Goal: Check status: Check status

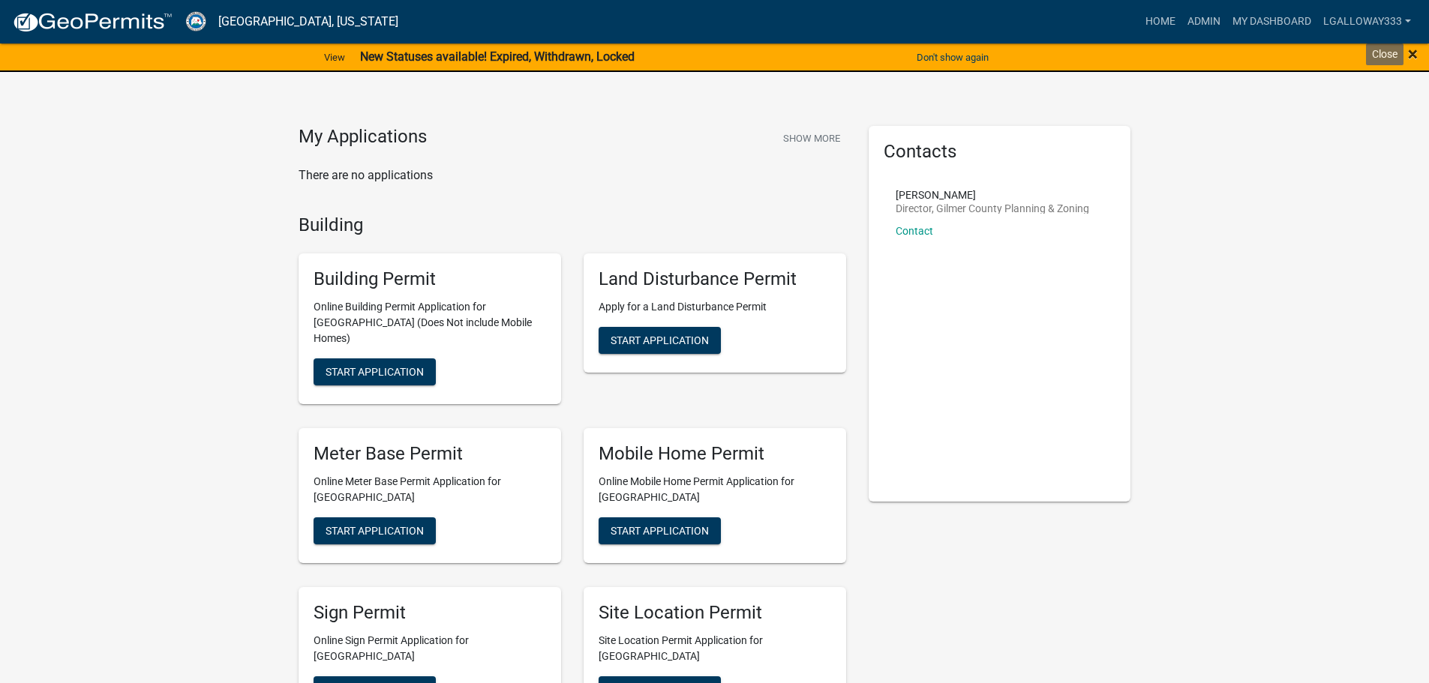
drag, startPoint x: 1414, startPoint y: 54, endPoint x: 1405, endPoint y: 53, distance: 9.0
click at [1414, 54] on span "×" at bounding box center [1413, 54] width 10 height 21
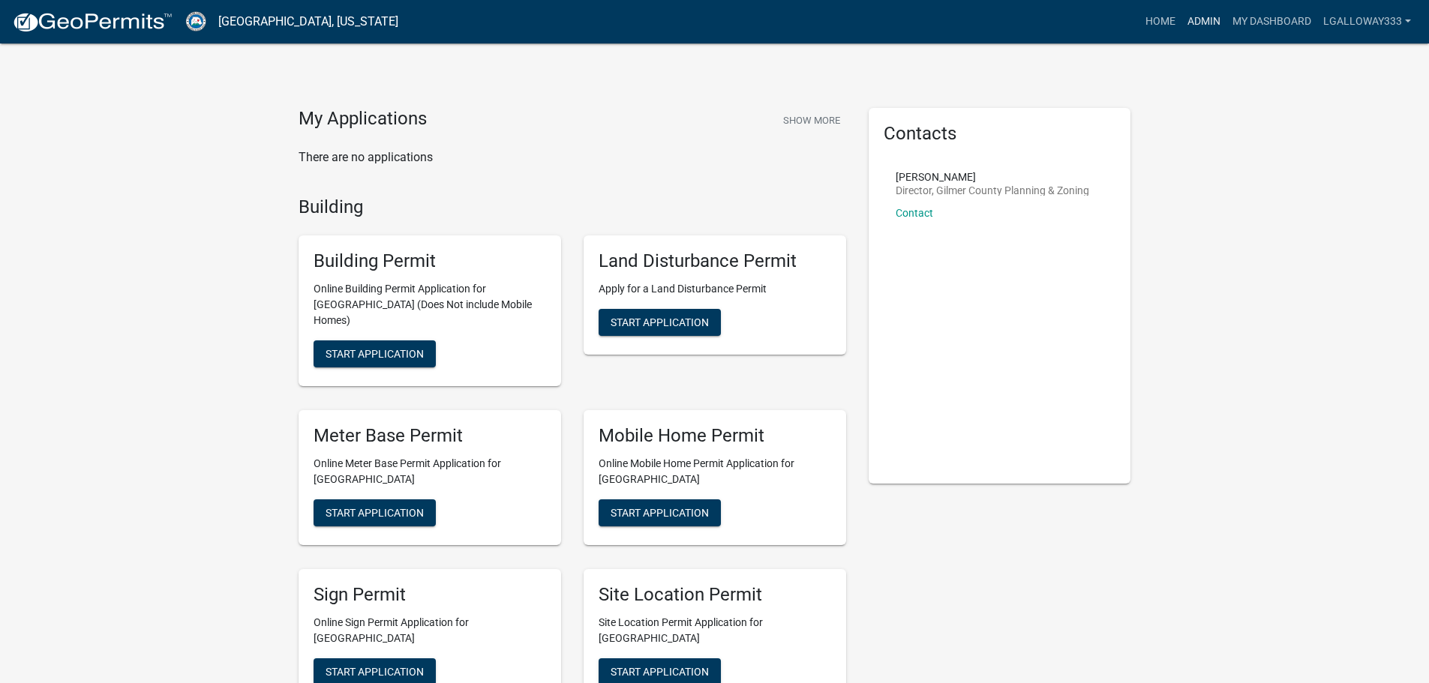
click at [1204, 14] on link "Admin" at bounding box center [1203, 22] width 45 height 29
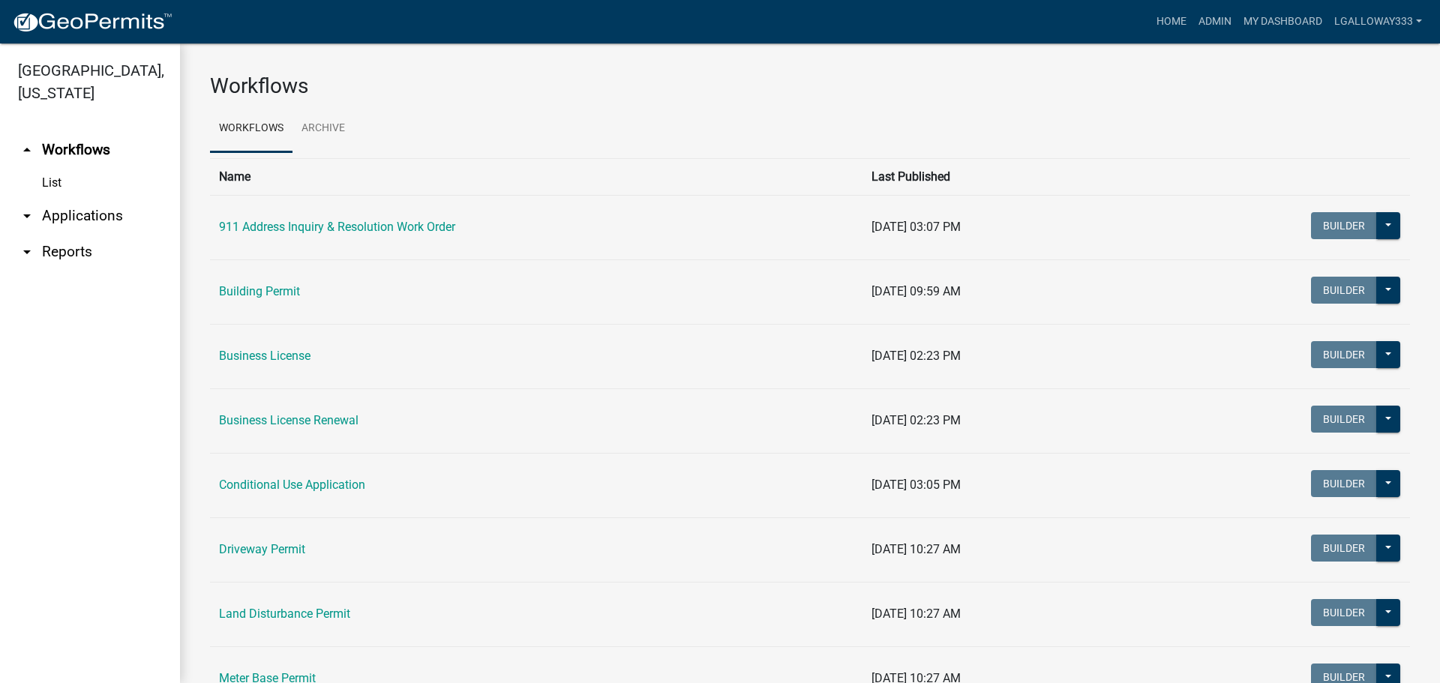
click at [38, 215] on link "arrow_drop_down Applications" at bounding box center [90, 216] width 180 height 36
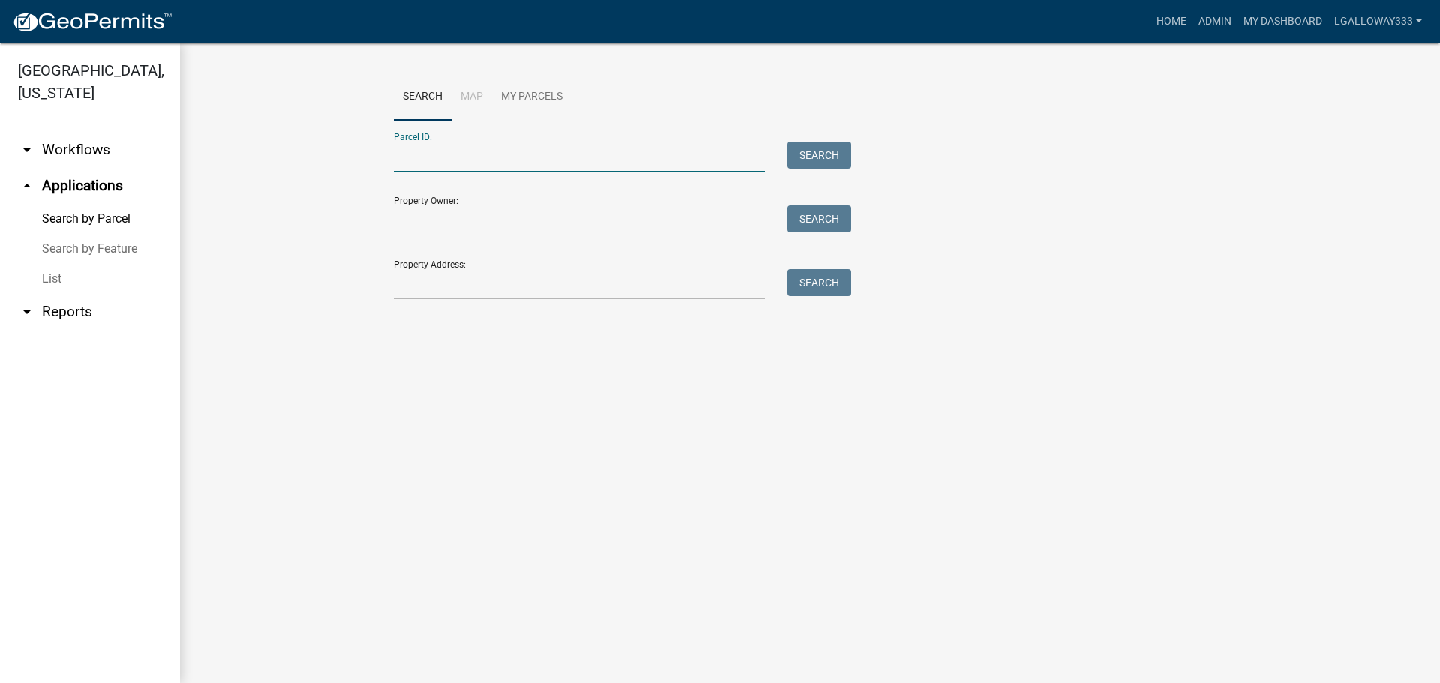
click at [455, 164] on input "Parcel ID:" at bounding box center [579, 157] width 371 height 31
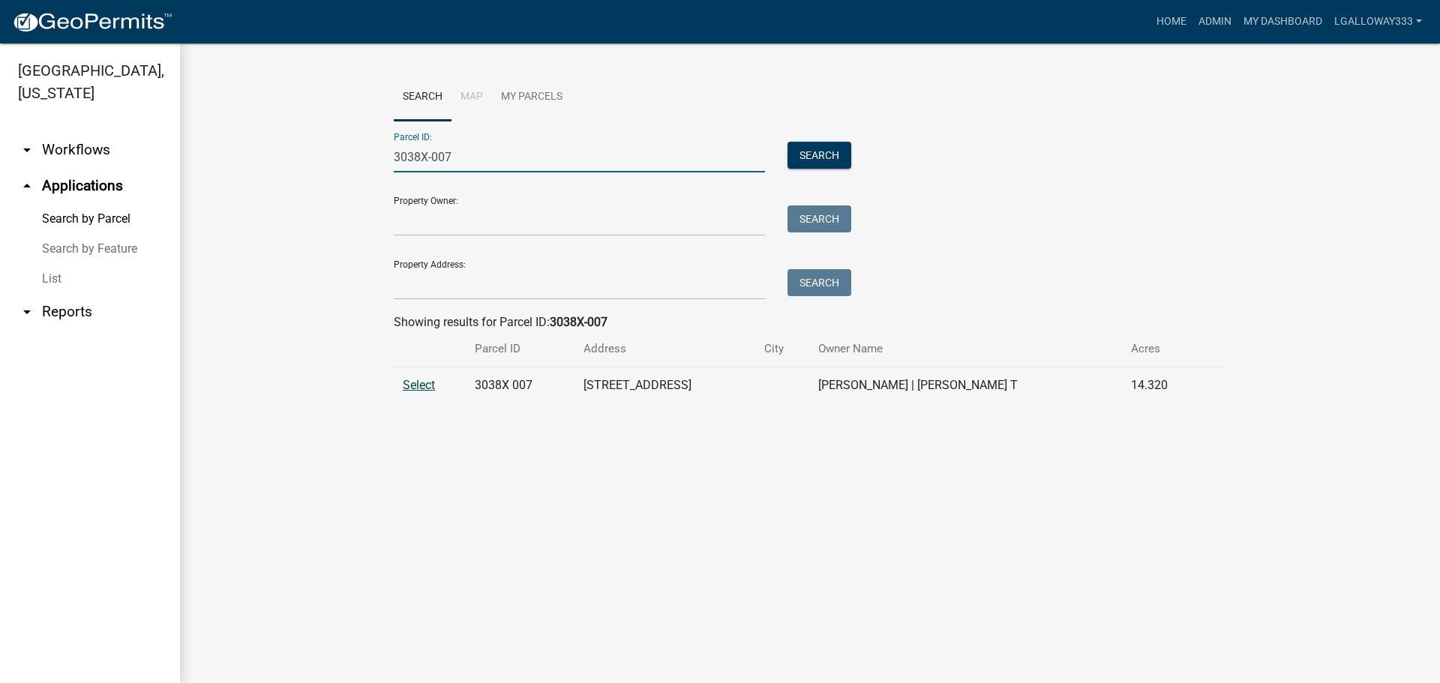
type input "3038X-007"
click at [425, 383] on span "Select" at bounding box center [419, 385] width 32 height 14
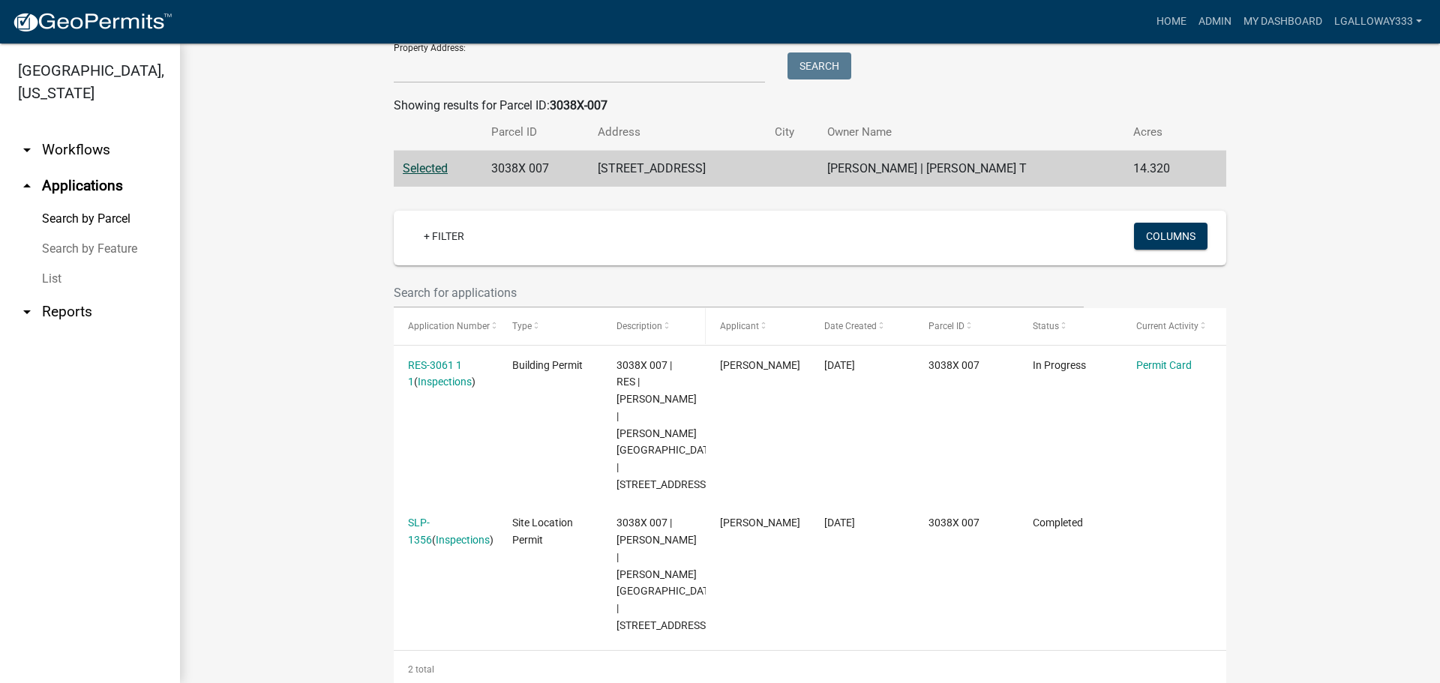
scroll to position [218, 0]
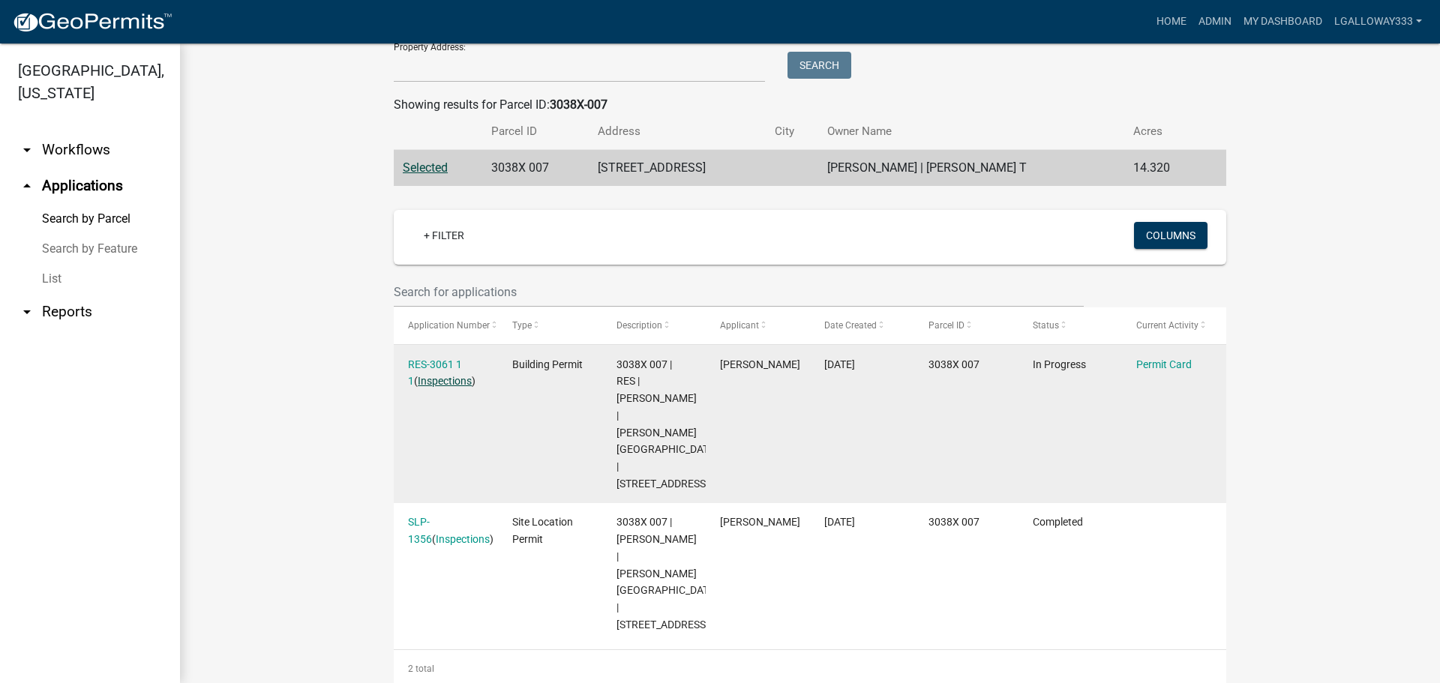
click at [428, 383] on link "Inspections" at bounding box center [445, 381] width 54 height 12
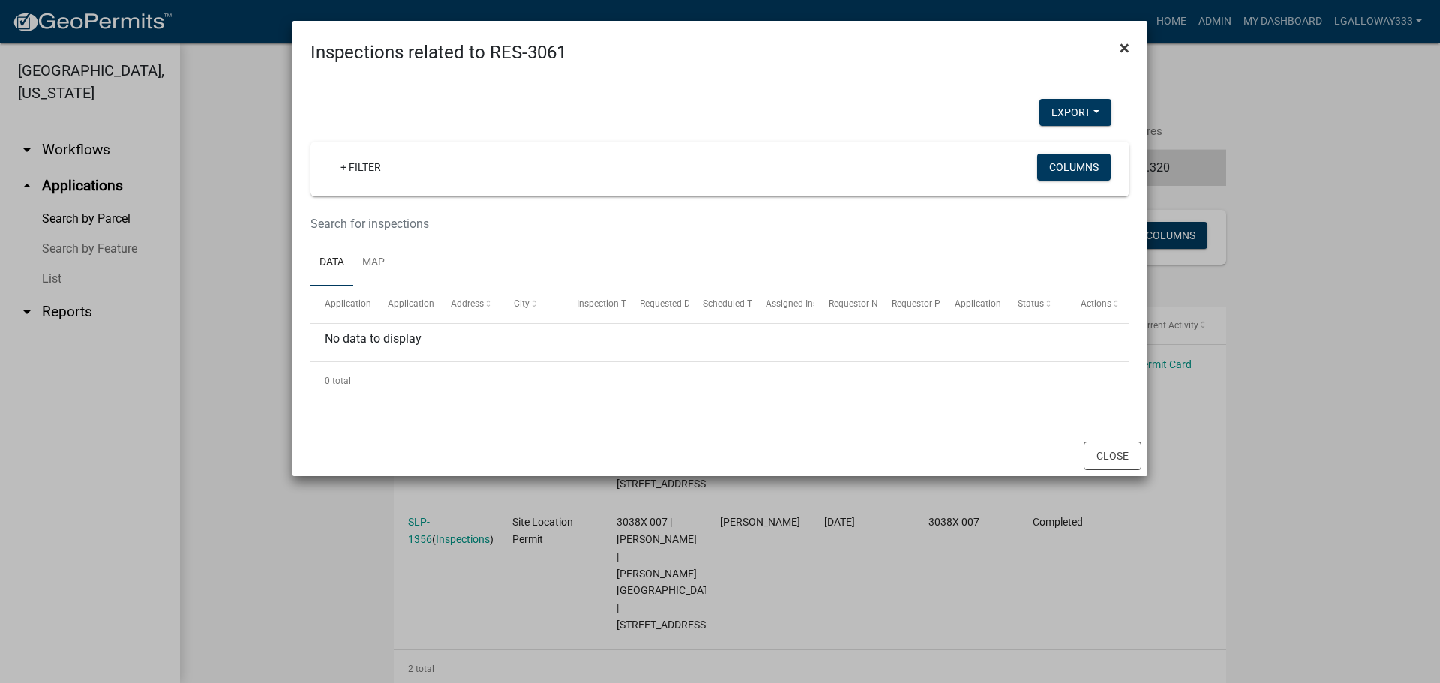
click at [1130, 43] on button "×" at bounding box center [1125, 48] width 34 height 42
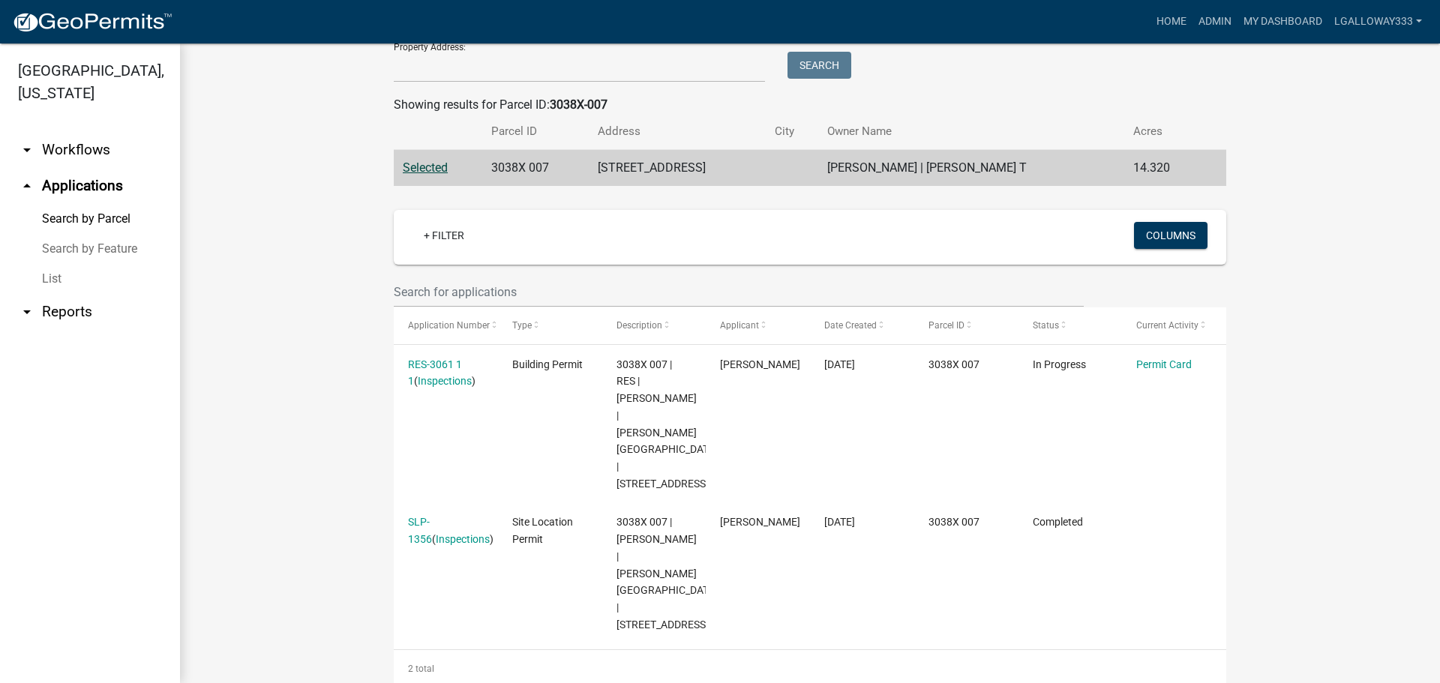
click at [51, 280] on link "List" at bounding box center [90, 279] width 180 height 30
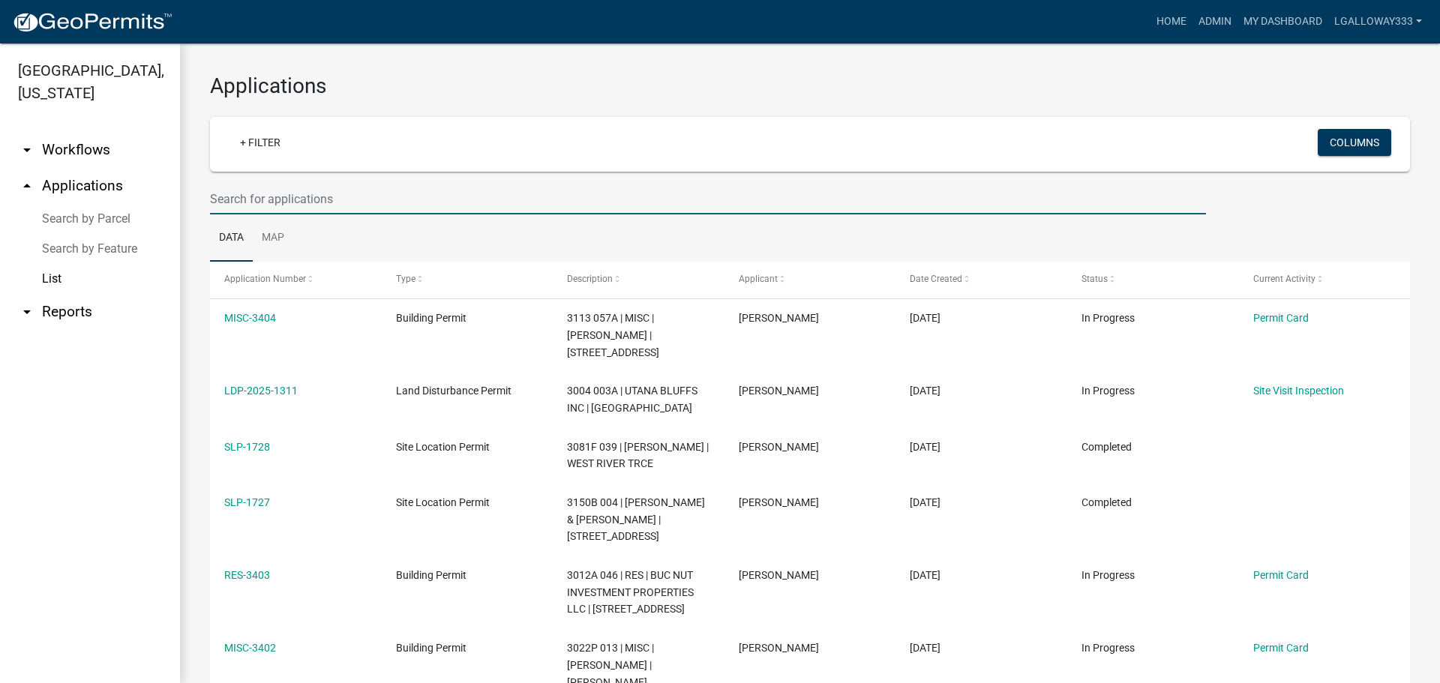
click at [302, 200] on input "text" at bounding box center [708, 199] width 996 height 31
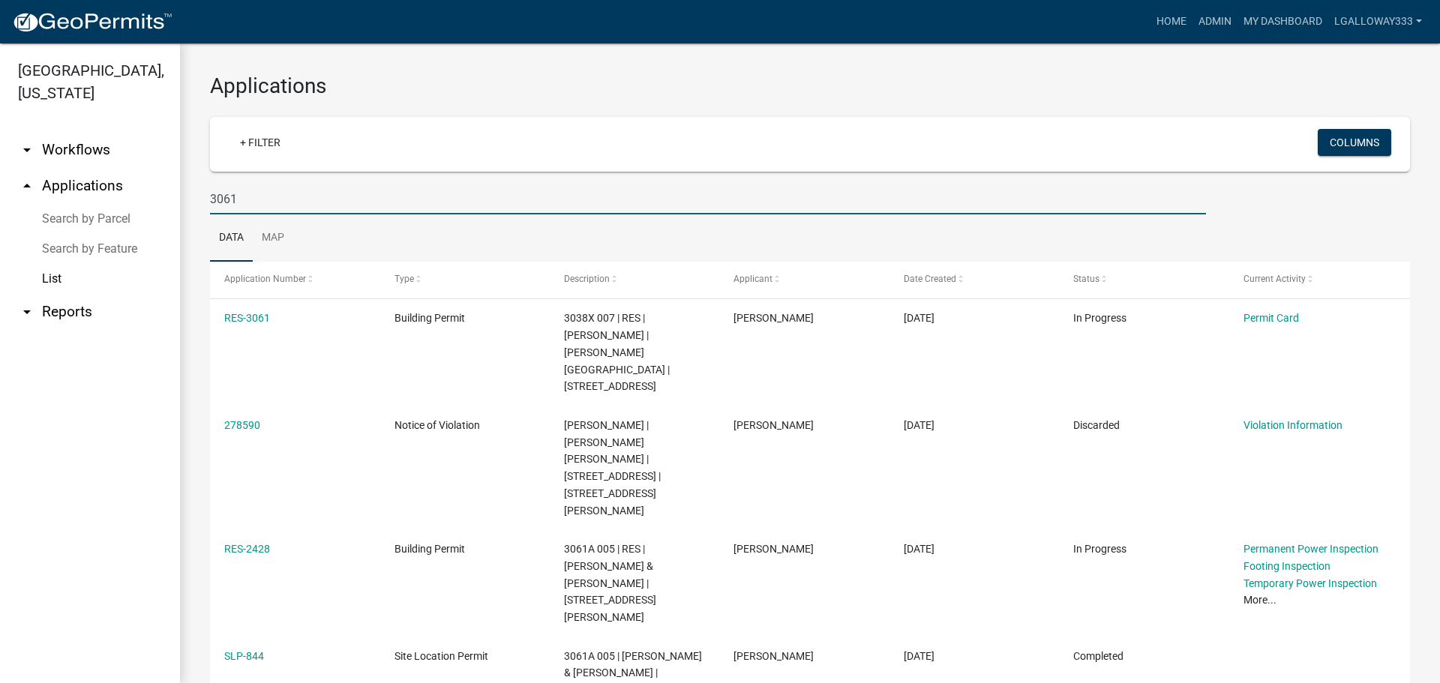
type input "3061"
click at [61, 188] on link "arrow_drop_up Applications" at bounding box center [90, 186] width 180 height 36
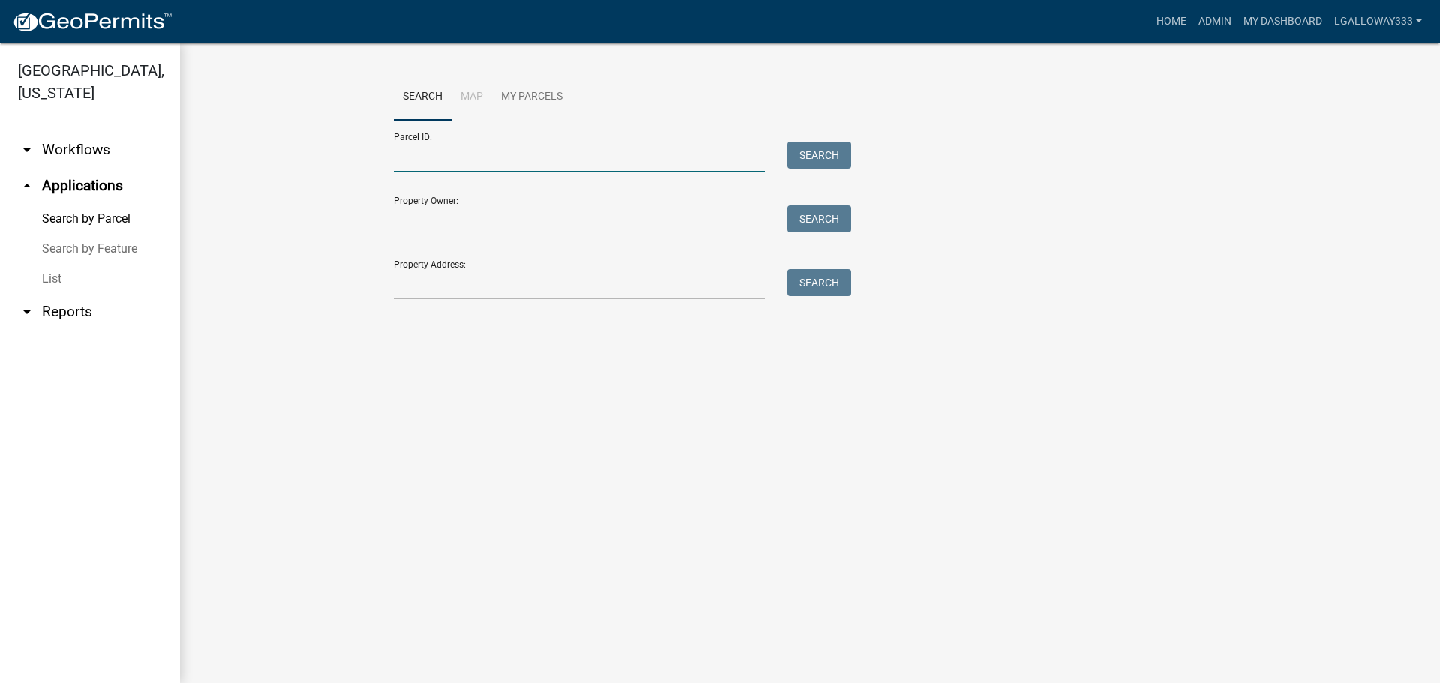
click at [511, 166] on input "Parcel ID:" at bounding box center [579, 157] width 371 height 31
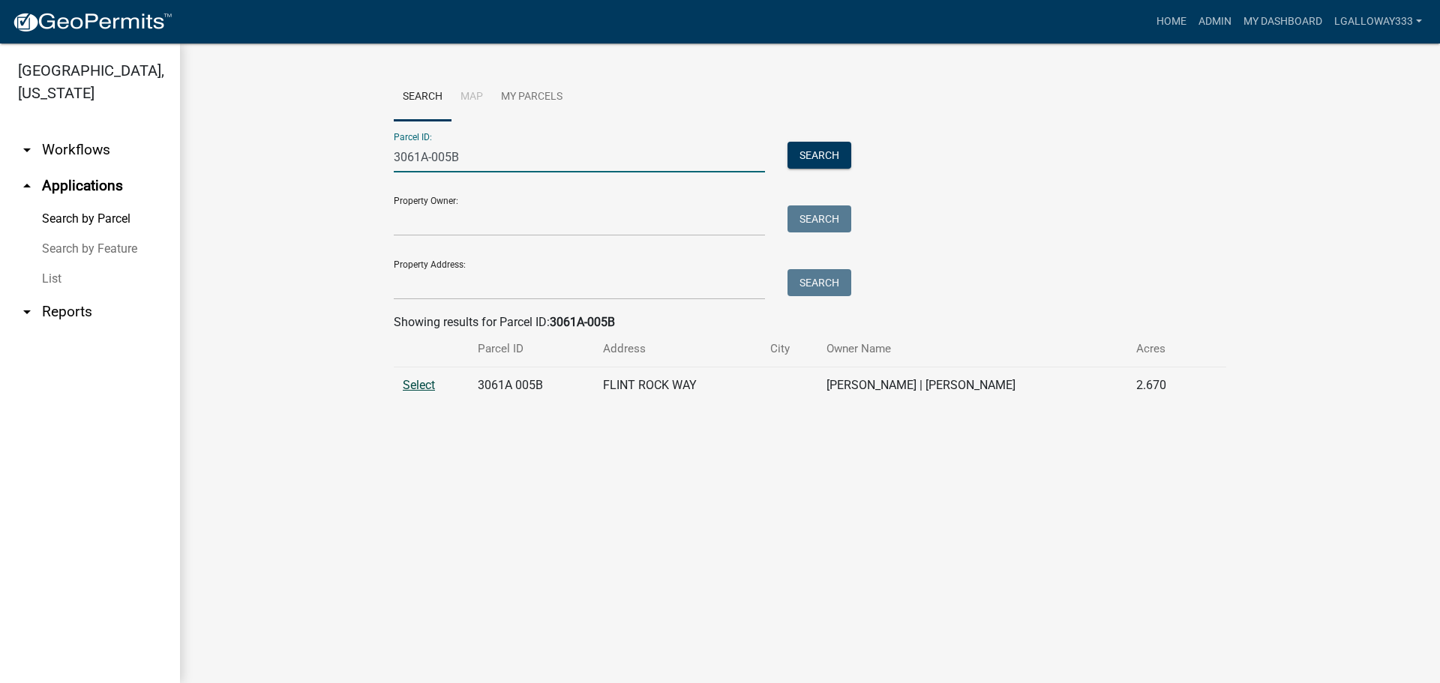
type input "3061A-005B"
click at [427, 388] on span "Select" at bounding box center [419, 385] width 32 height 14
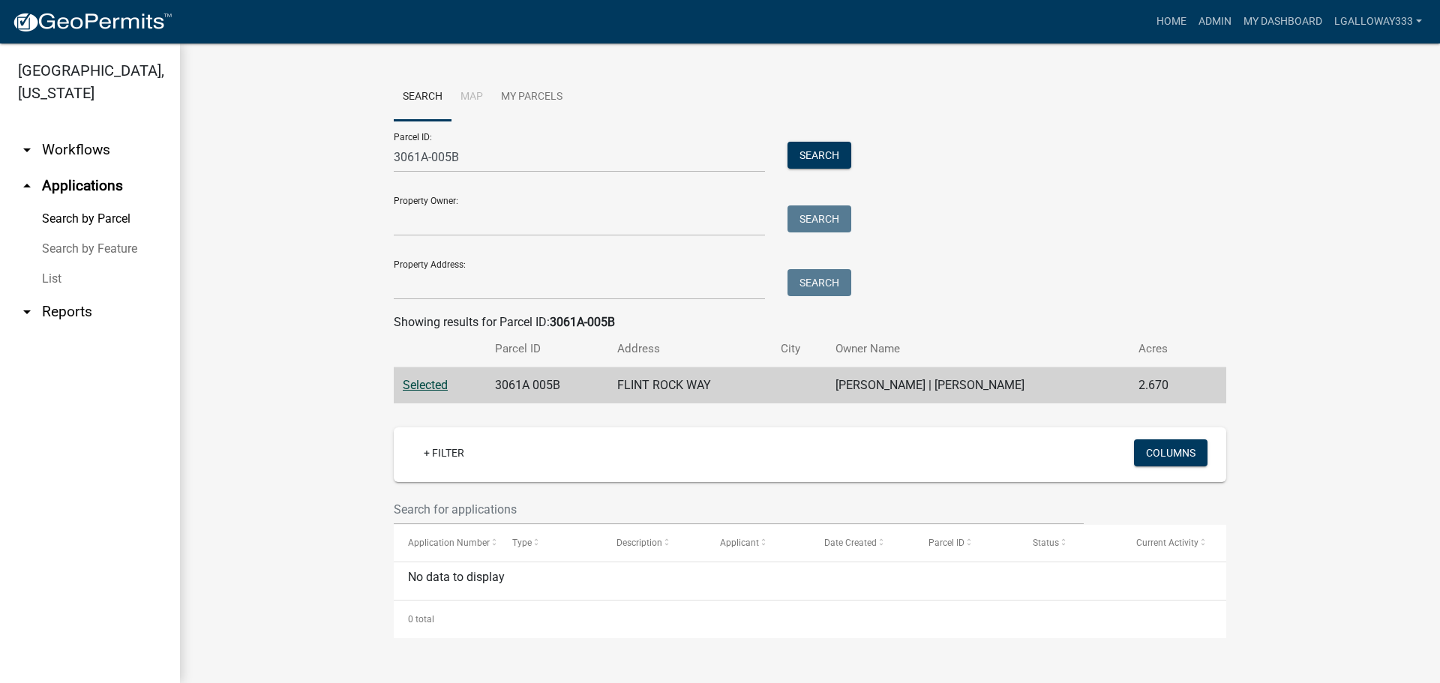
click at [60, 146] on link "arrow_drop_down Workflows" at bounding box center [90, 150] width 180 height 36
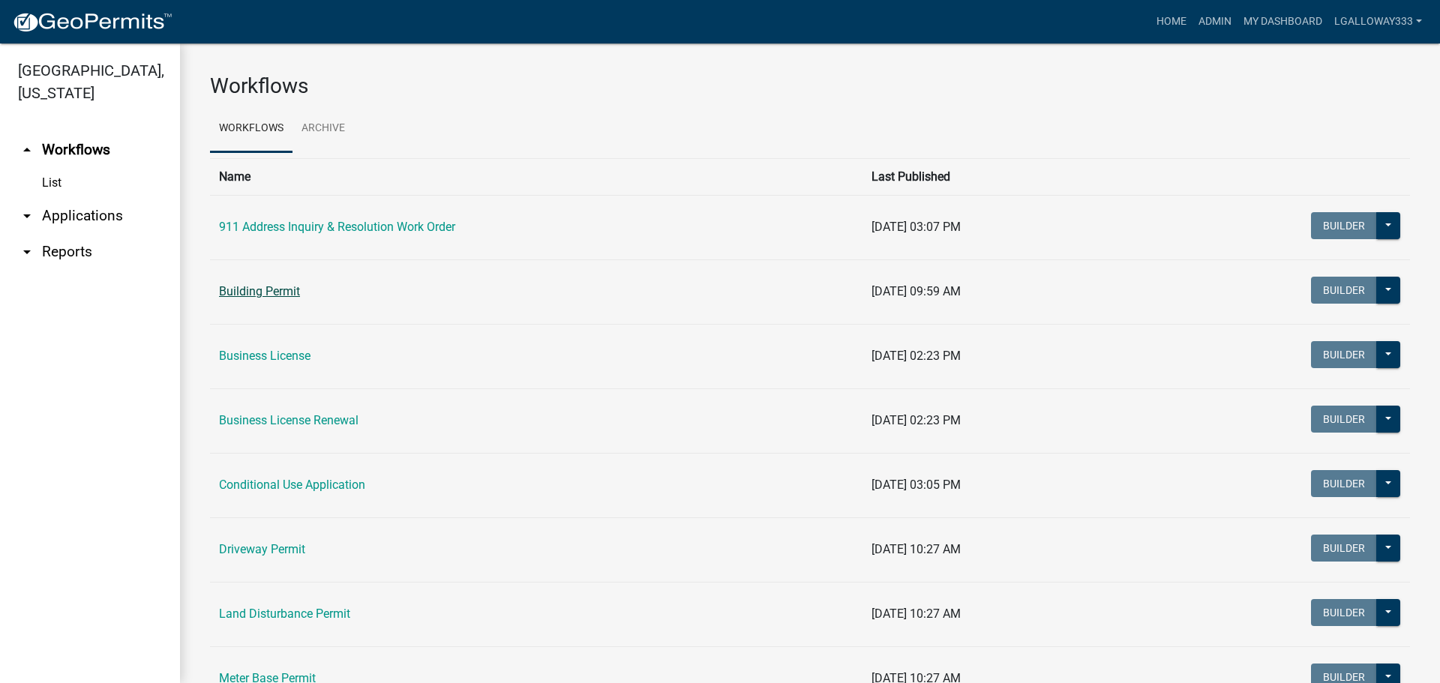
click at [296, 290] on link "Building Permit" at bounding box center [259, 291] width 81 height 14
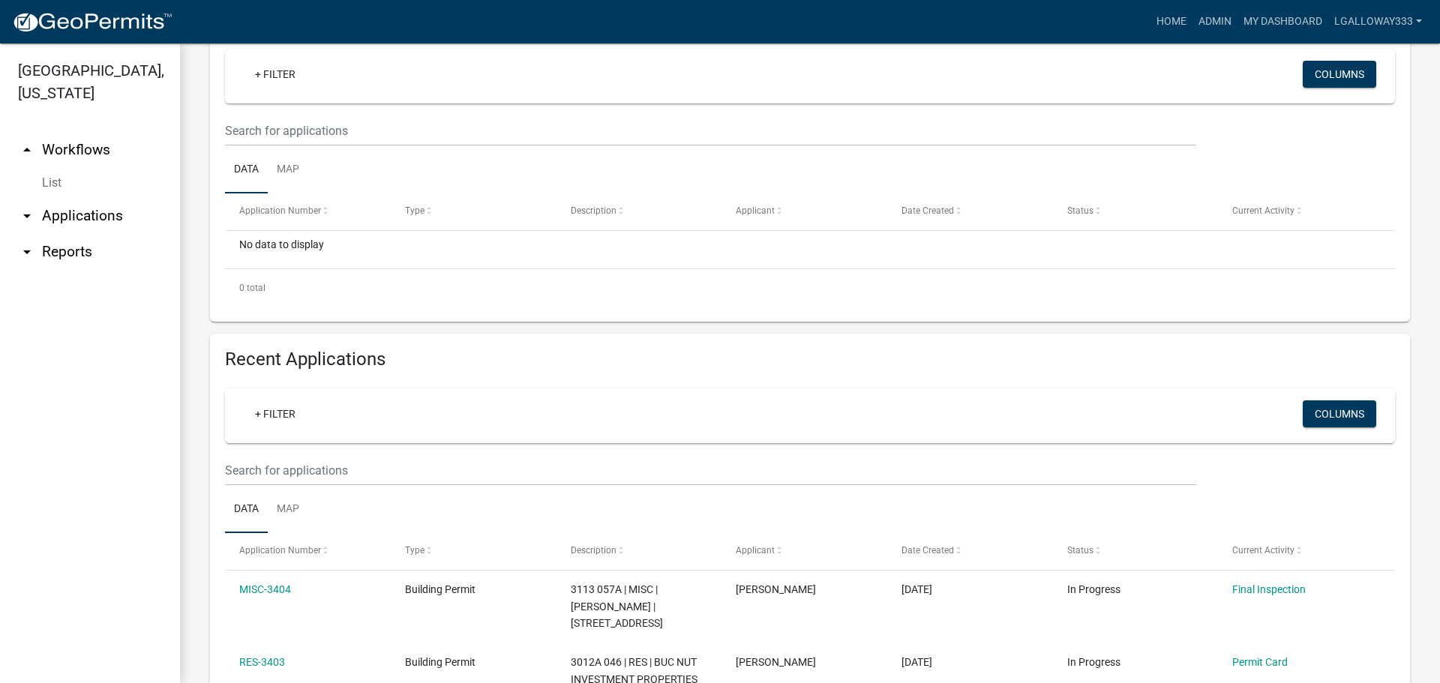
scroll to position [225, 0]
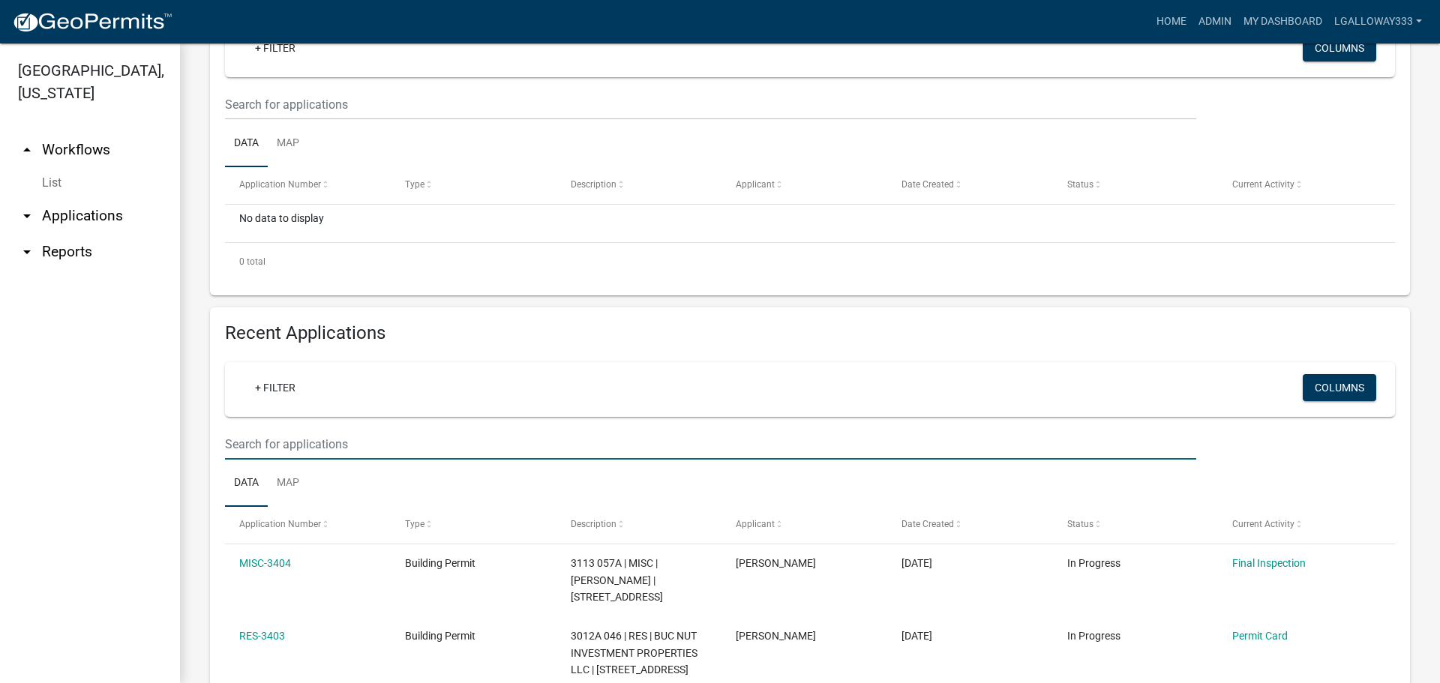
click at [257, 120] on input "text" at bounding box center [710, 104] width 971 height 31
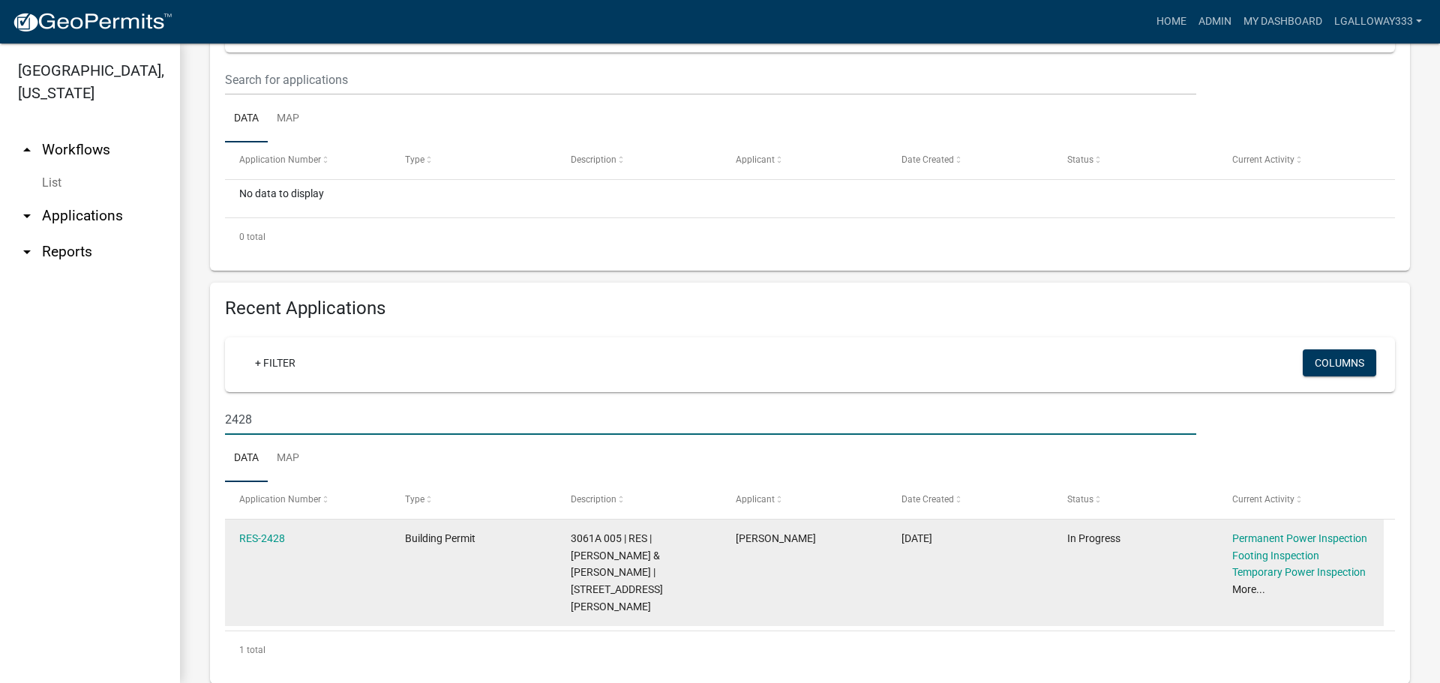
scroll to position [263, 0]
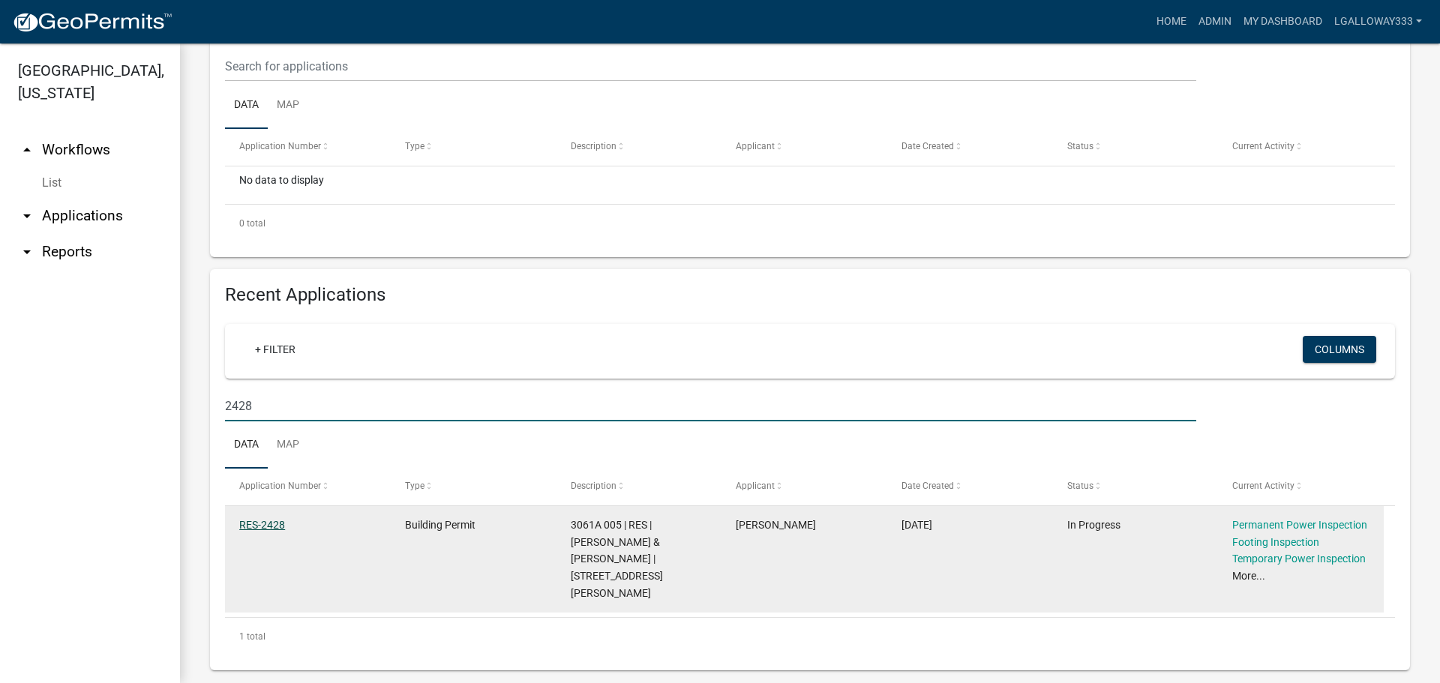
type input "2428"
click at [272, 525] on link "RES-2428" at bounding box center [262, 525] width 46 height 12
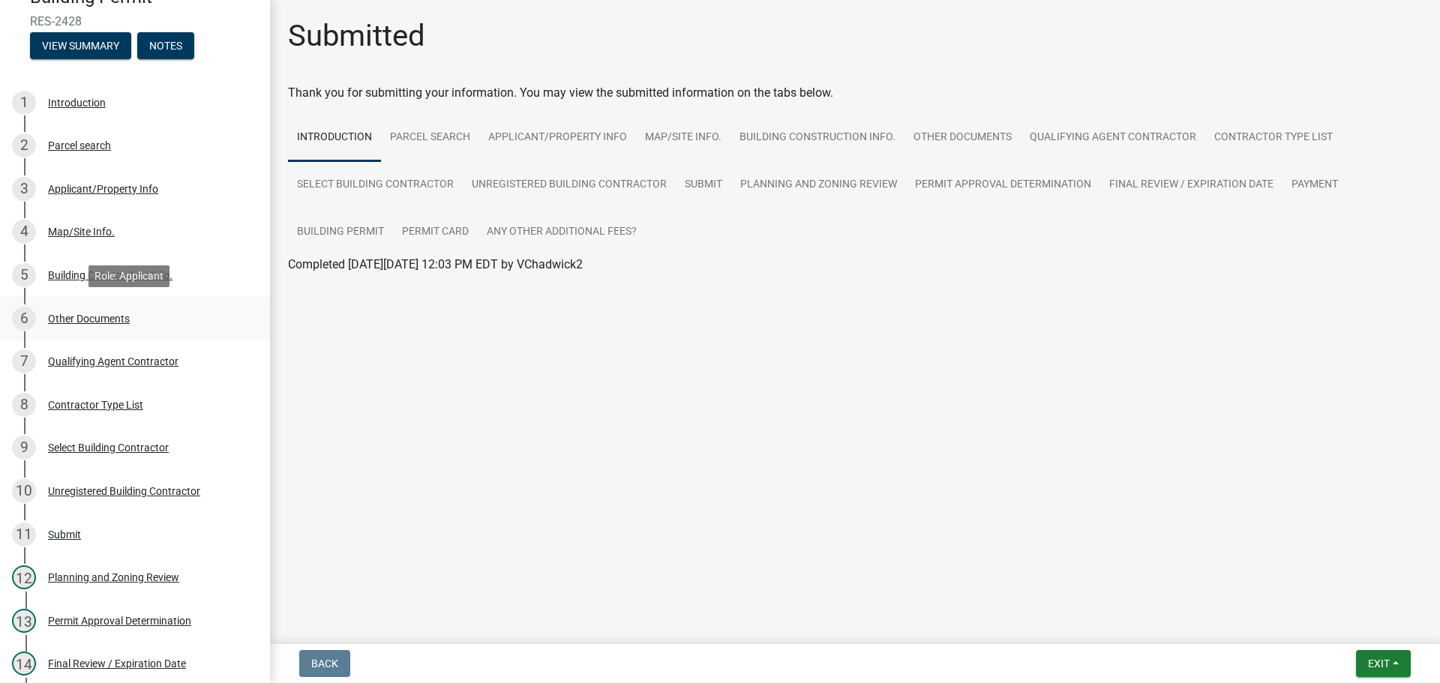
scroll to position [150, 0]
click at [146, 577] on div "Planning and Zoning Review" at bounding box center [113, 577] width 131 height 11
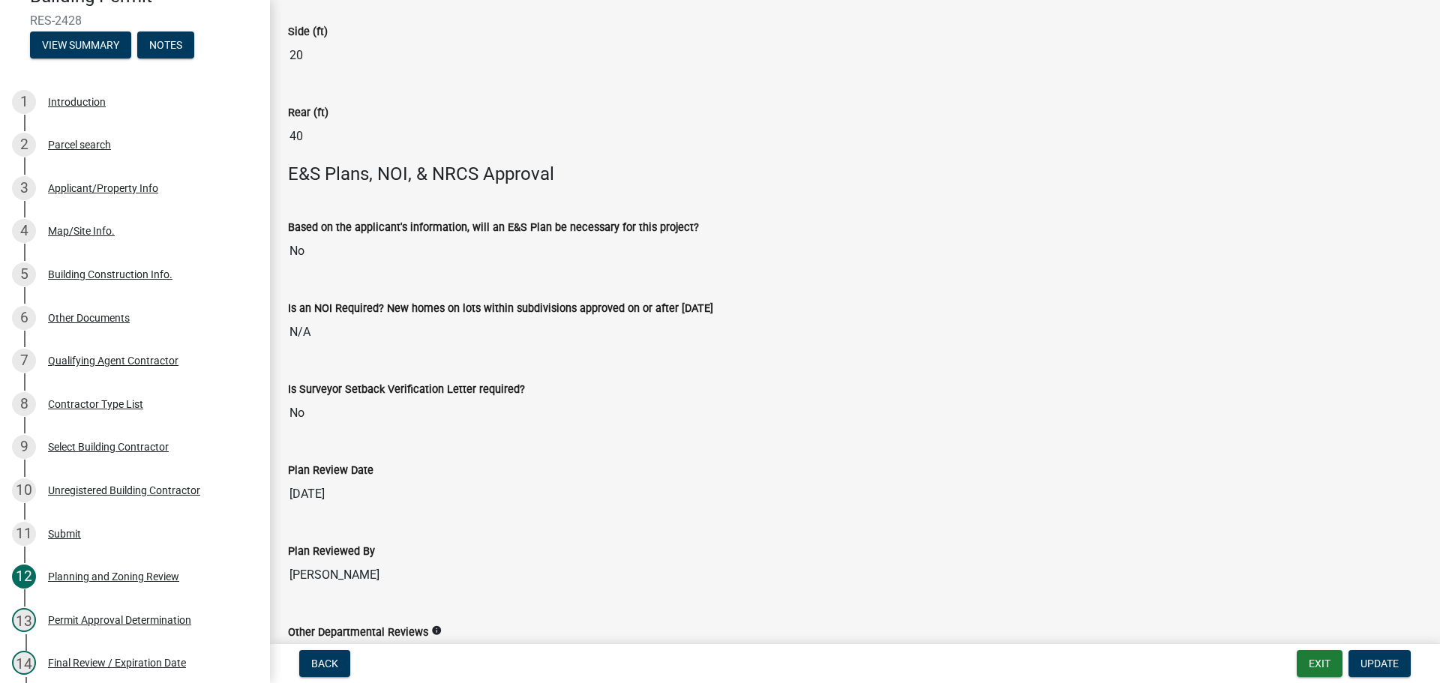
scroll to position [2957, 0]
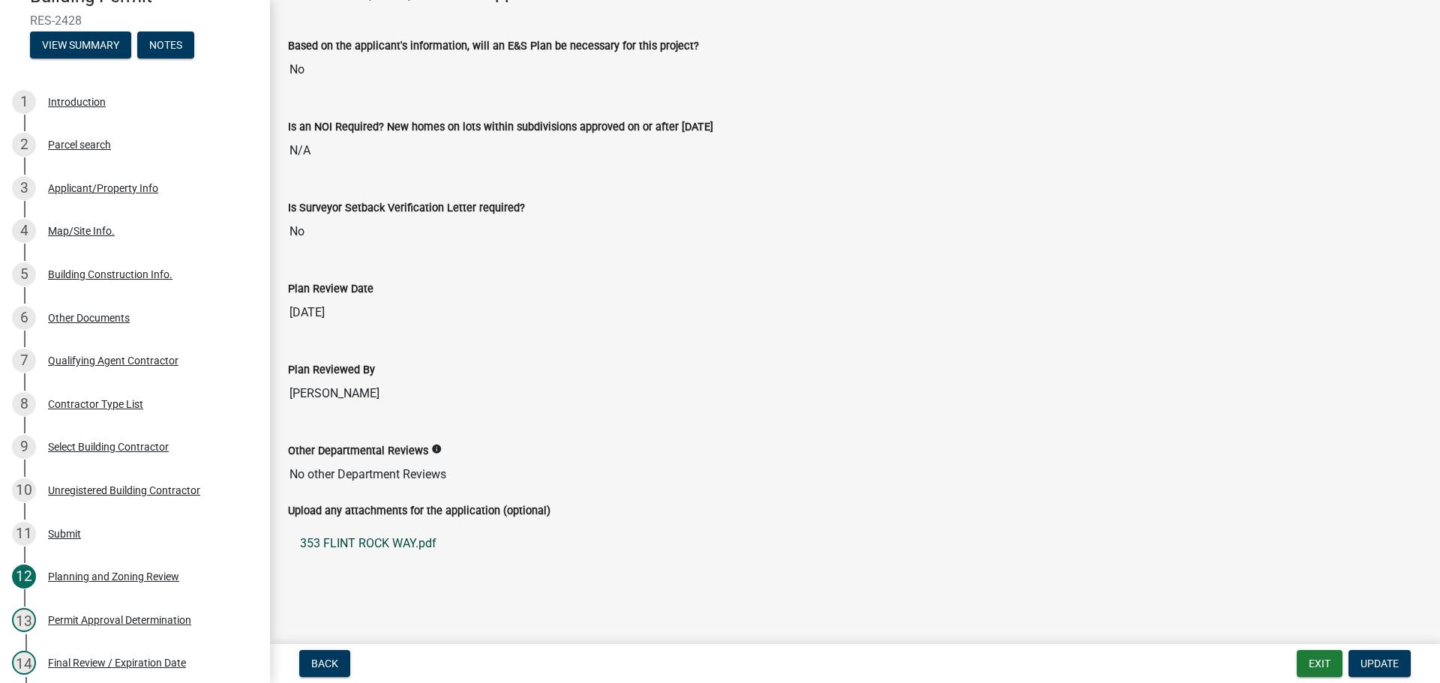
click at [407, 541] on link "353 FLINT ROCK WAY.pdf" at bounding box center [855, 544] width 1134 height 36
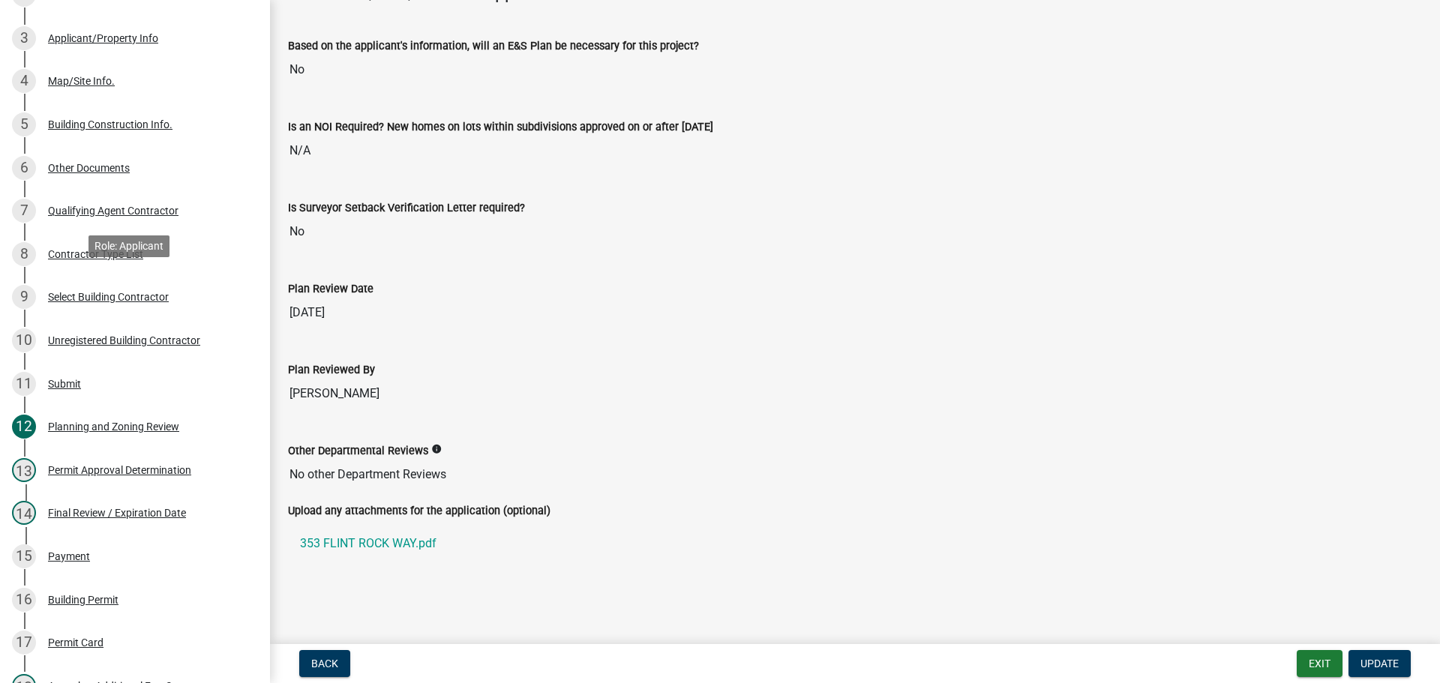
scroll to position [375, 0]
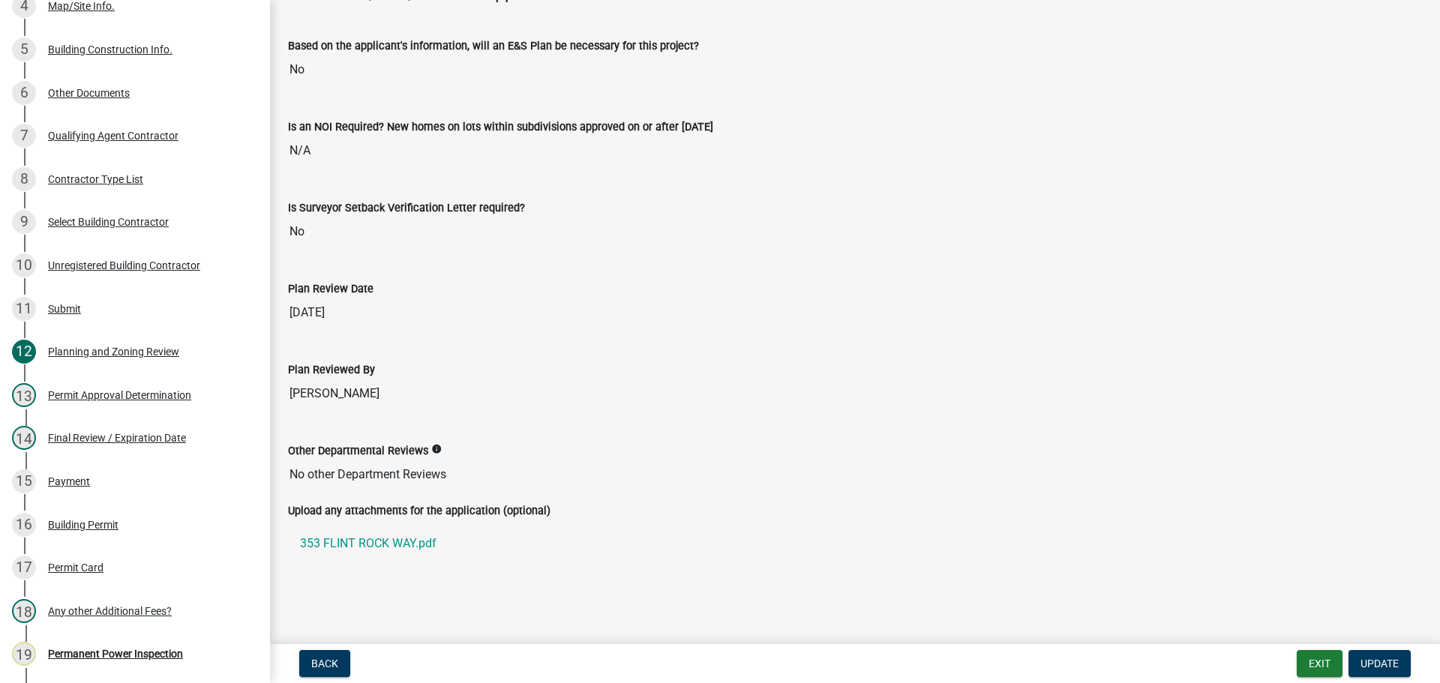
click at [107, 527] on div "Building Permit" at bounding box center [83, 525] width 71 height 11
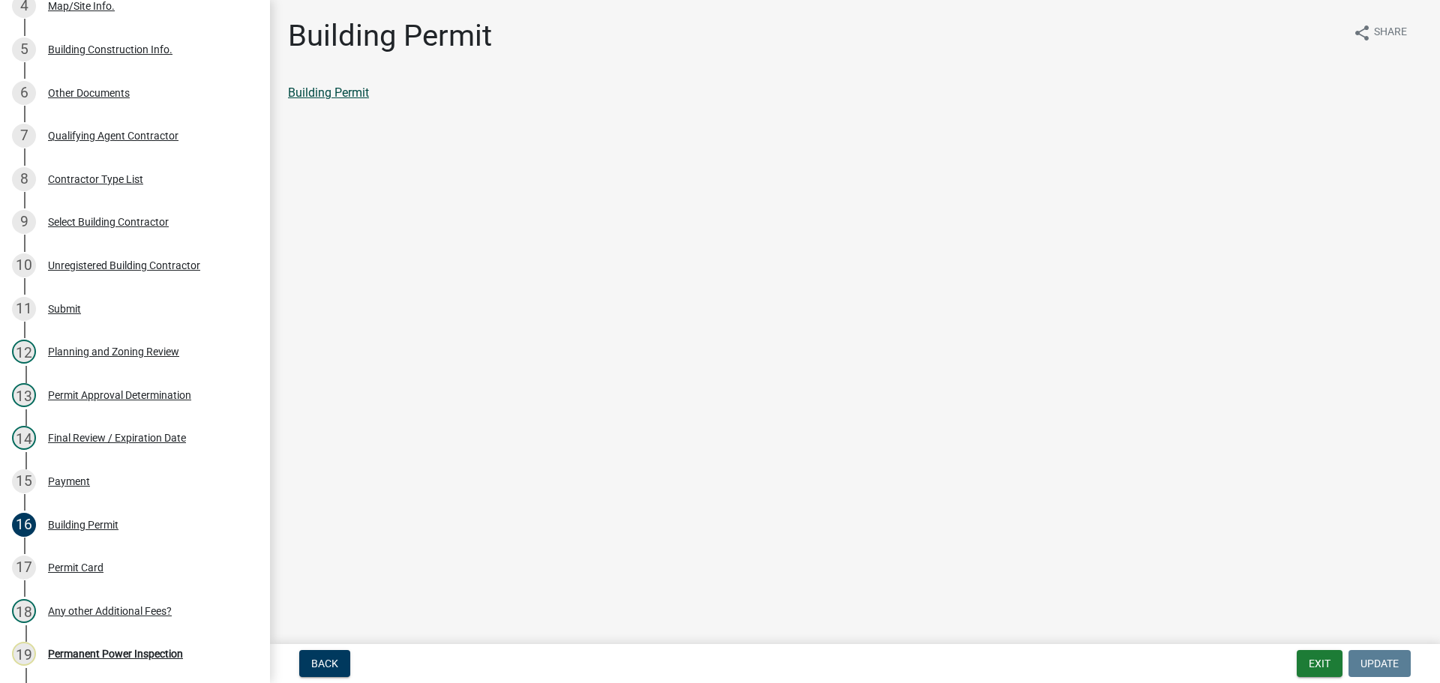
click at [350, 95] on link "Building Permit" at bounding box center [328, 93] width 81 height 14
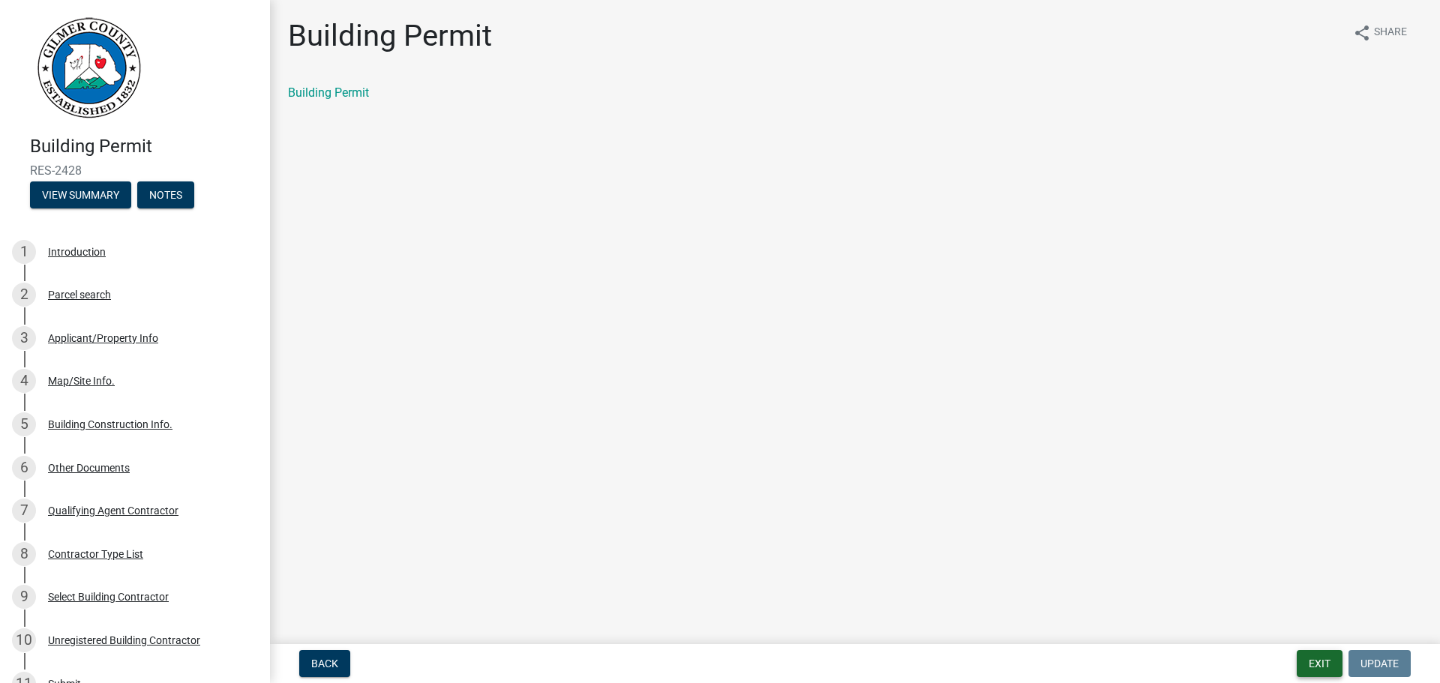
click at [1314, 665] on button "Exit" at bounding box center [1320, 663] width 46 height 27
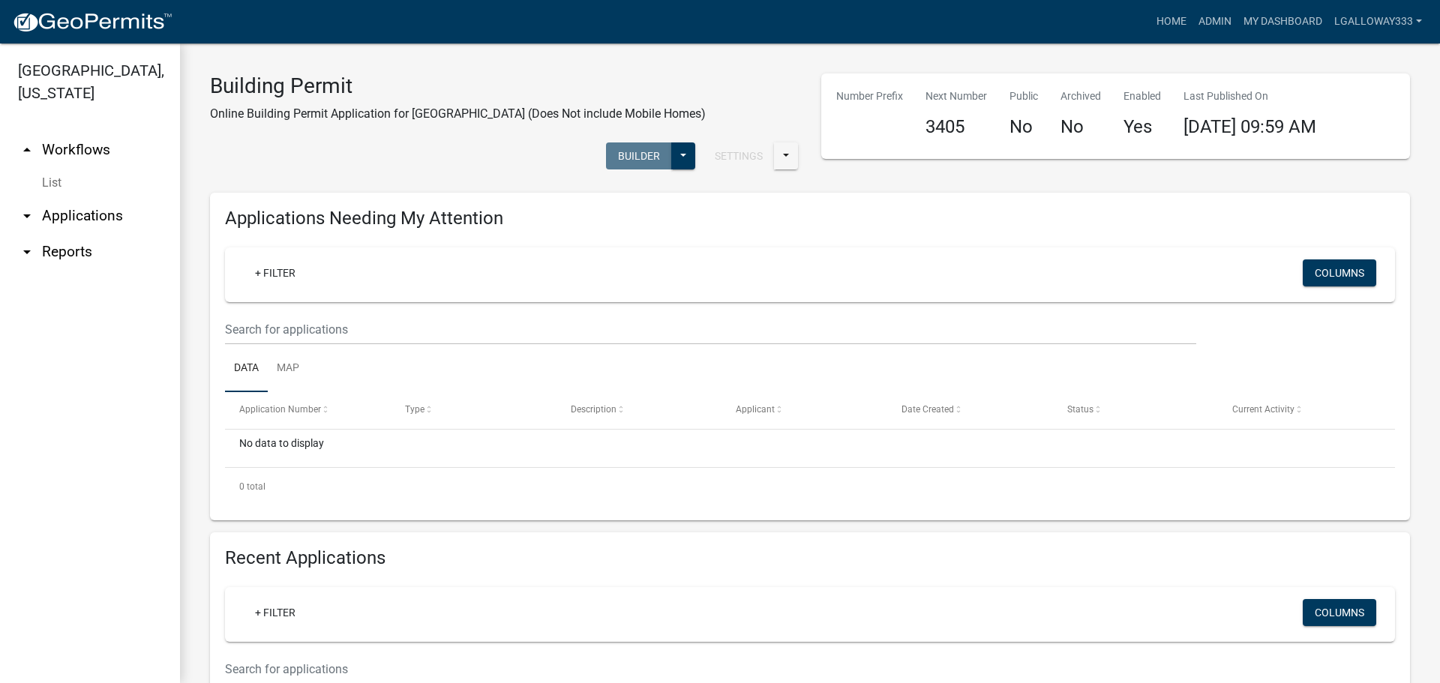
click at [58, 212] on link "arrow_drop_down Applications" at bounding box center [90, 216] width 180 height 36
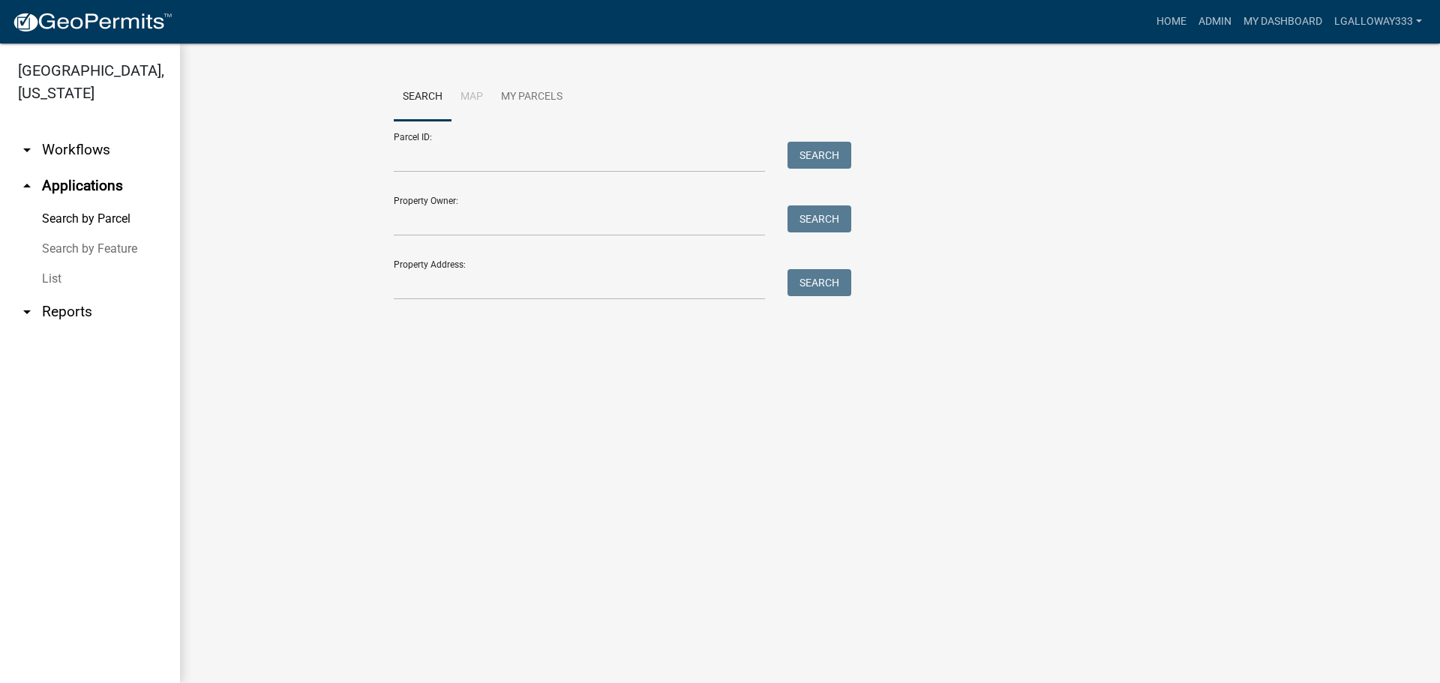
click at [28, 186] on icon "arrow_drop_up" at bounding box center [27, 186] width 18 height 18
click at [61, 150] on link "arrow_drop_down Workflows" at bounding box center [90, 150] width 180 height 36
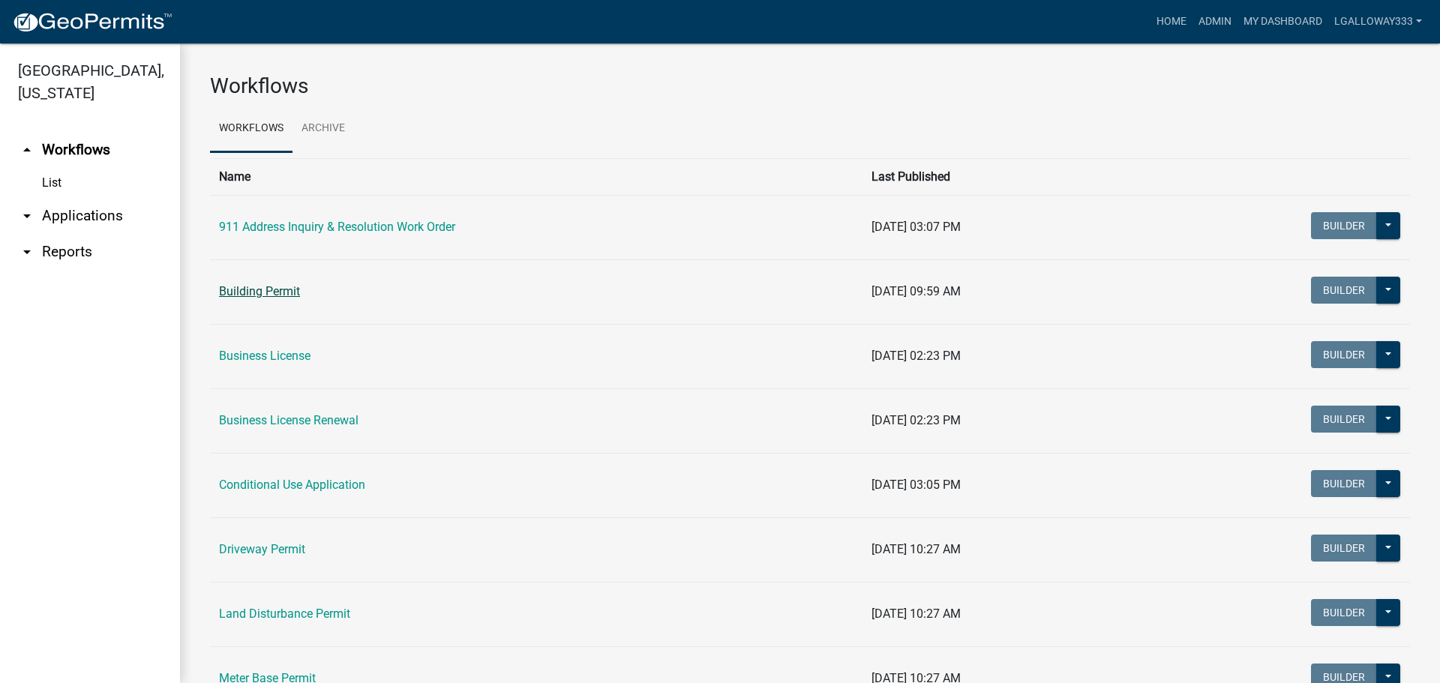
click at [259, 286] on link "Building Permit" at bounding box center [259, 291] width 81 height 14
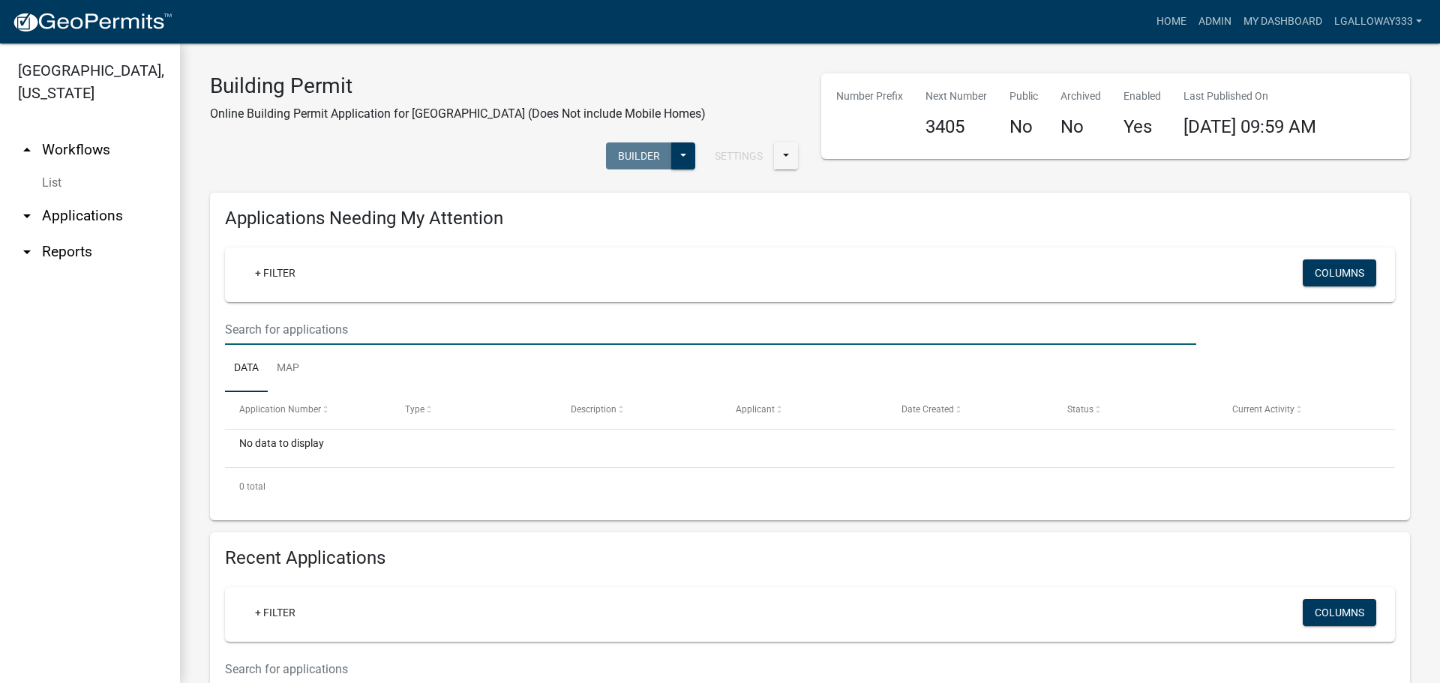
click at [296, 335] on input "text" at bounding box center [710, 329] width 971 height 31
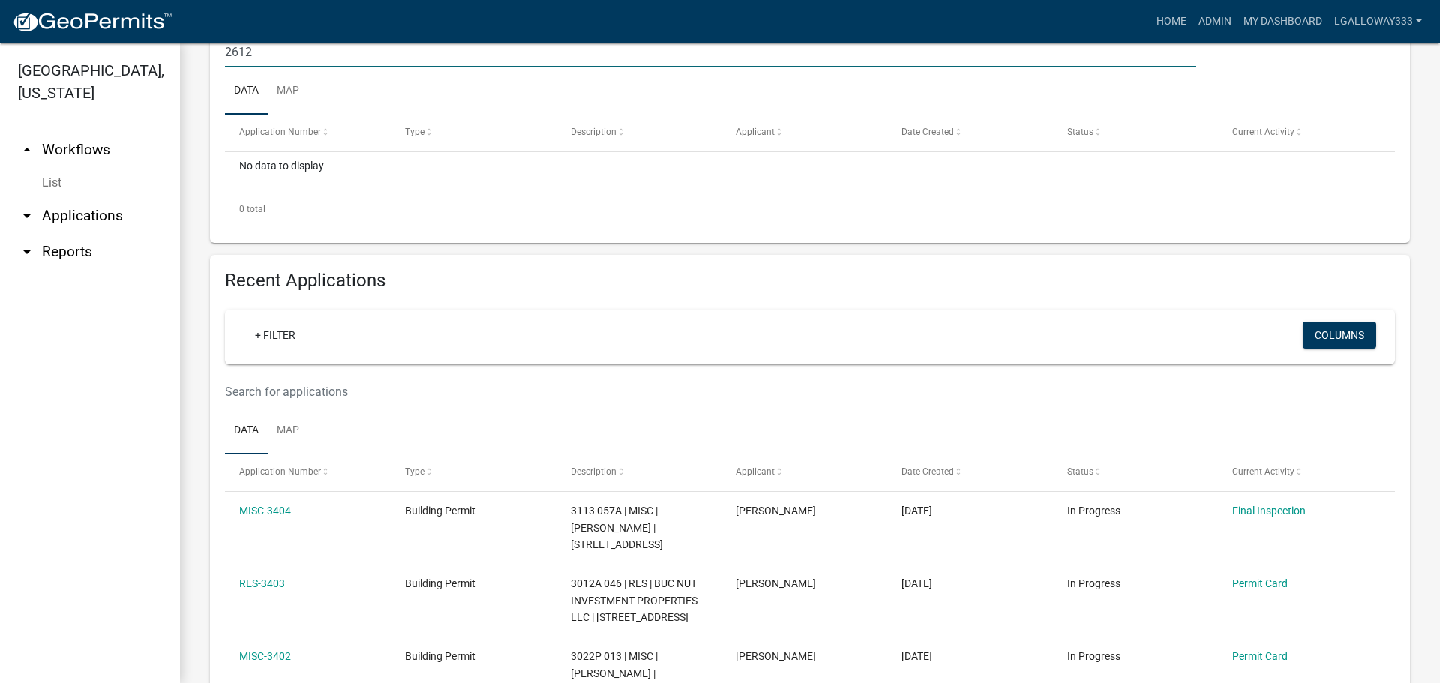
scroll to position [300, 0]
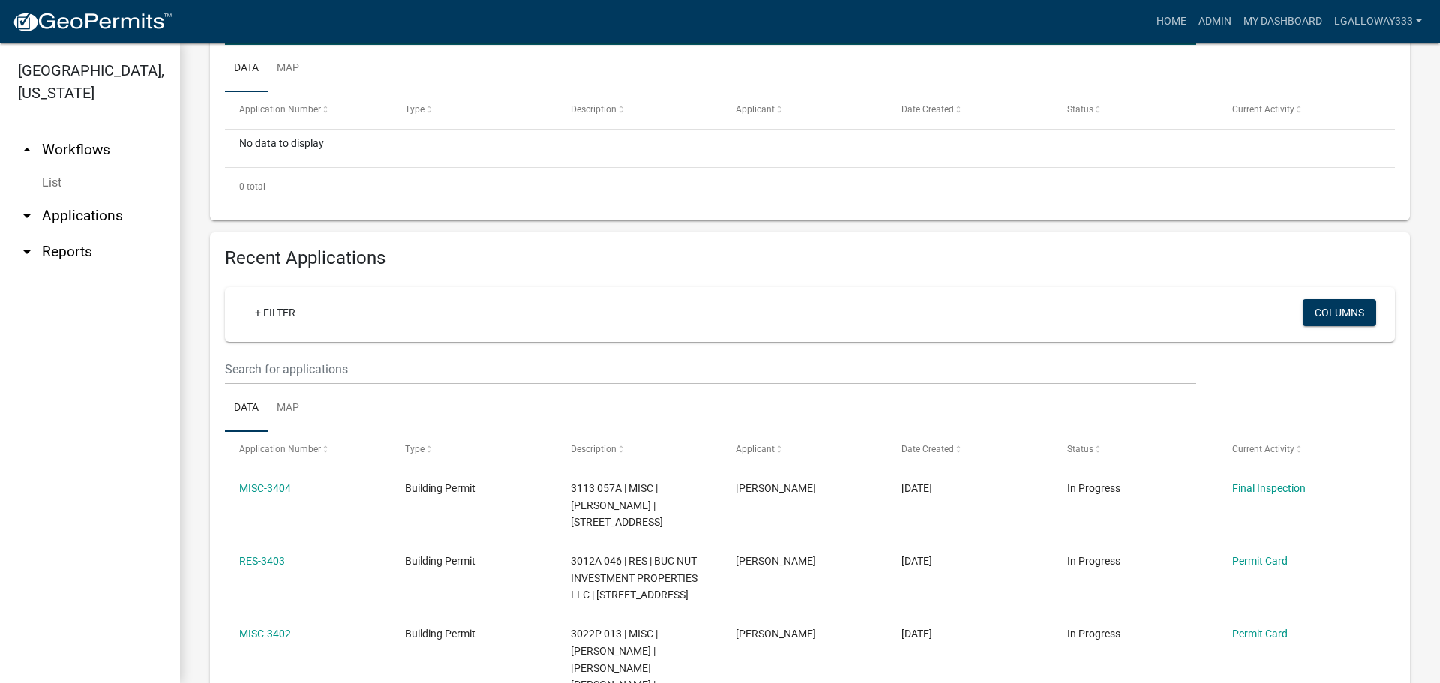
type input "2612"
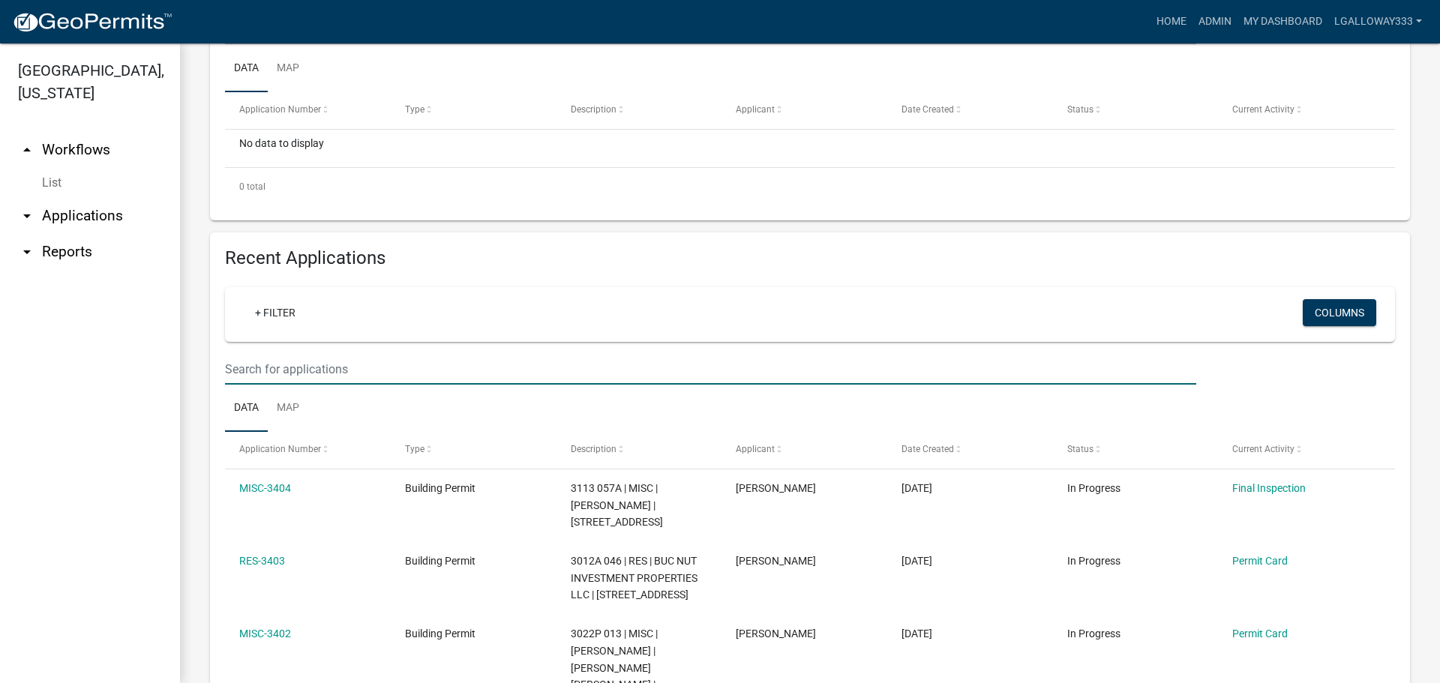
click at [326, 372] on input "text" at bounding box center [710, 369] width 971 height 31
type input "2612"
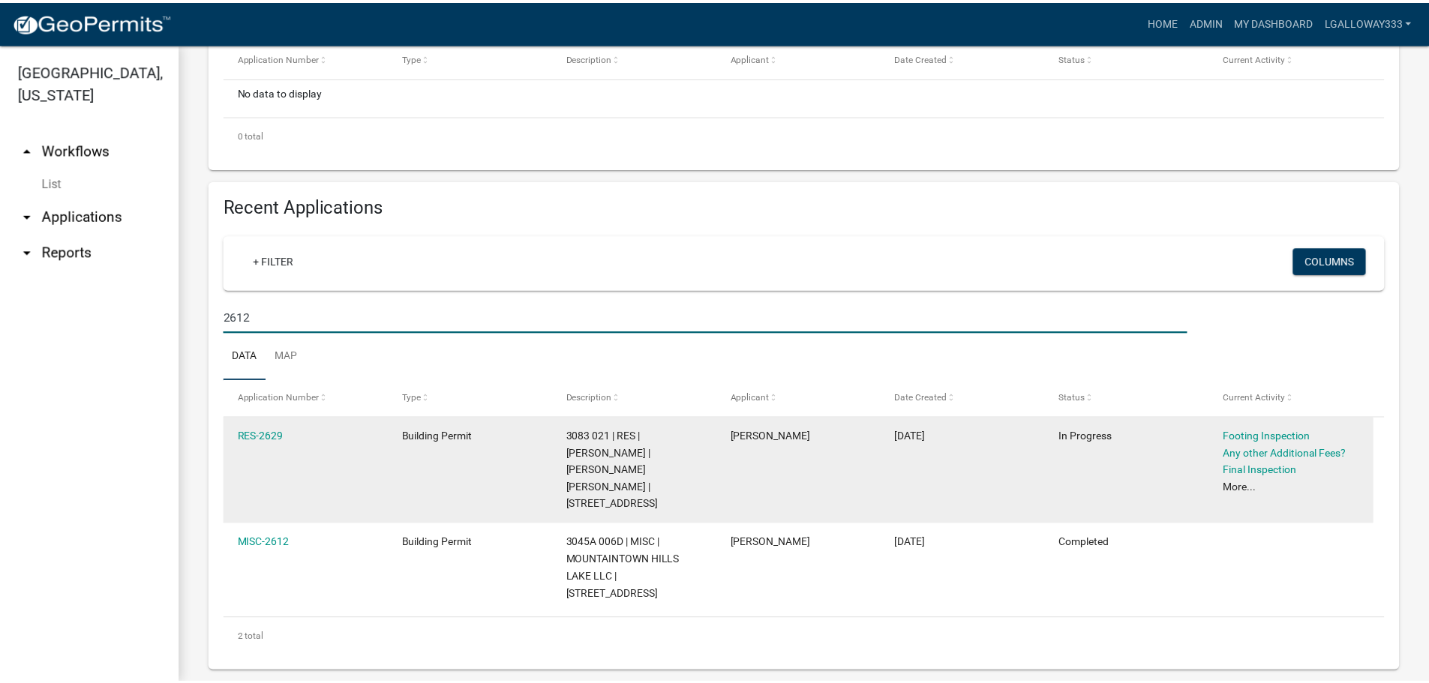
scroll to position [353, 0]
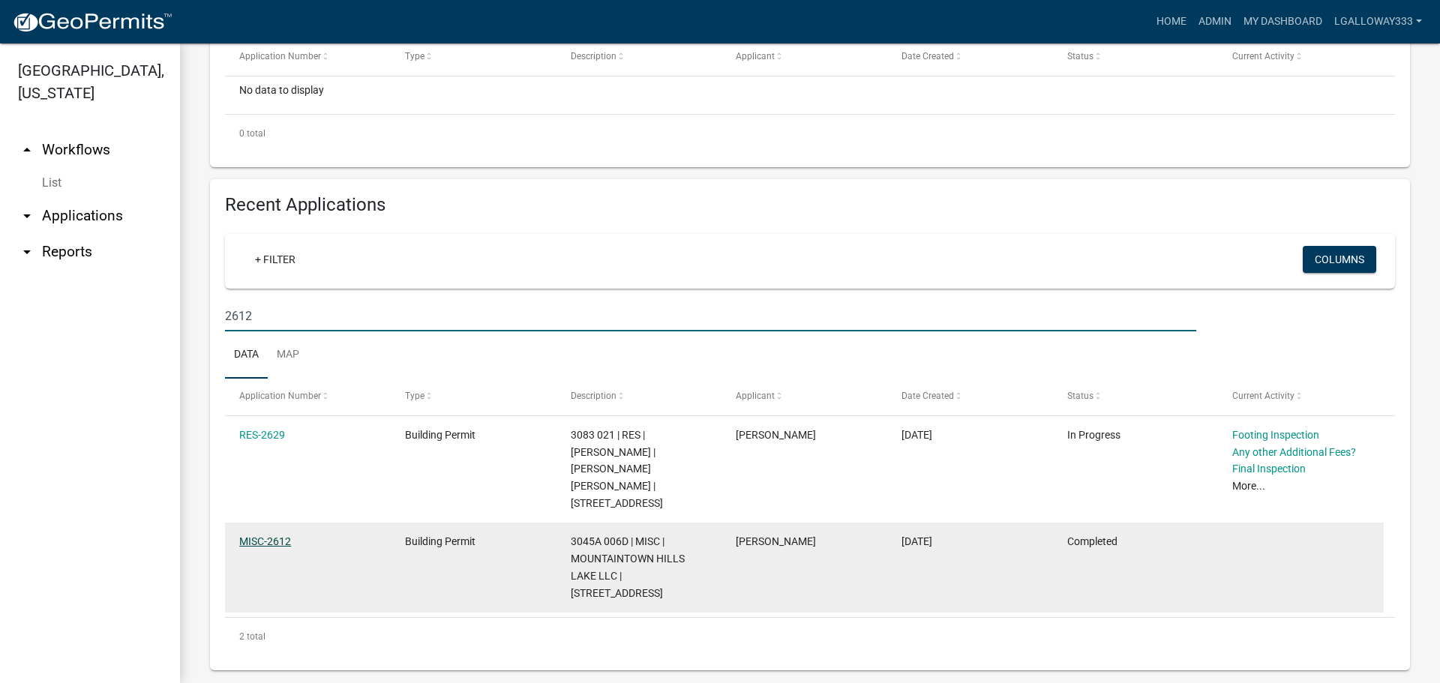
click at [251, 536] on link "MISC-2612" at bounding box center [265, 542] width 52 height 12
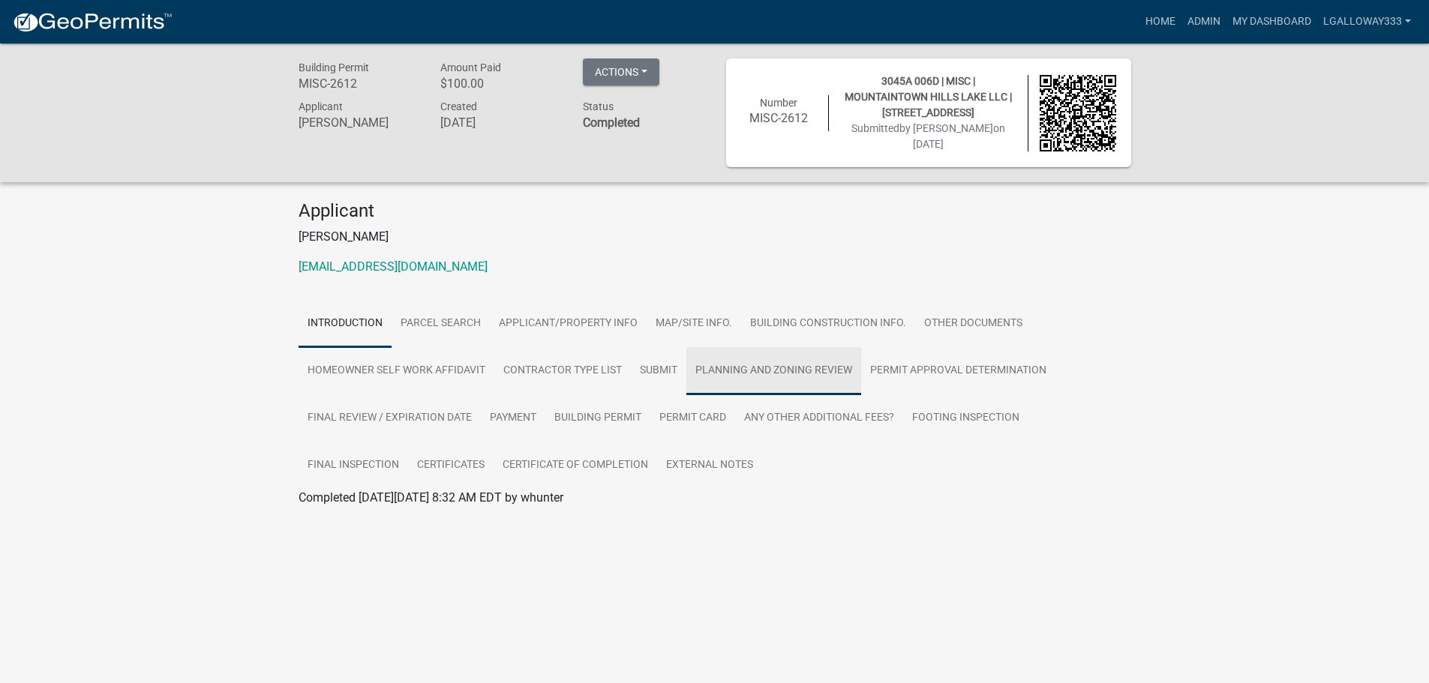
click at [795, 364] on link "Planning and Zoning Review" at bounding box center [773, 371] width 175 height 48
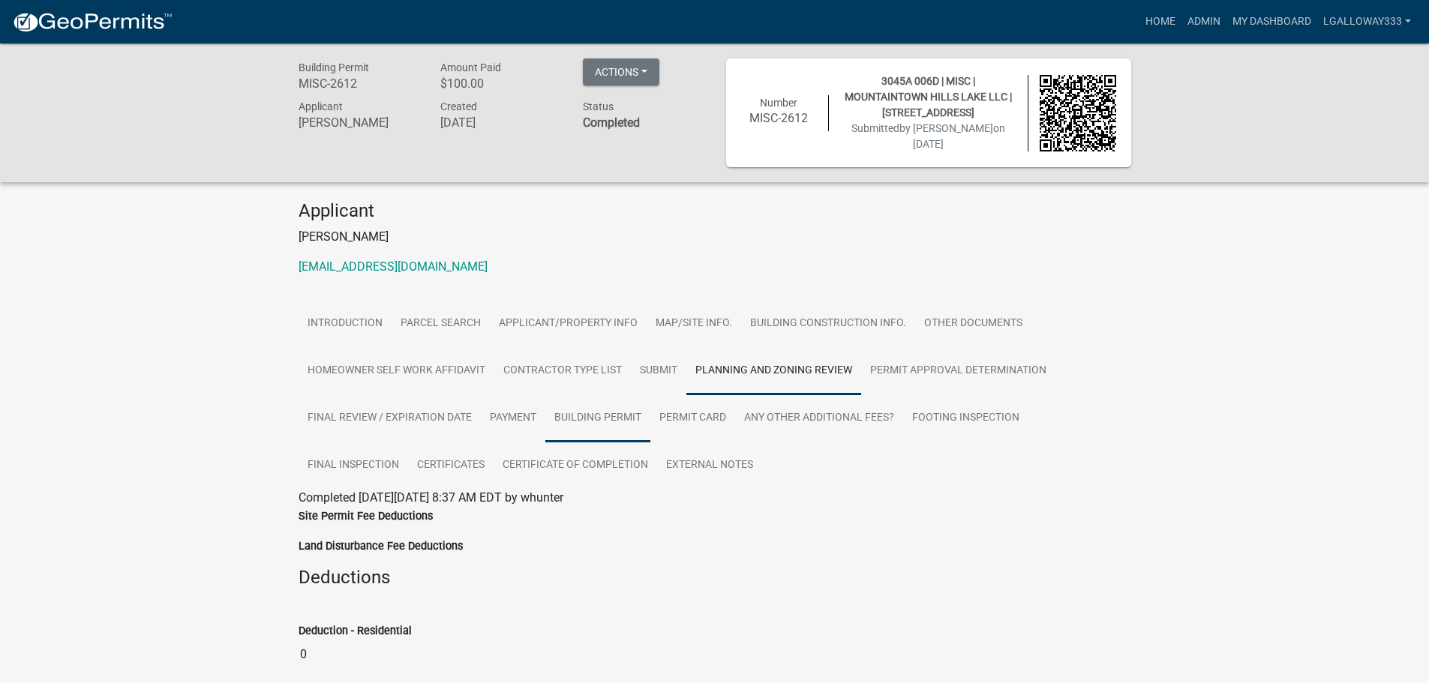
click at [585, 417] on link "Building Permit" at bounding box center [597, 419] width 105 height 48
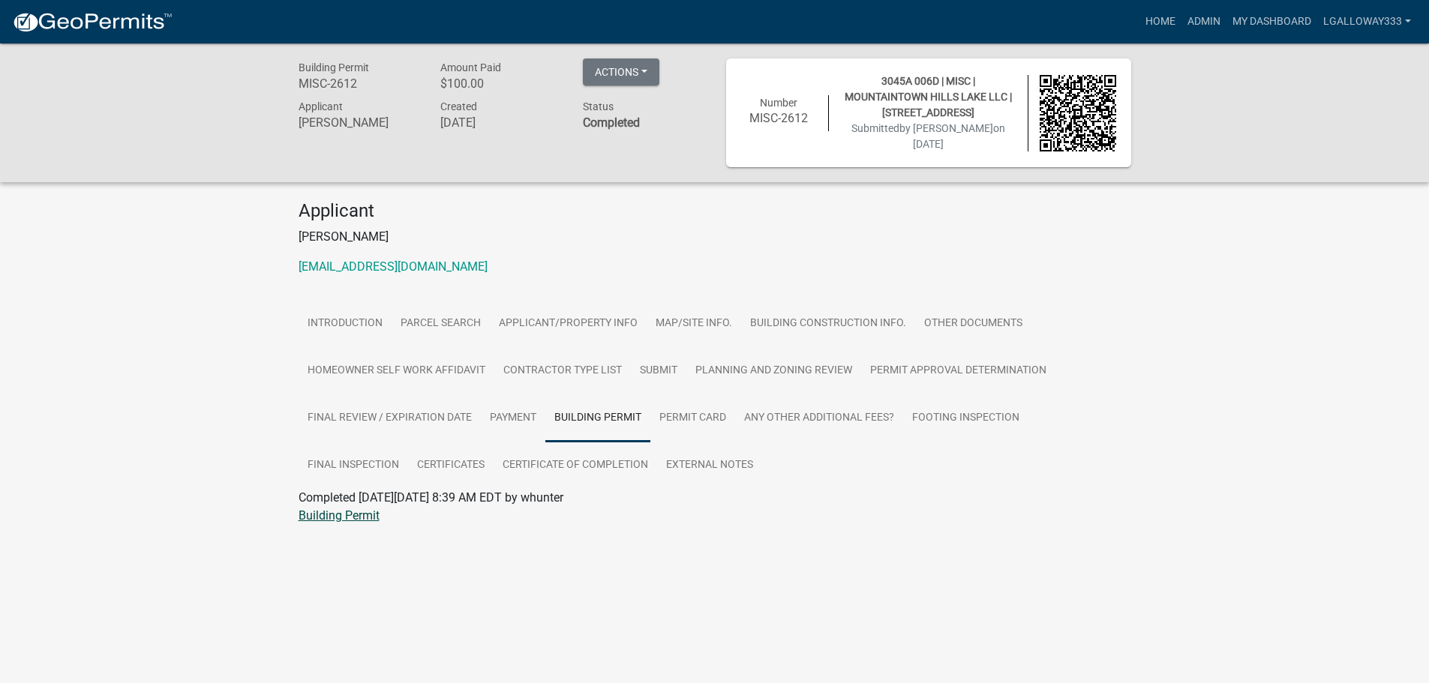
click at [363, 515] on link "Building Permit" at bounding box center [339, 516] width 81 height 14
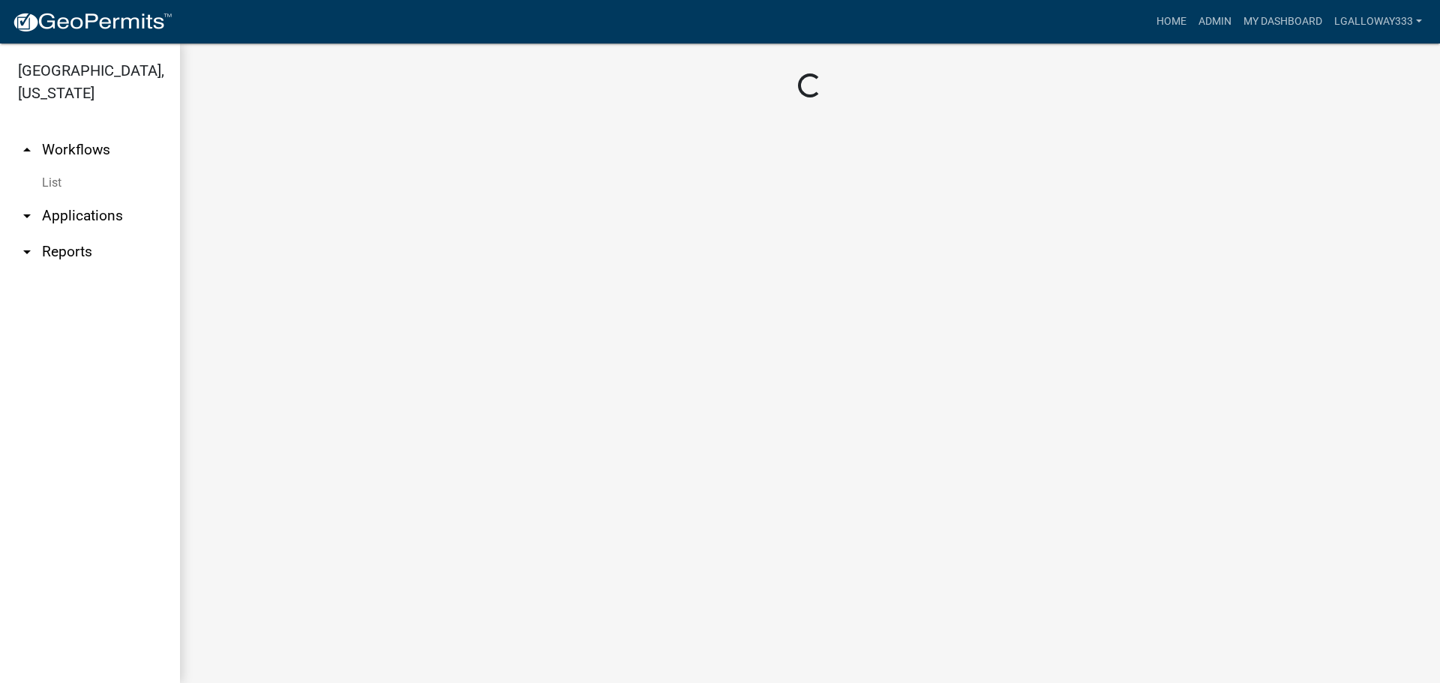
click at [59, 148] on link "arrow_drop_up Workflows" at bounding box center [90, 150] width 180 height 36
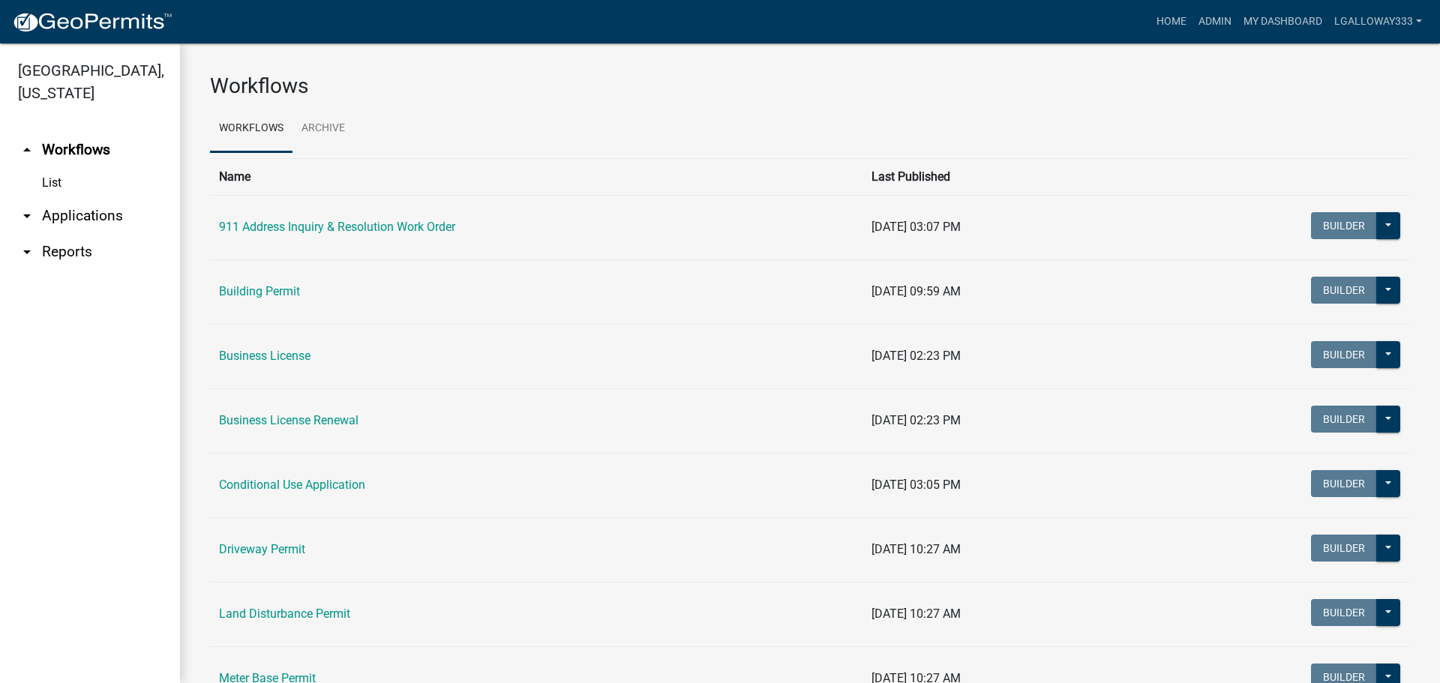
click at [59, 182] on link "List" at bounding box center [90, 183] width 180 height 30
click at [23, 212] on icon "arrow_drop_down" at bounding box center [27, 216] width 18 height 18
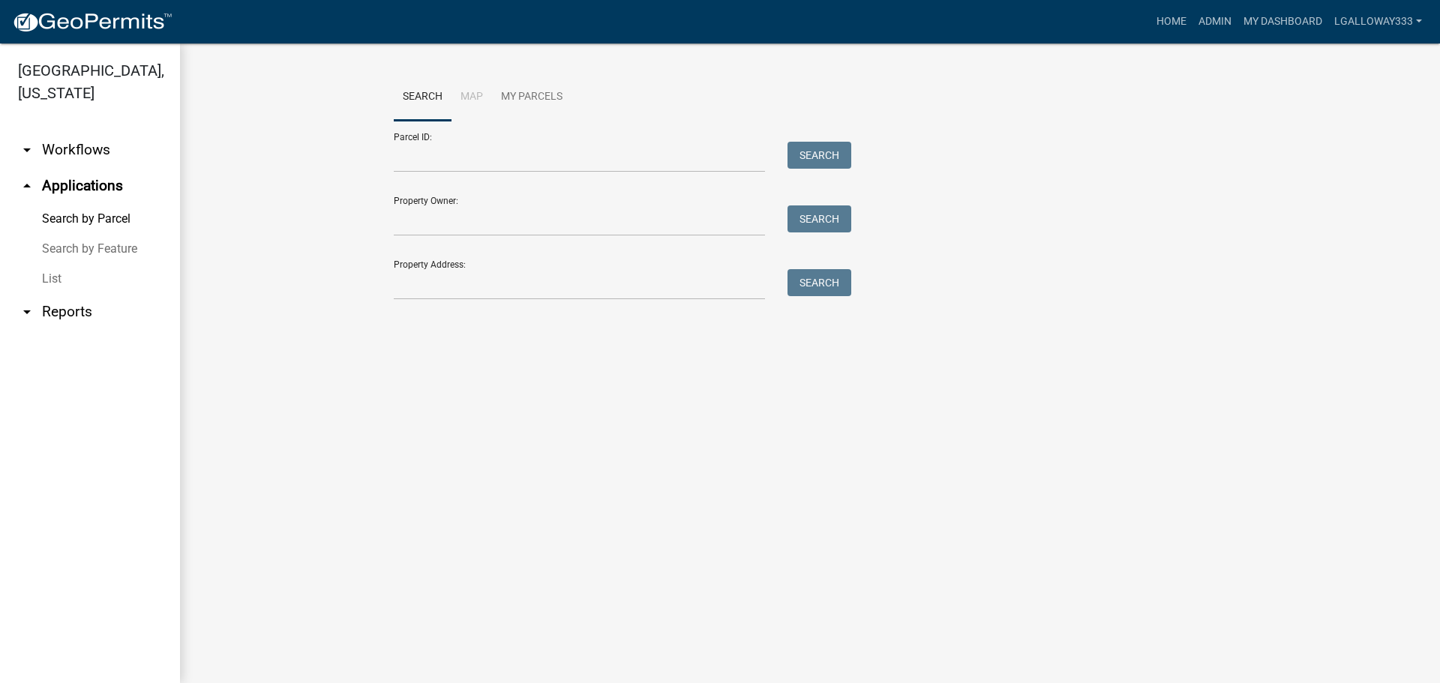
click at [50, 279] on link "List" at bounding box center [90, 279] width 180 height 30
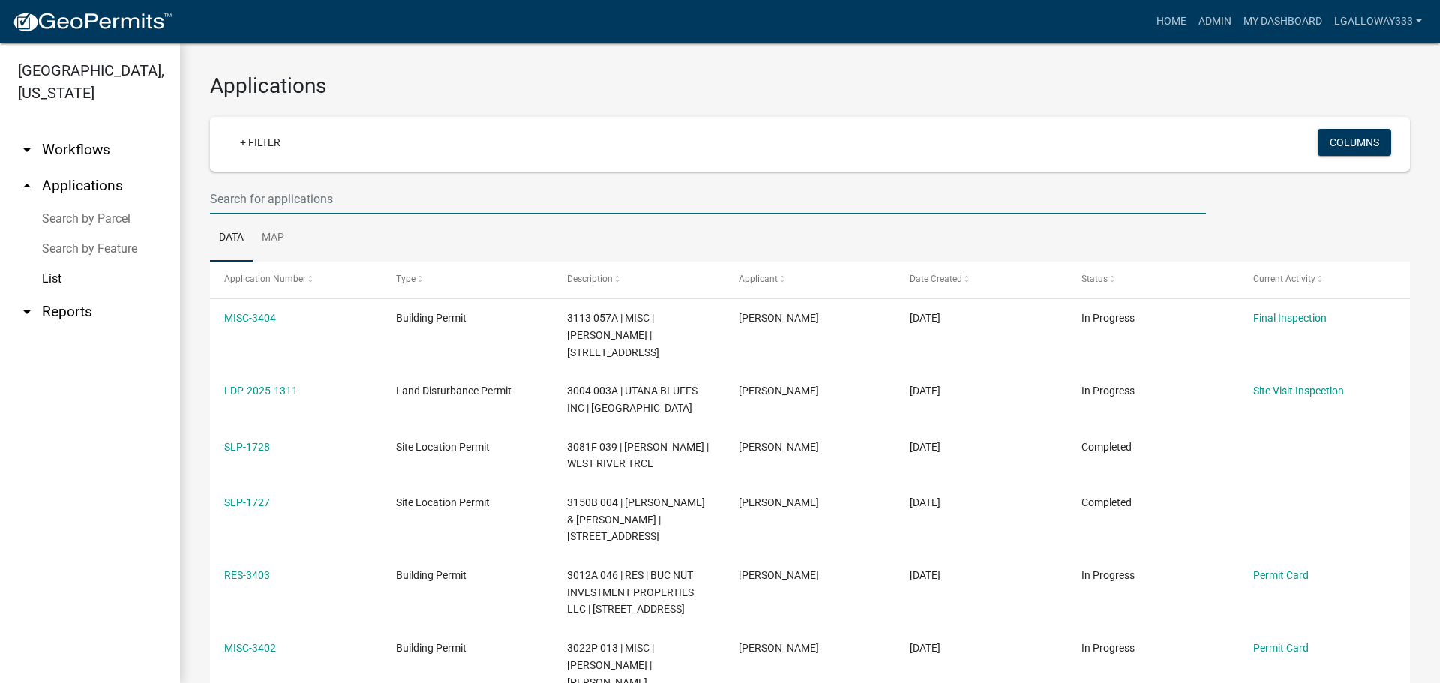
click at [265, 197] on input "text" at bounding box center [708, 199] width 996 height 31
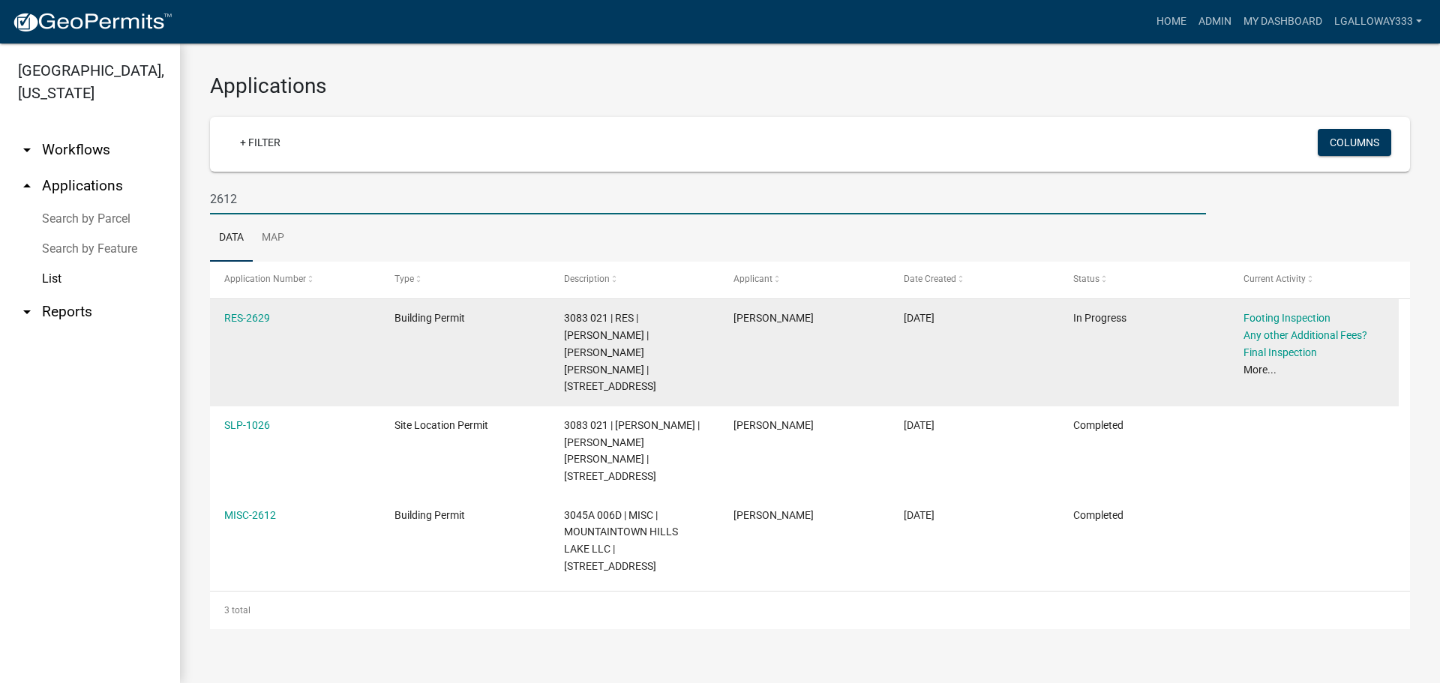
type input "2612"
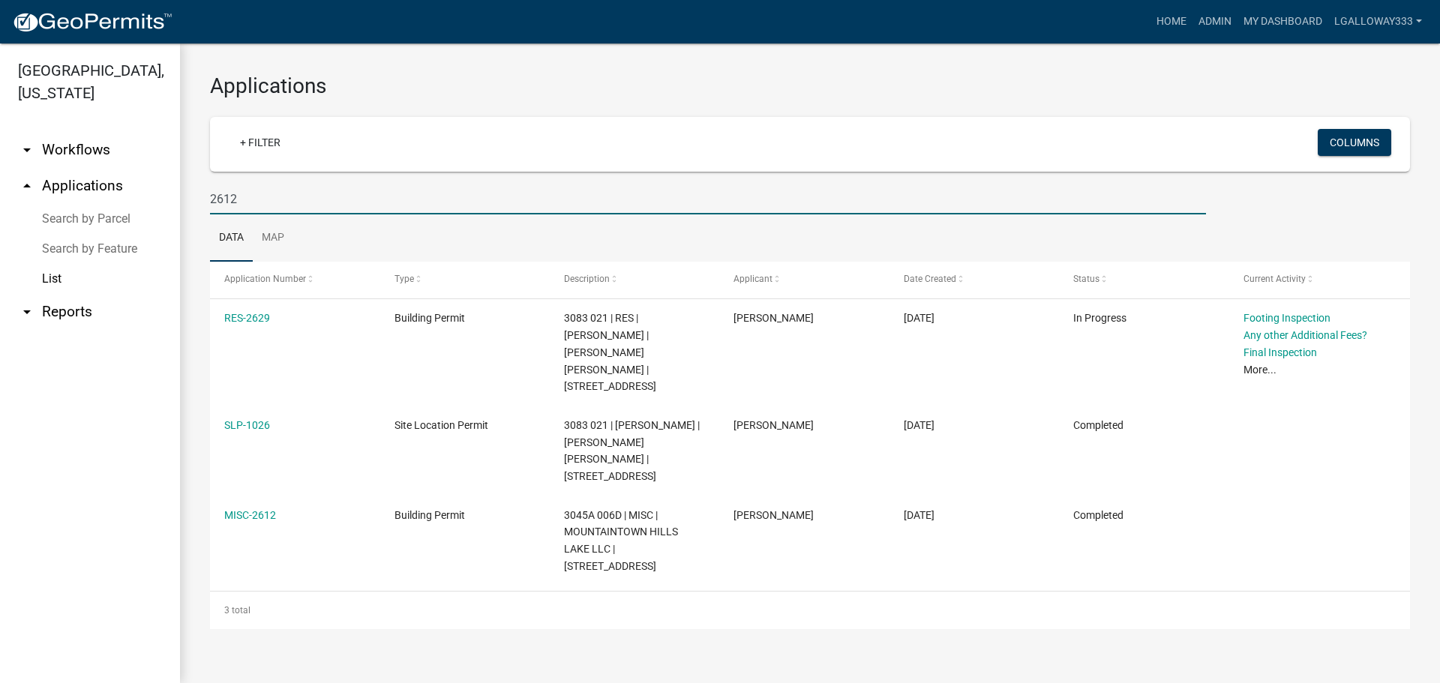
click at [81, 218] on link "Search by Parcel" at bounding box center [90, 219] width 180 height 30
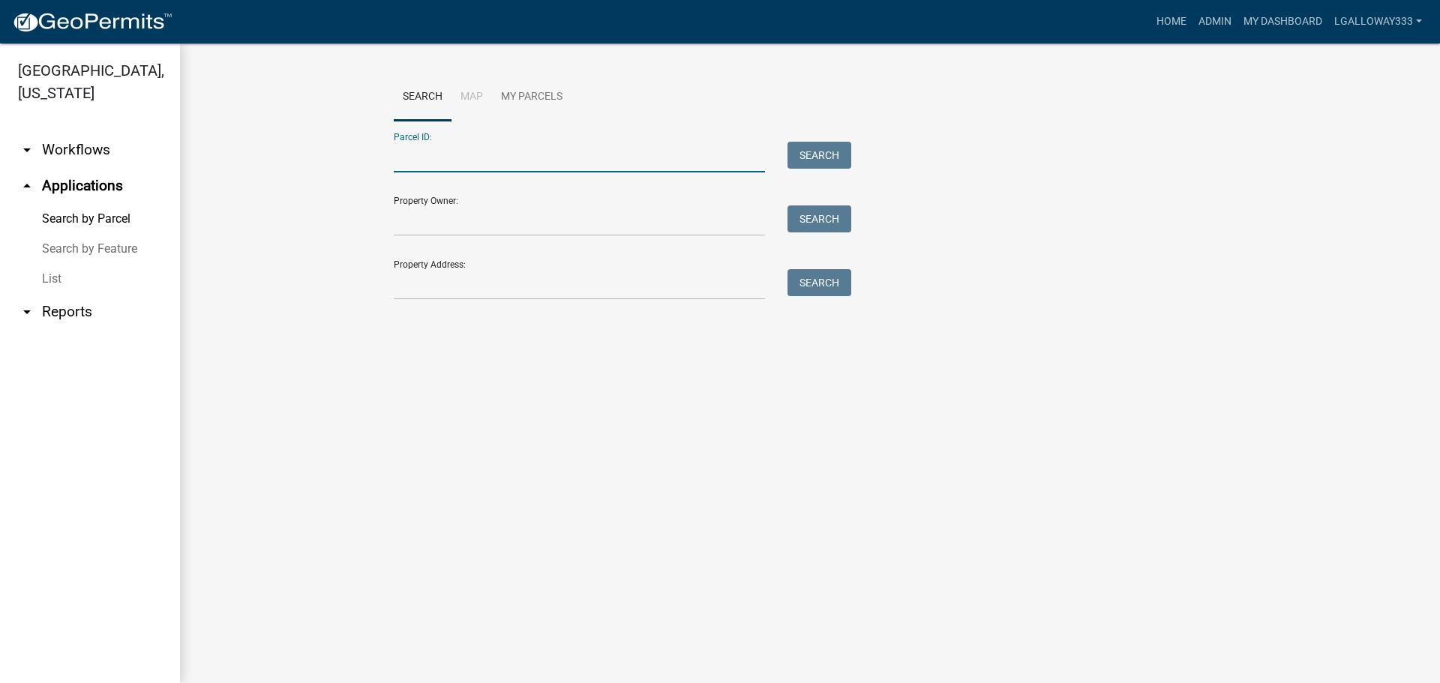
click at [469, 162] on input "Parcel ID:" at bounding box center [579, 157] width 371 height 31
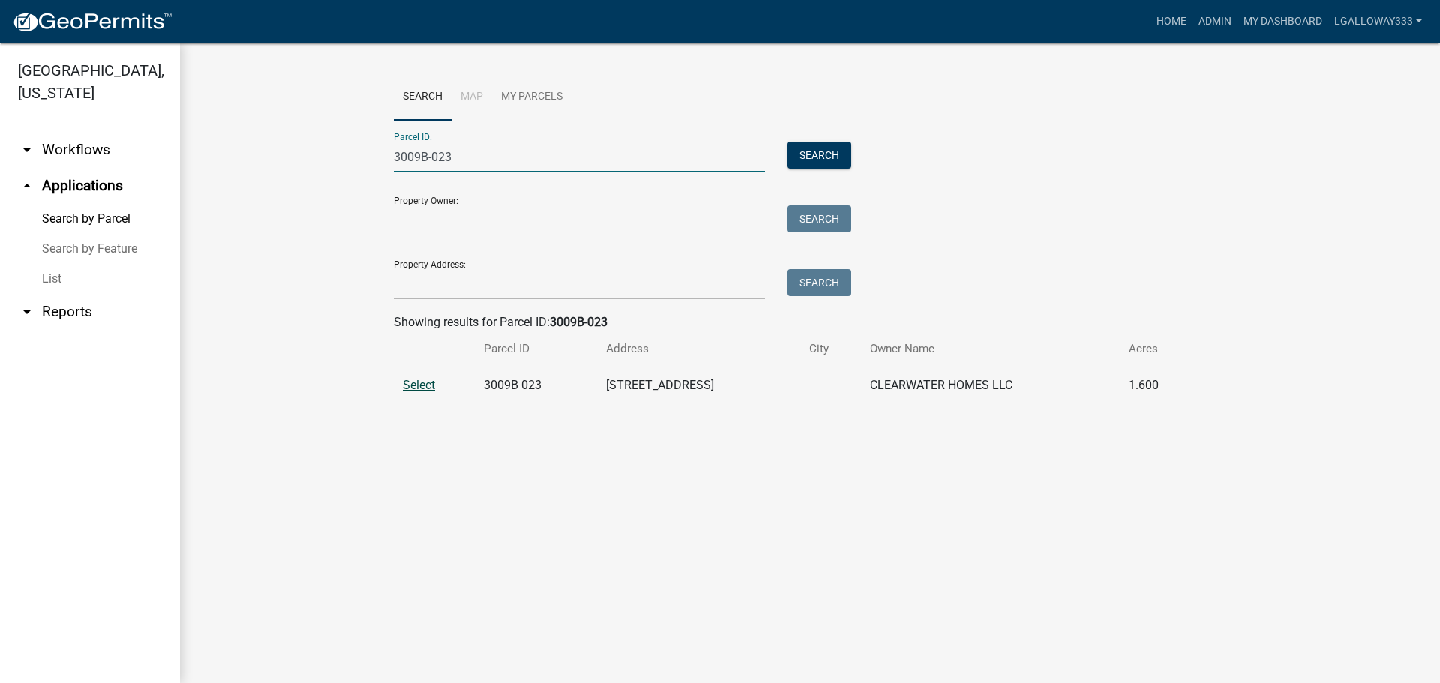
type input "3009B-023"
click at [419, 379] on span "Select" at bounding box center [419, 385] width 32 height 14
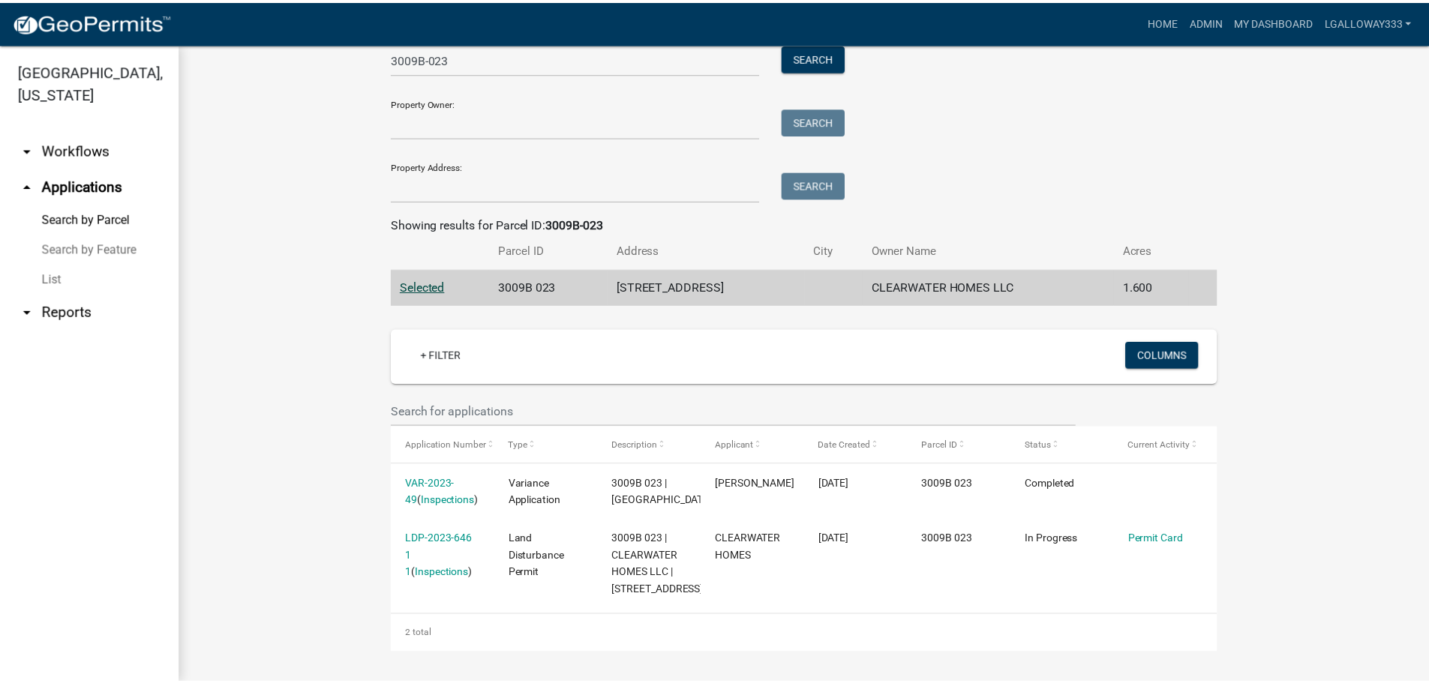
scroll to position [132, 0]
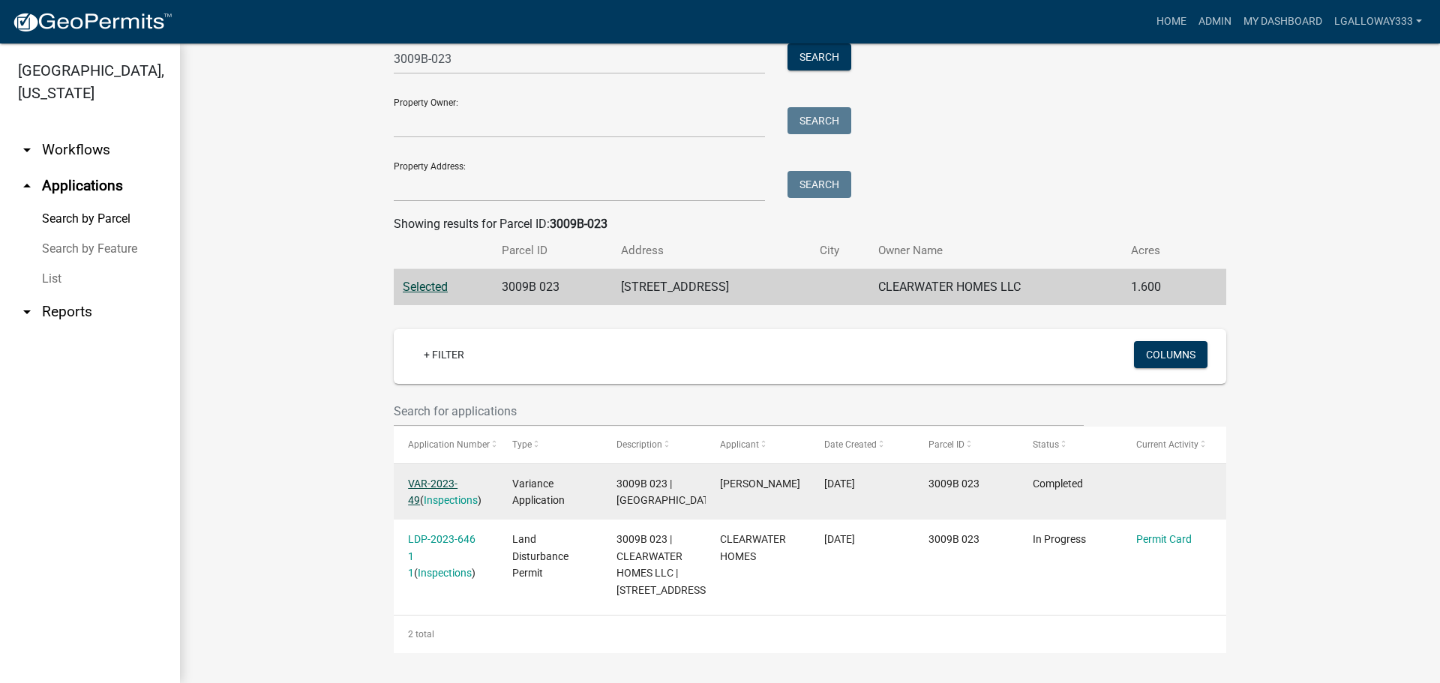
click at [439, 478] on link "VAR-2023-49" at bounding box center [433, 492] width 50 height 29
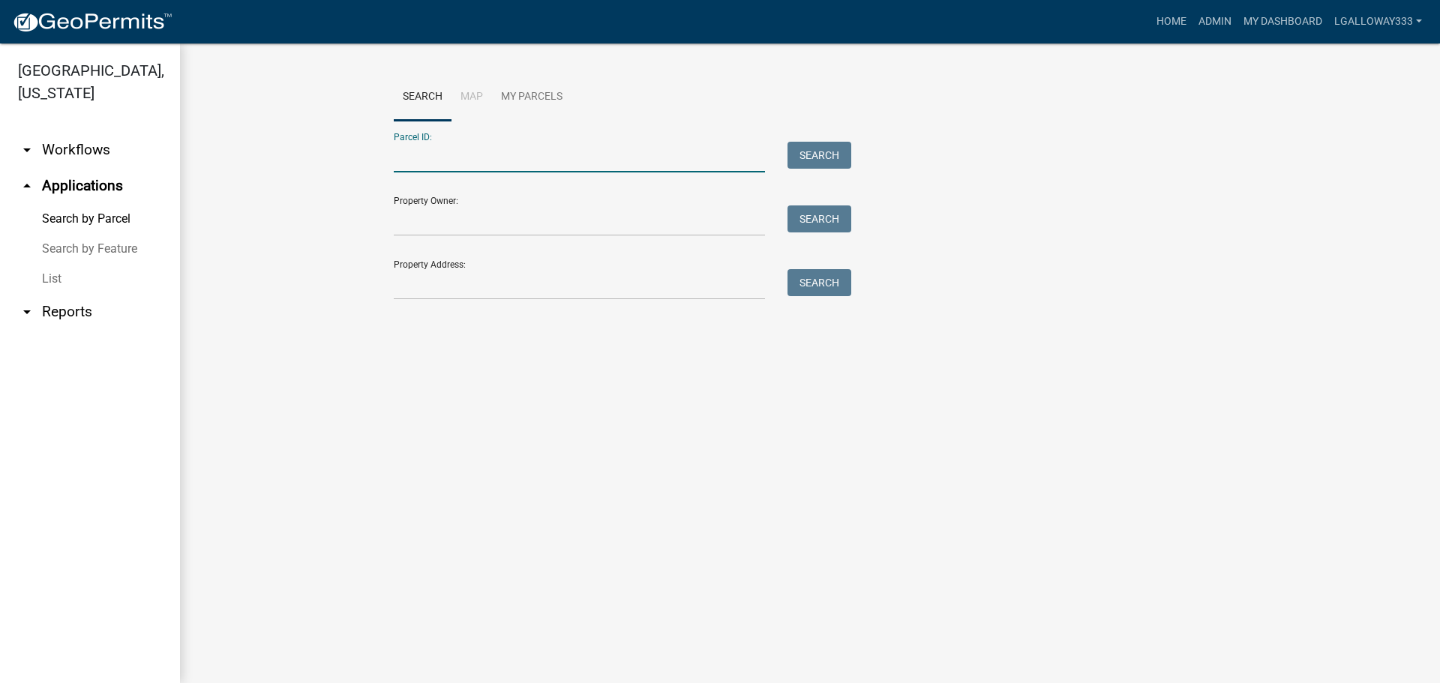
click at [422, 159] on input "Parcel ID:" at bounding box center [579, 157] width 371 height 31
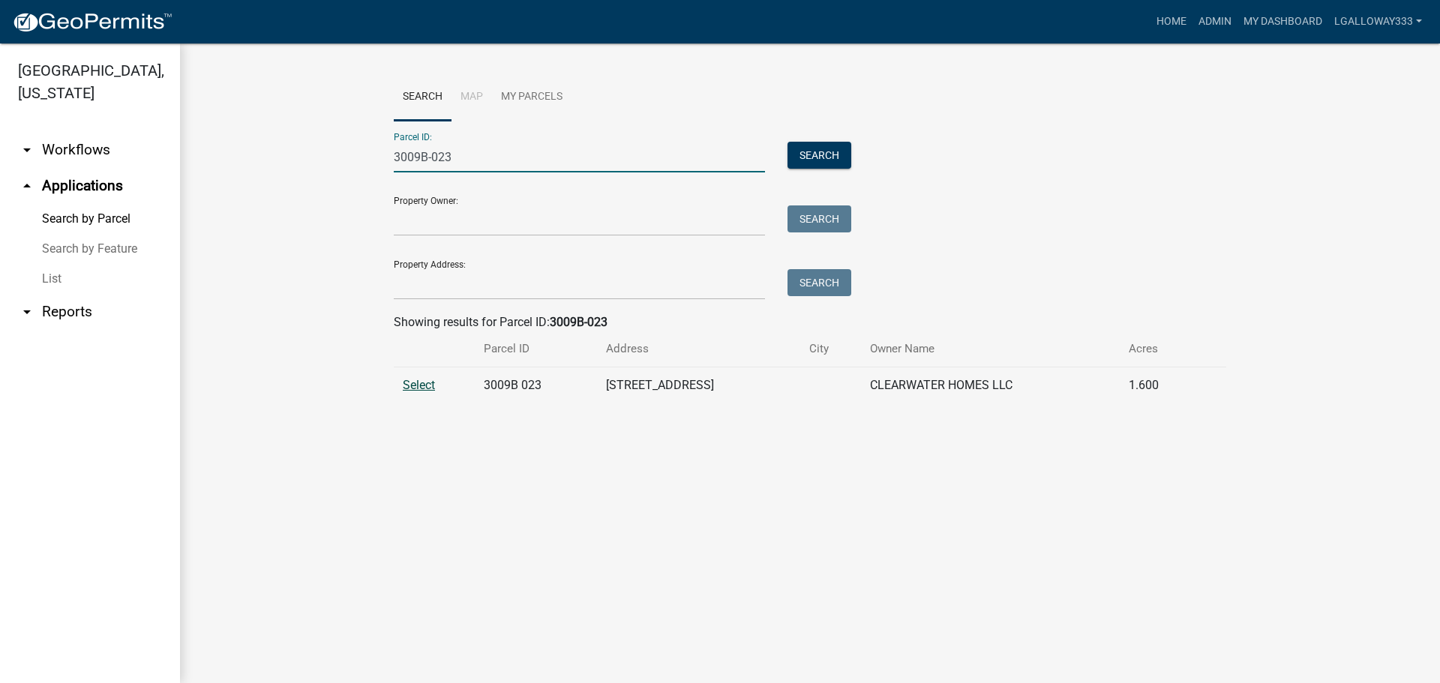
type input "3009B-023"
click at [423, 391] on span "Select" at bounding box center [419, 385] width 32 height 14
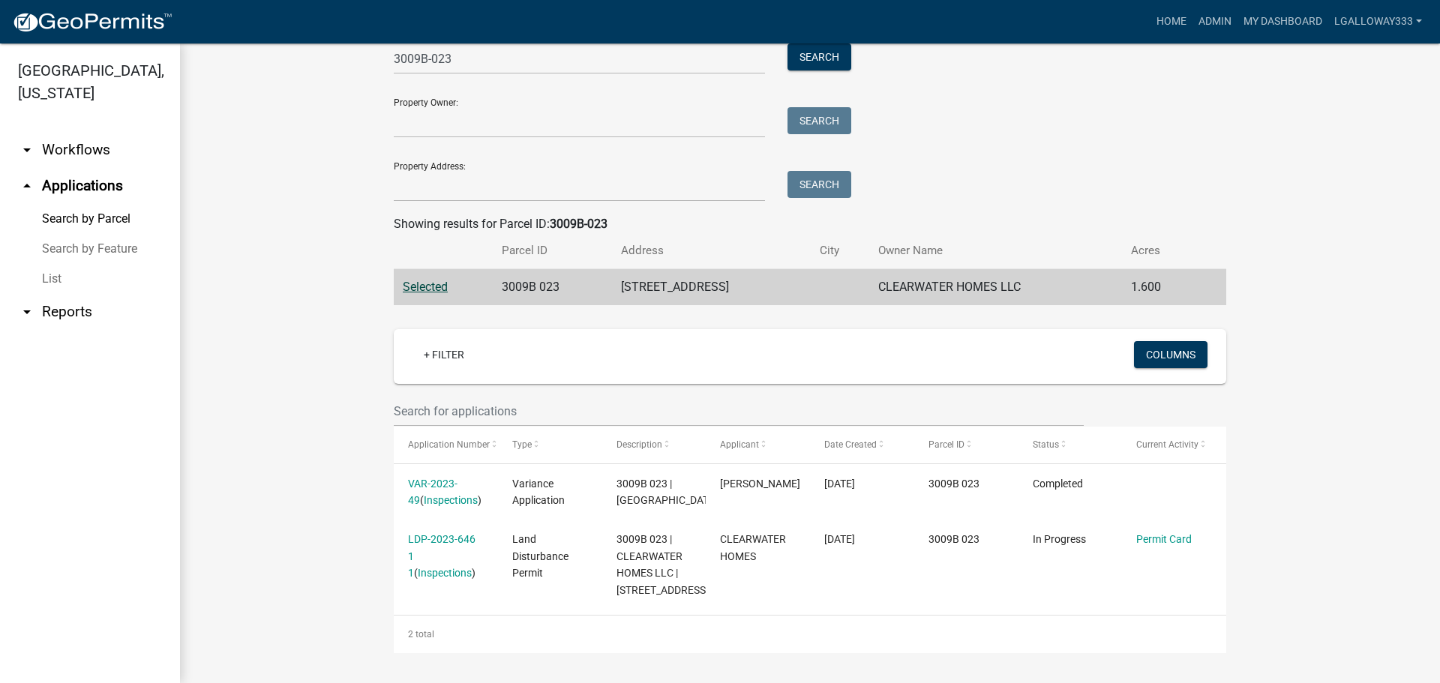
scroll to position [132, 0]
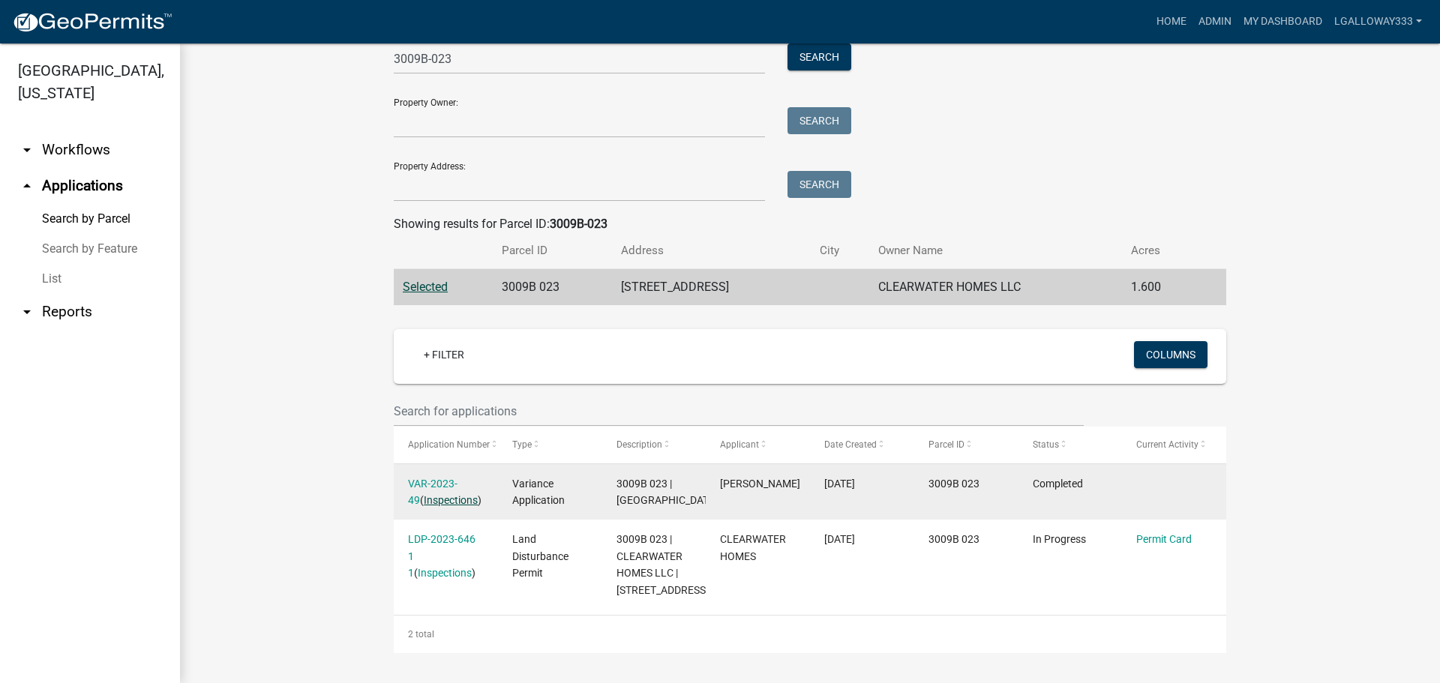
click at [444, 494] on link "Inspections" at bounding box center [451, 500] width 54 height 12
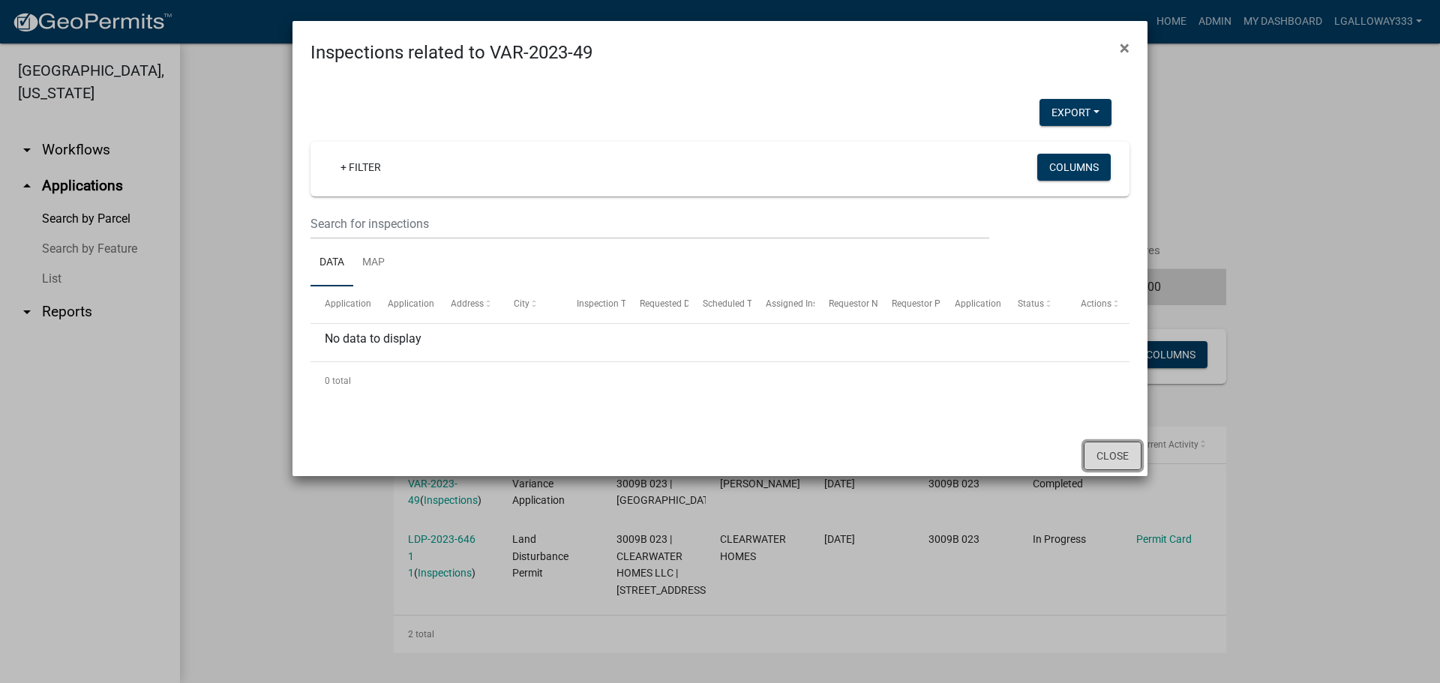
click at [1118, 455] on button "Close" at bounding box center [1113, 456] width 58 height 29
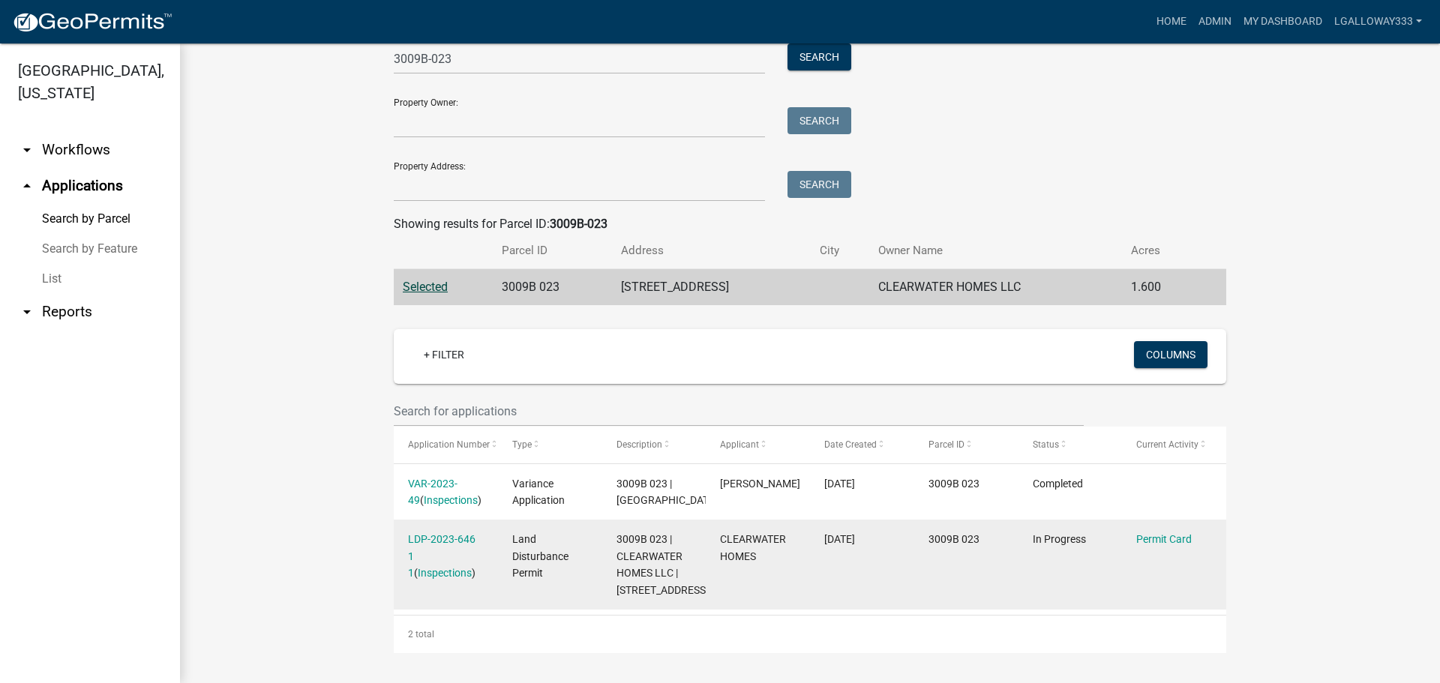
scroll to position [0, 0]
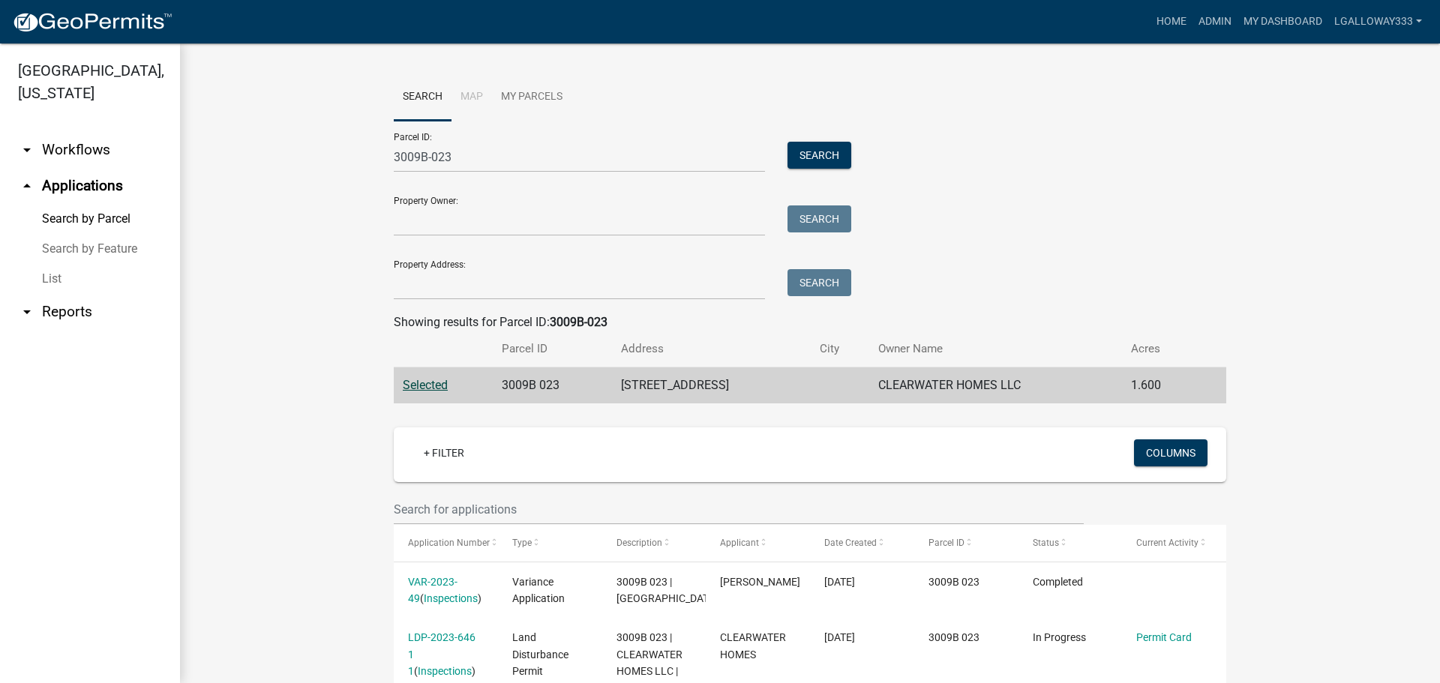
click at [51, 150] on link "arrow_drop_down Workflows" at bounding box center [90, 150] width 180 height 36
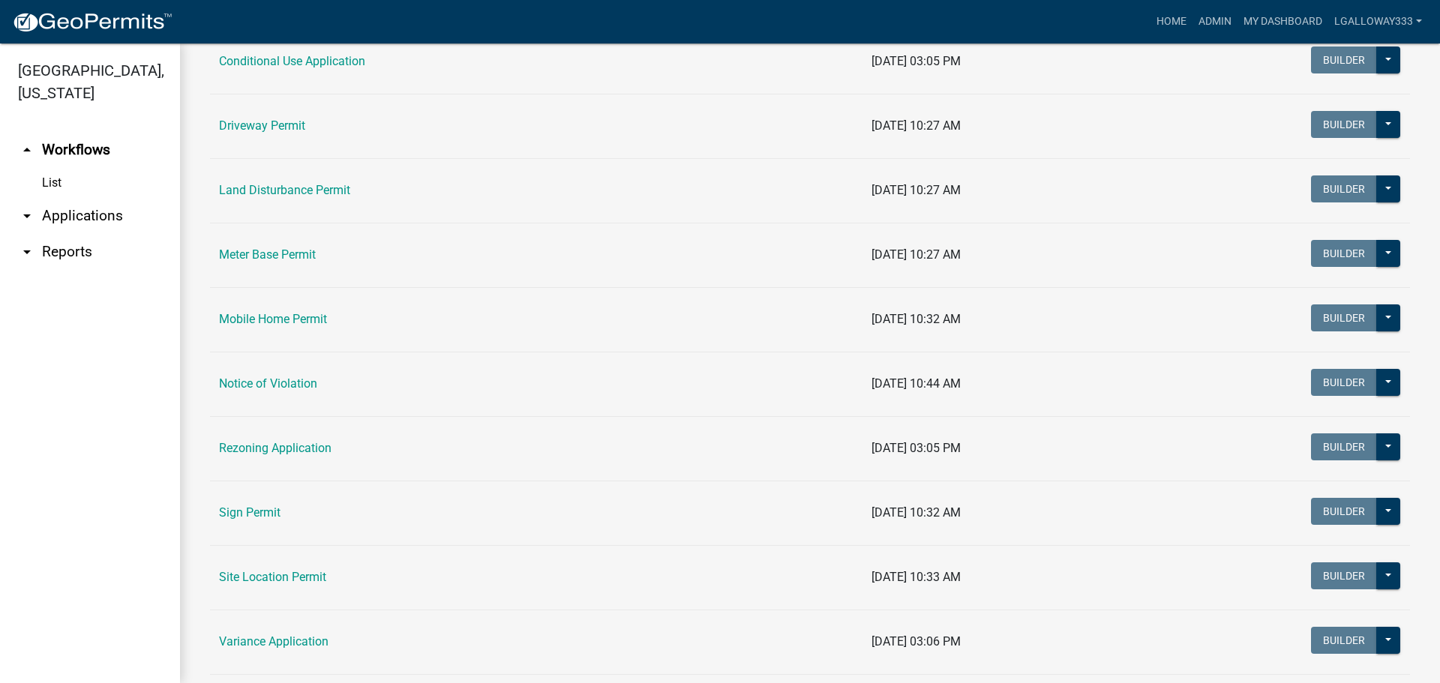
scroll to position [450, 0]
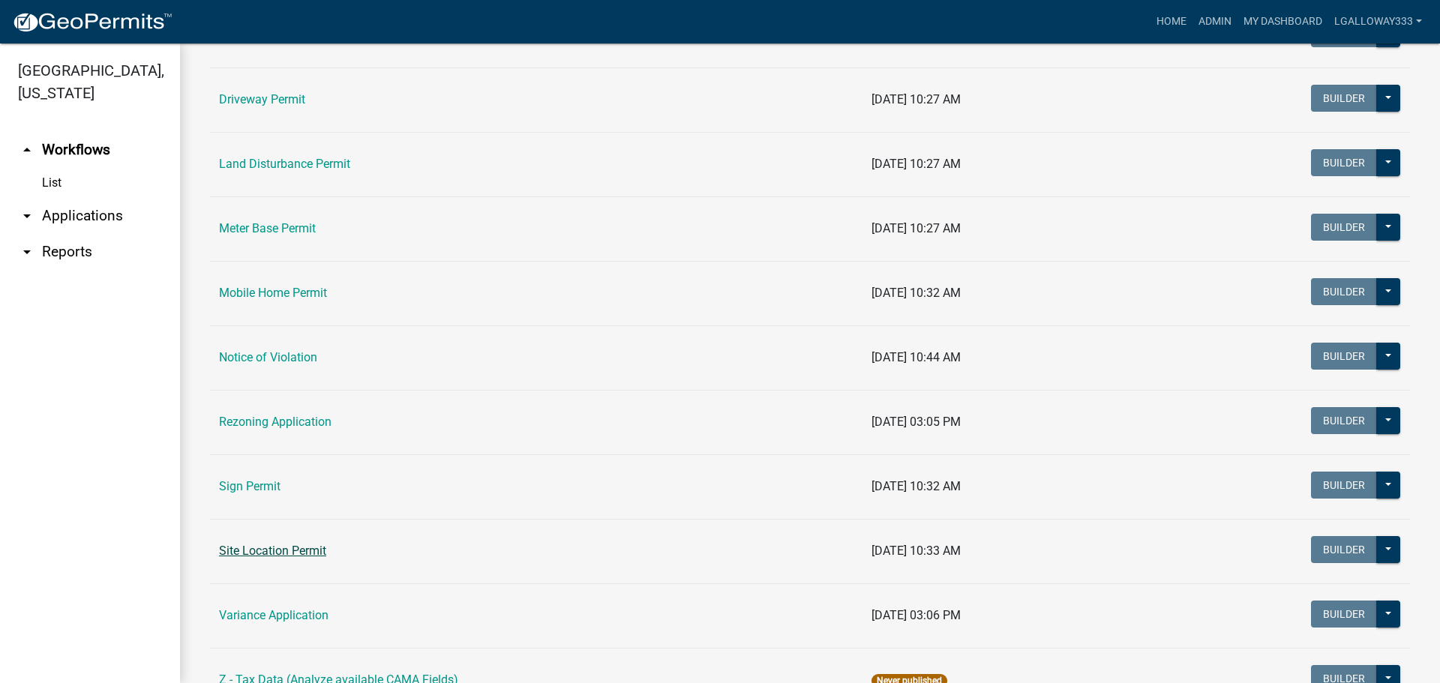
click at [299, 545] on link "Site Location Permit" at bounding box center [272, 551] width 107 height 14
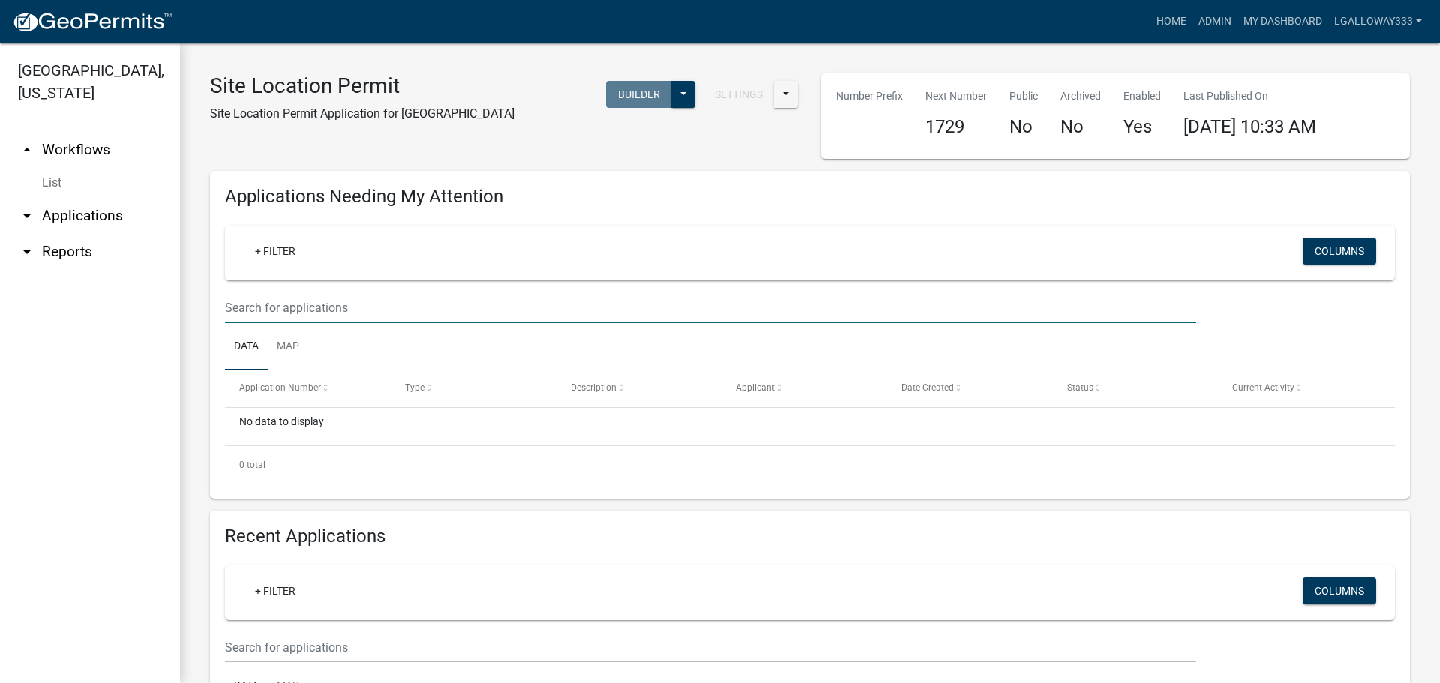
click at [321, 309] on input "text" at bounding box center [710, 308] width 971 height 31
type input "646"
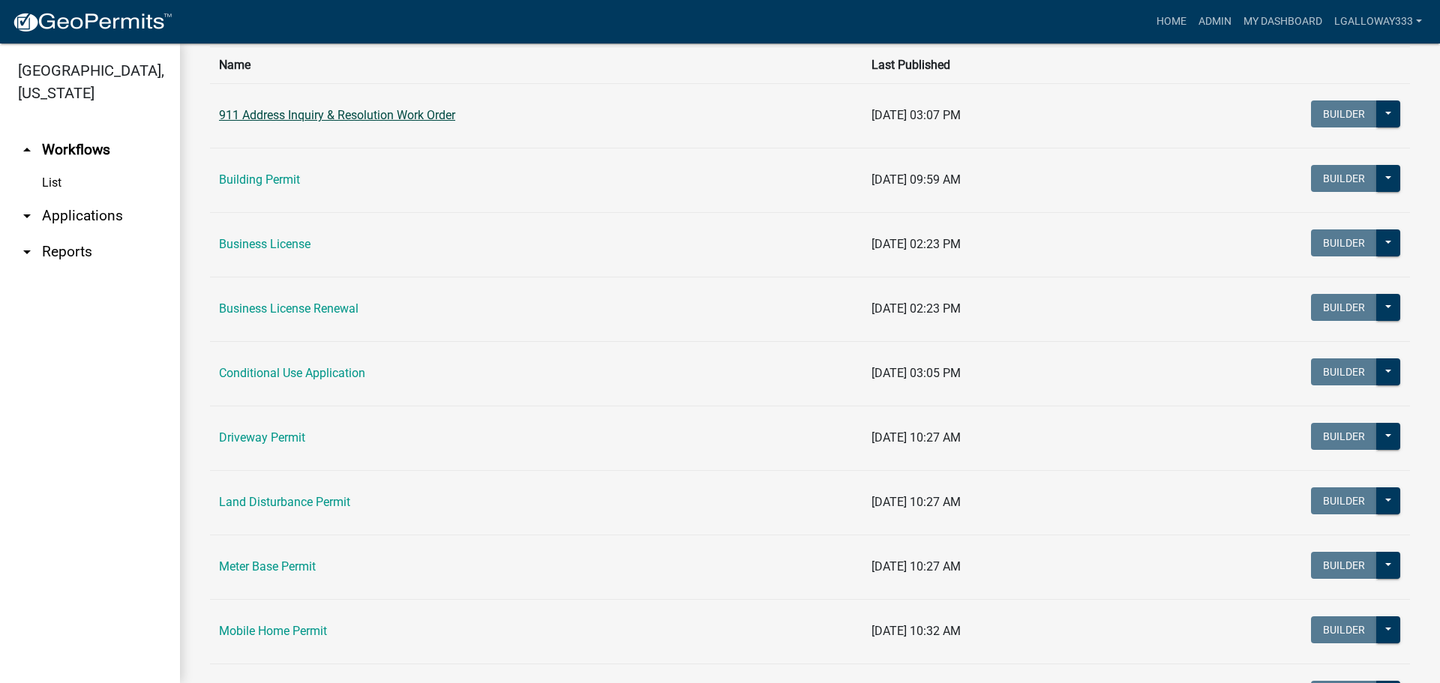
scroll to position [225, 0]
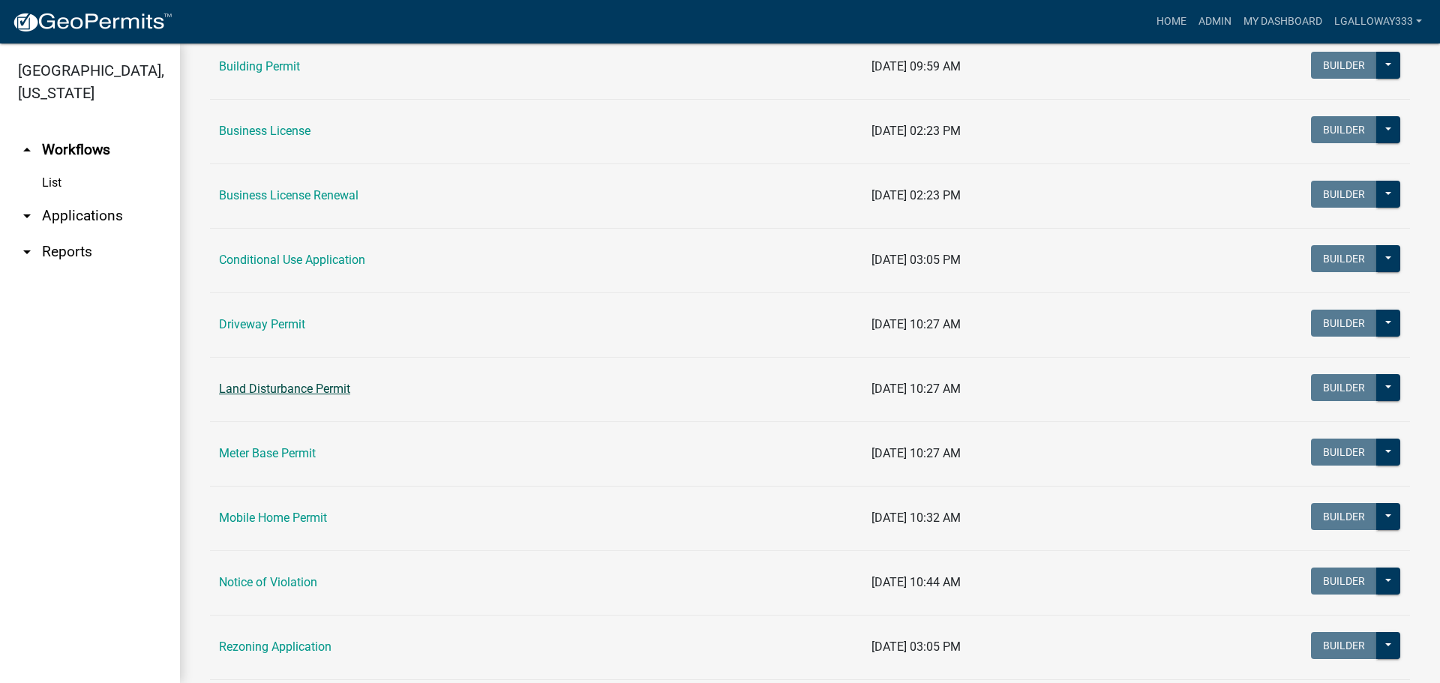
click at [338, 392] on link "Land Disturbance Permit" at bounding box center [284, 389] width 131 height 14
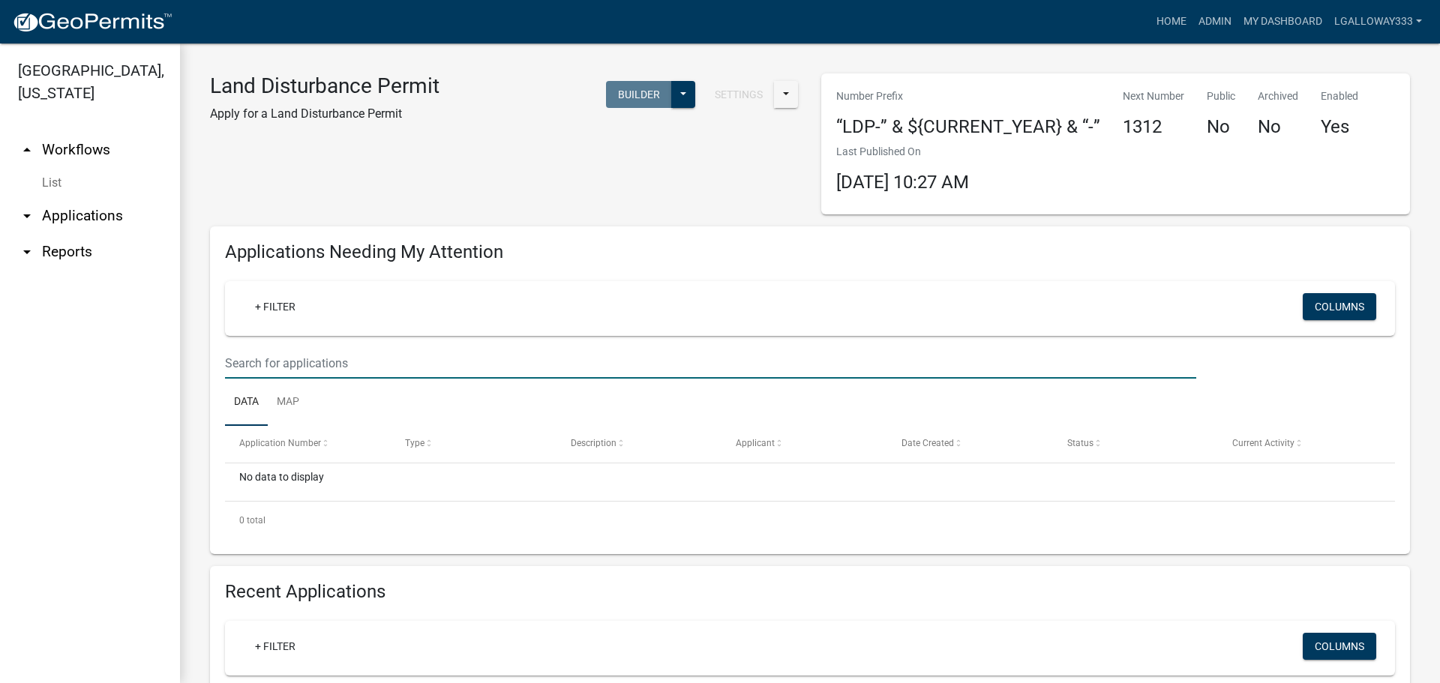
click at [320, 362] on input "text" at bounding box center [710, 363] width 971 height 31
type input "646"
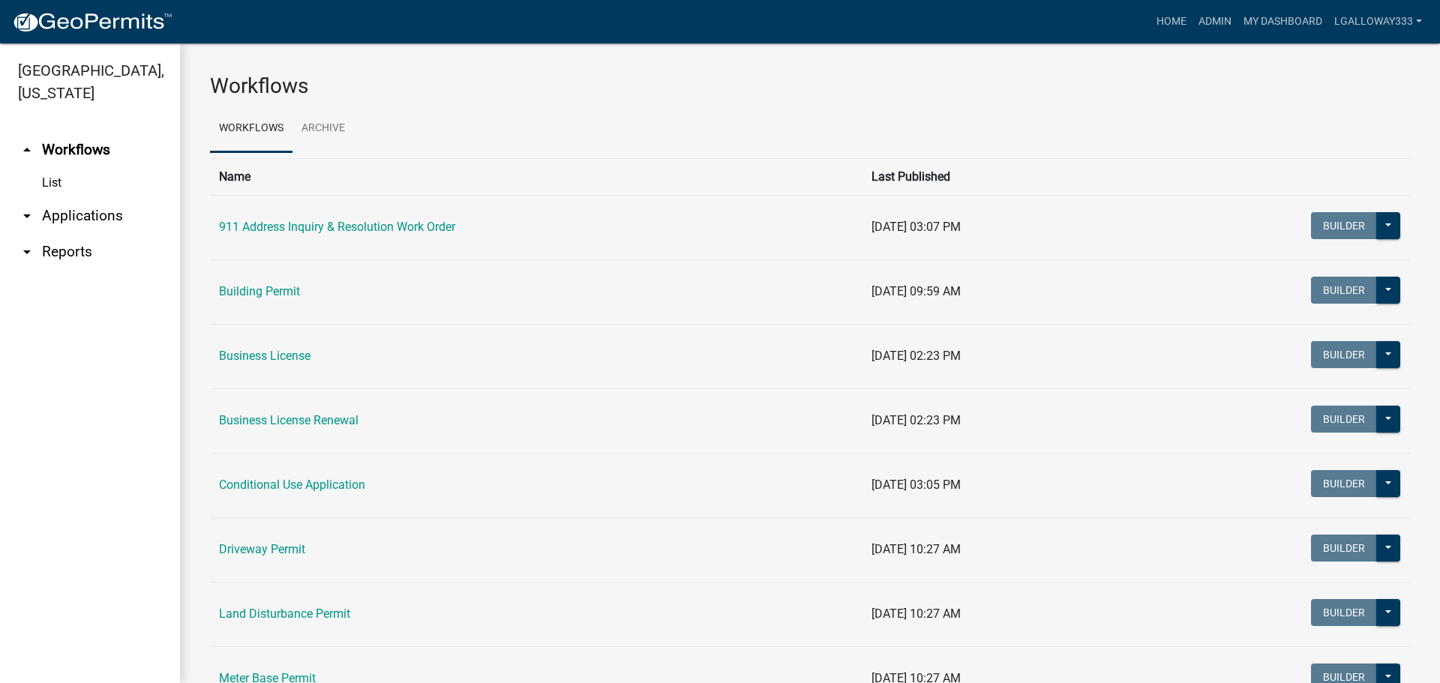
click at [29, 211] on icon "arrow_drop_down" at bounding box center [27, 216] width 18 height 18
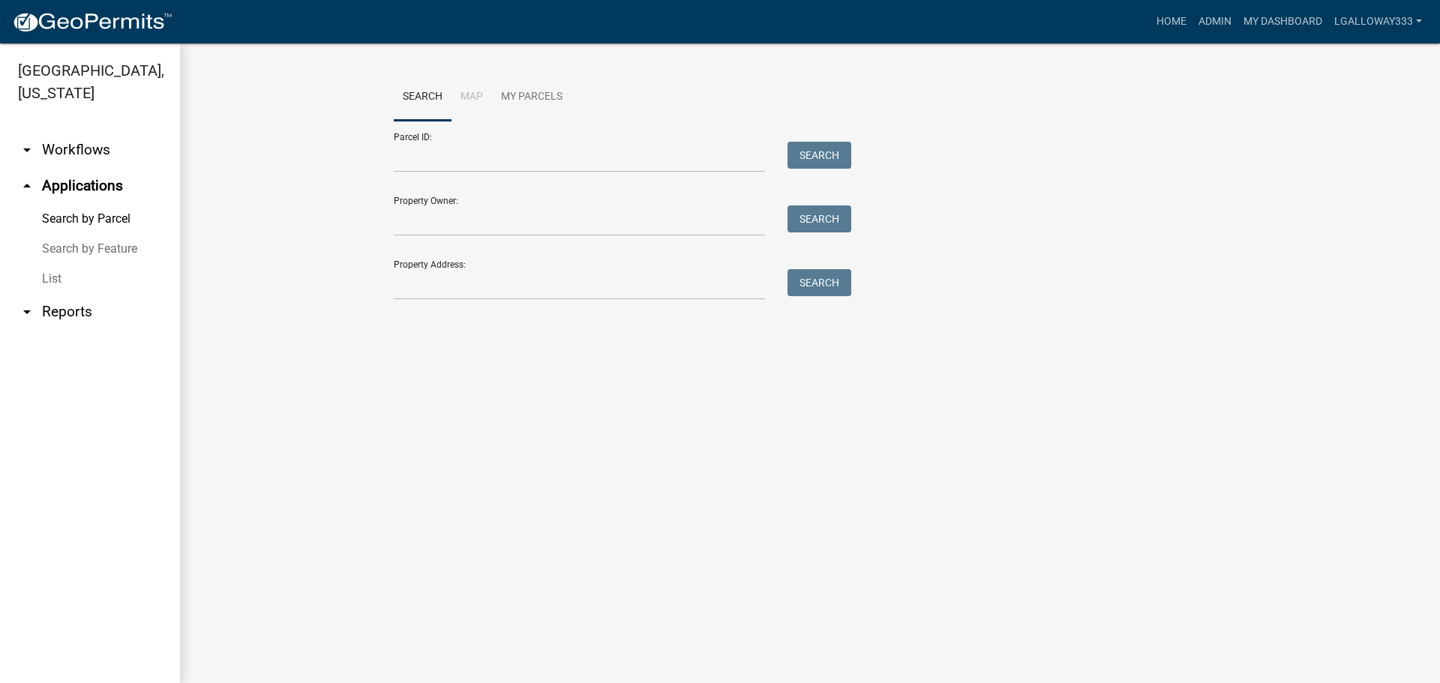
click at [53, 278] on link "List" at bounding box center [90, 279] width 180 height 30
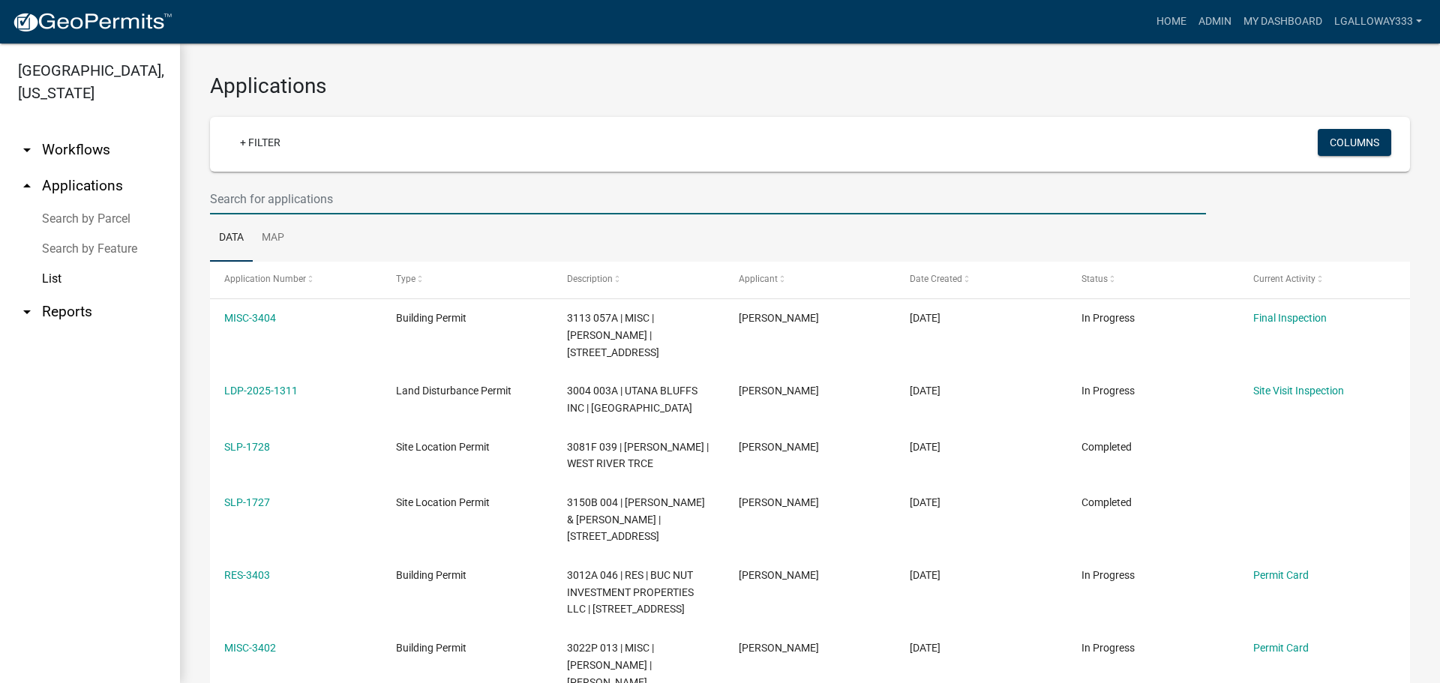
click at [295, 191] on input "text" at bounding box center [708, 199] width 996 height 31
type input "2505"
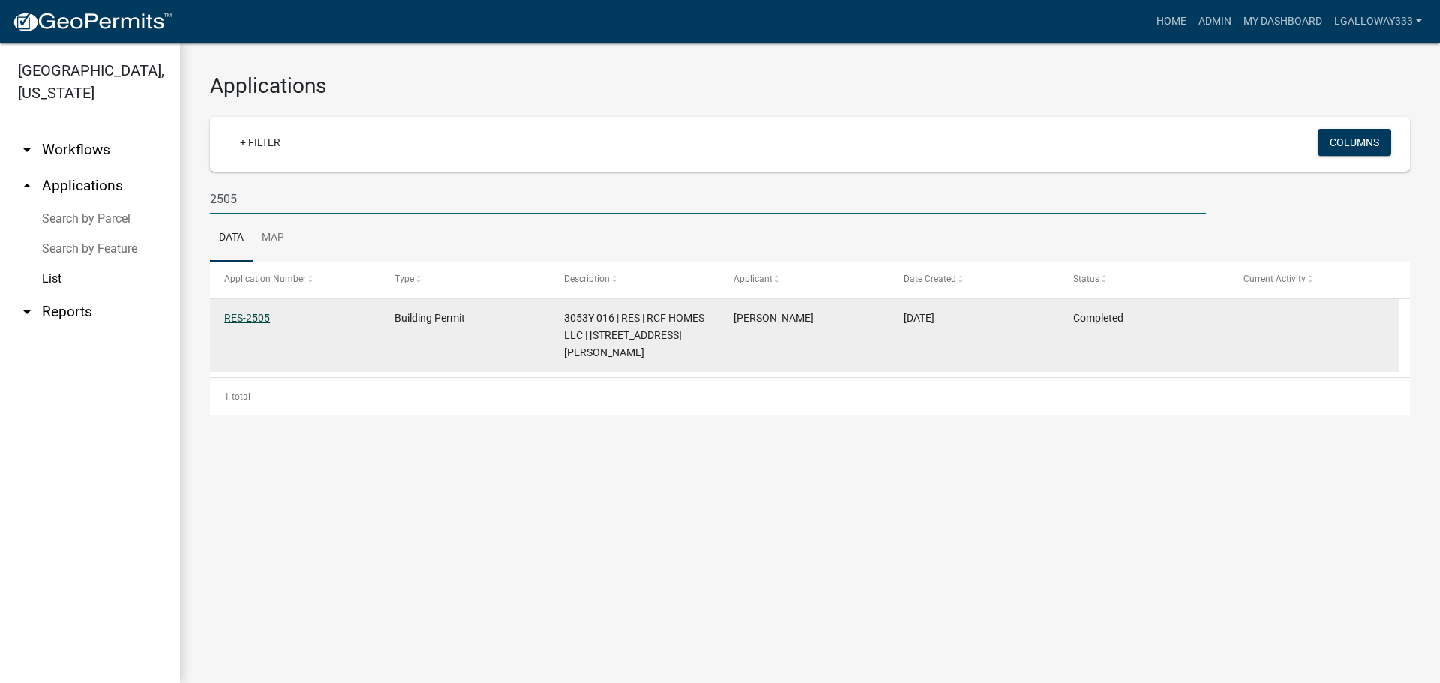
click at [260, 314] on link "RES-2505" at bounding box center [247, 318] width 46 height 12
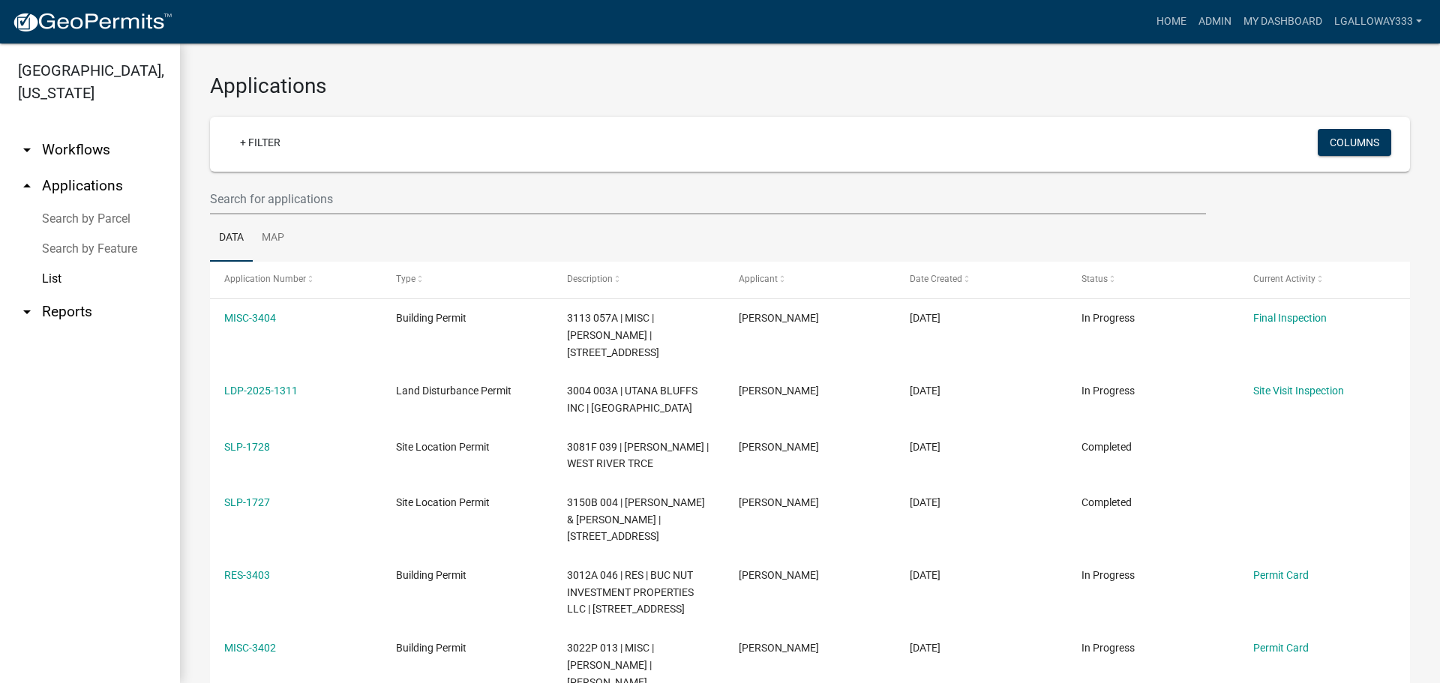
click at [86, 223] on link "Search by Parcel" at bounding box center [90, 219] width 180 height 30
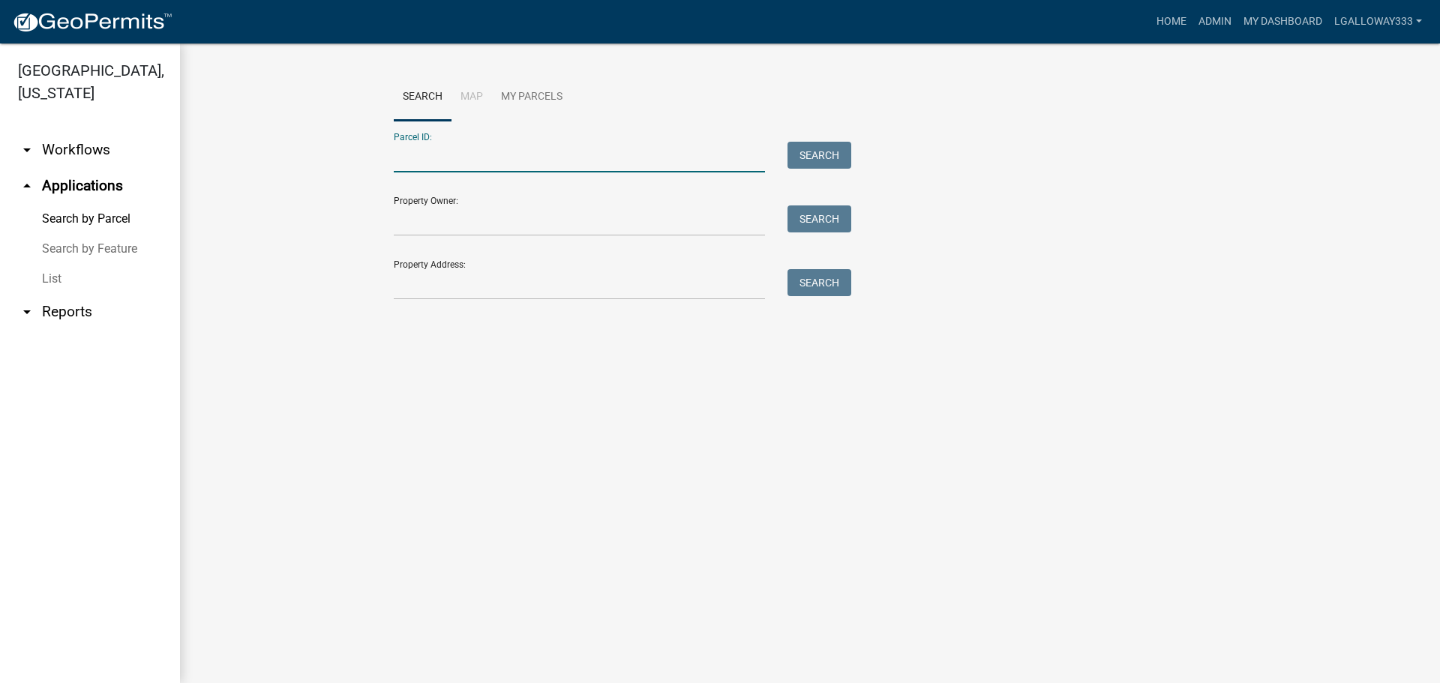
click at [461, 165] on input "Parcel ID:" at bounding box center [579, 157] width 371 height 31
click at [827, 158] on button "Search" at bounding box center [820, 155] width 64 height 27
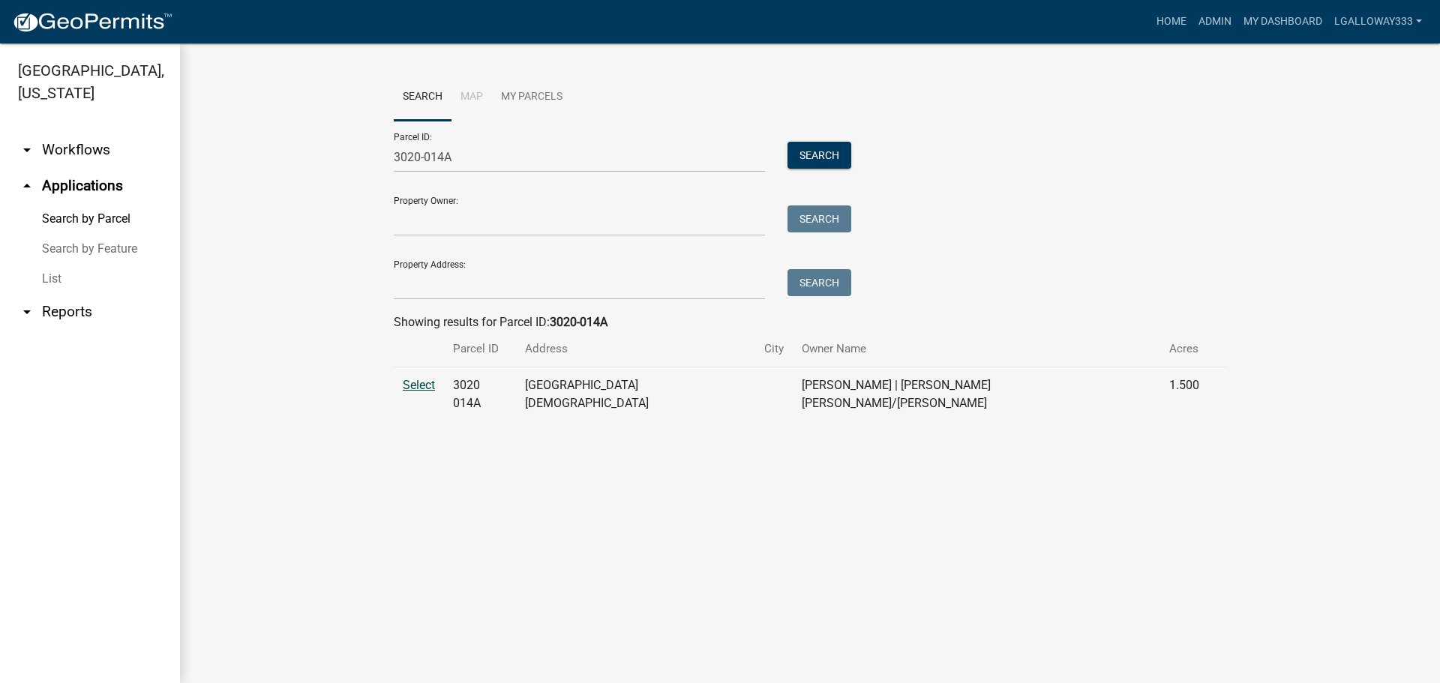
click at [420, 387] on span "Select" at bounding box center [419, 385] width 32 height 14
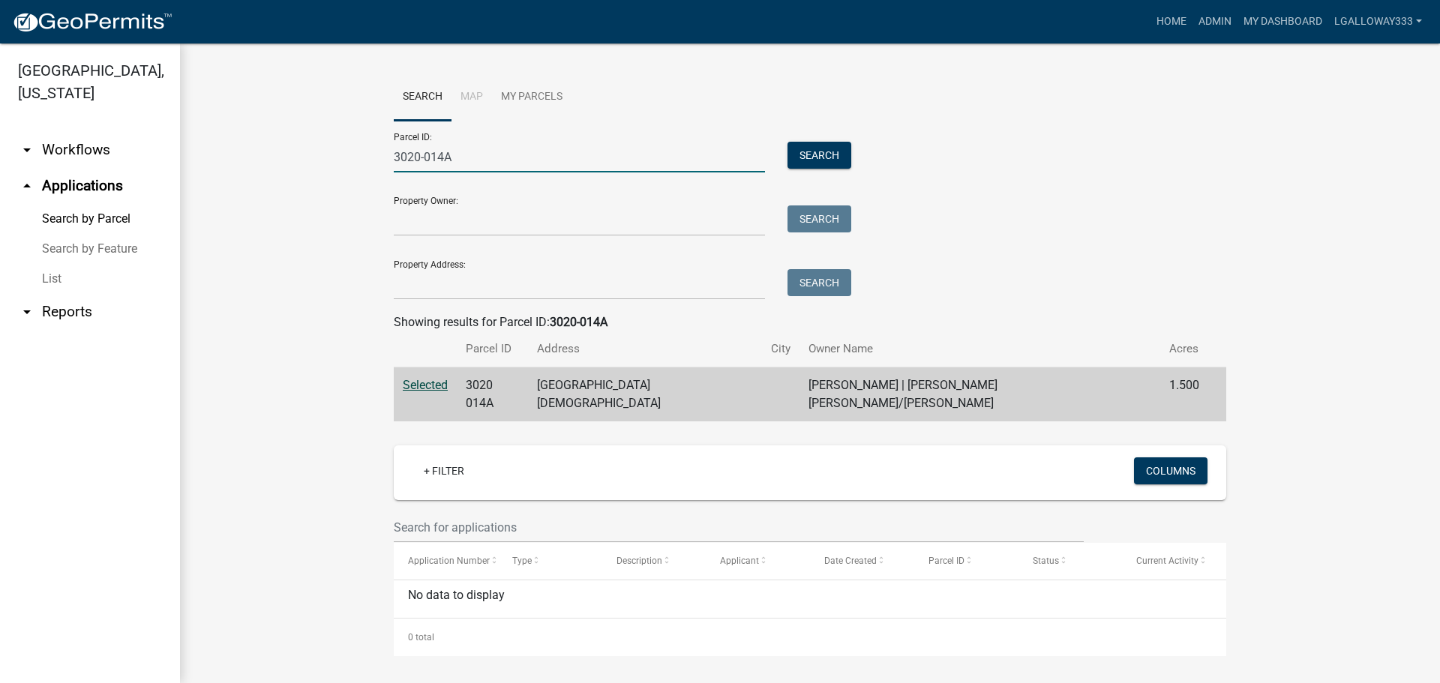
click at [467, 155] on input "3020-014A" at bounding box center [579, 157] width 371 height 31
type input "3020-014"
click at [833, 160] on button "Search" at bounding box center [820, 155] width 64 height 27
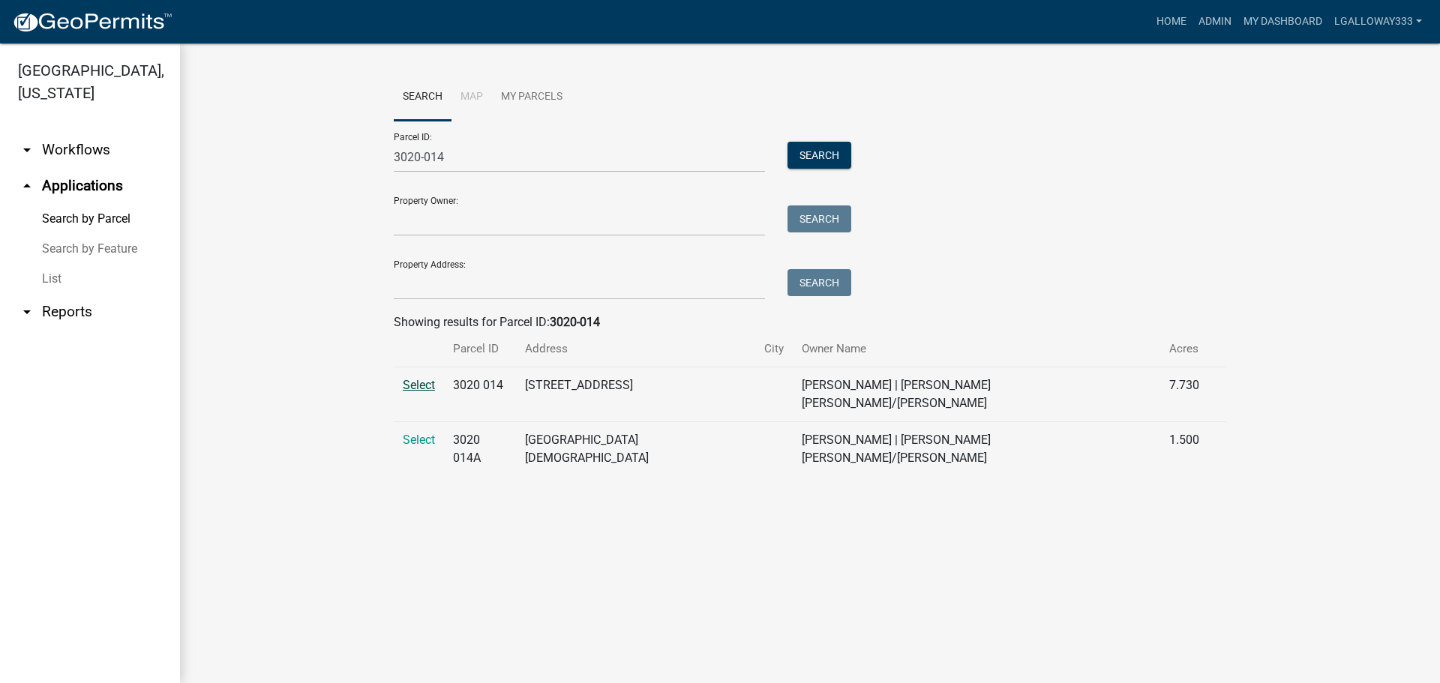
click at [408, 383] on span "Select" at bounding box center [419, 385] width 32 height 14
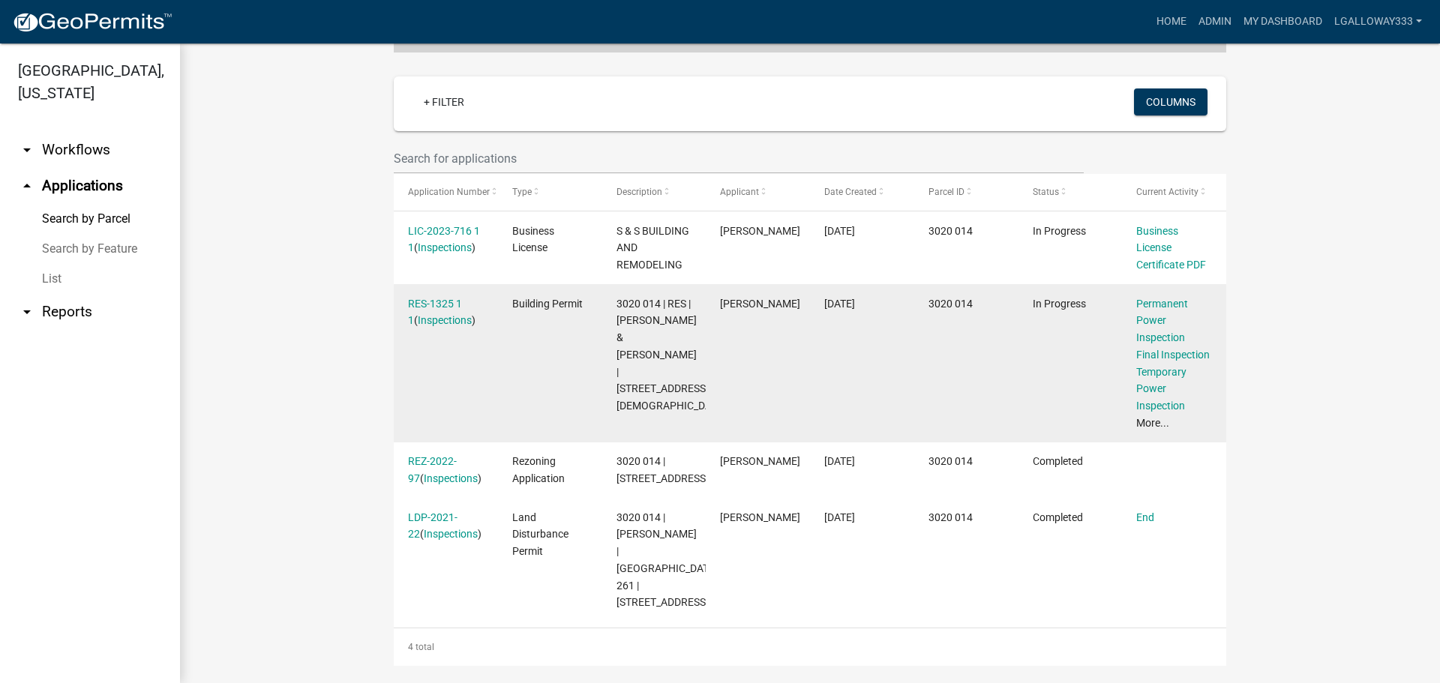
scroll to position [375, 0]
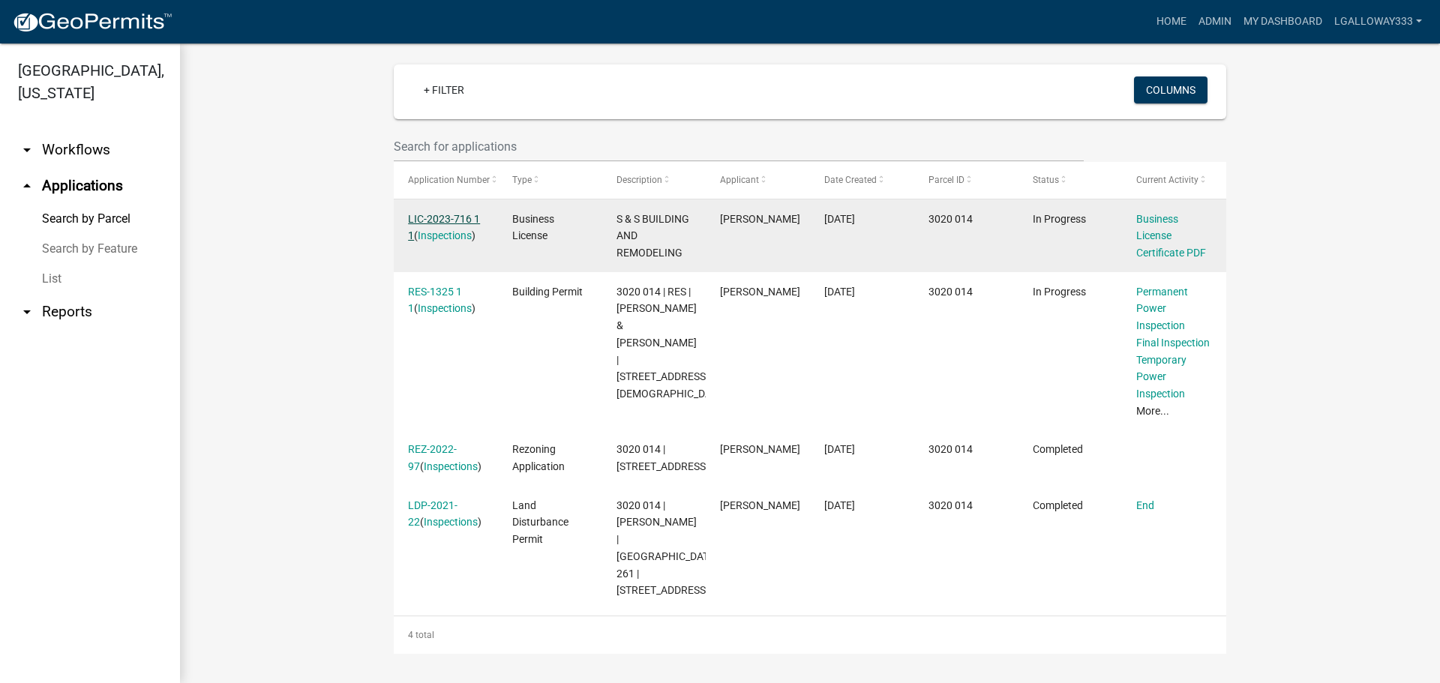
click at [437, 213] on link "LIC-2023-716 1 1" at bounding box center [444, 227] width 72 height 29
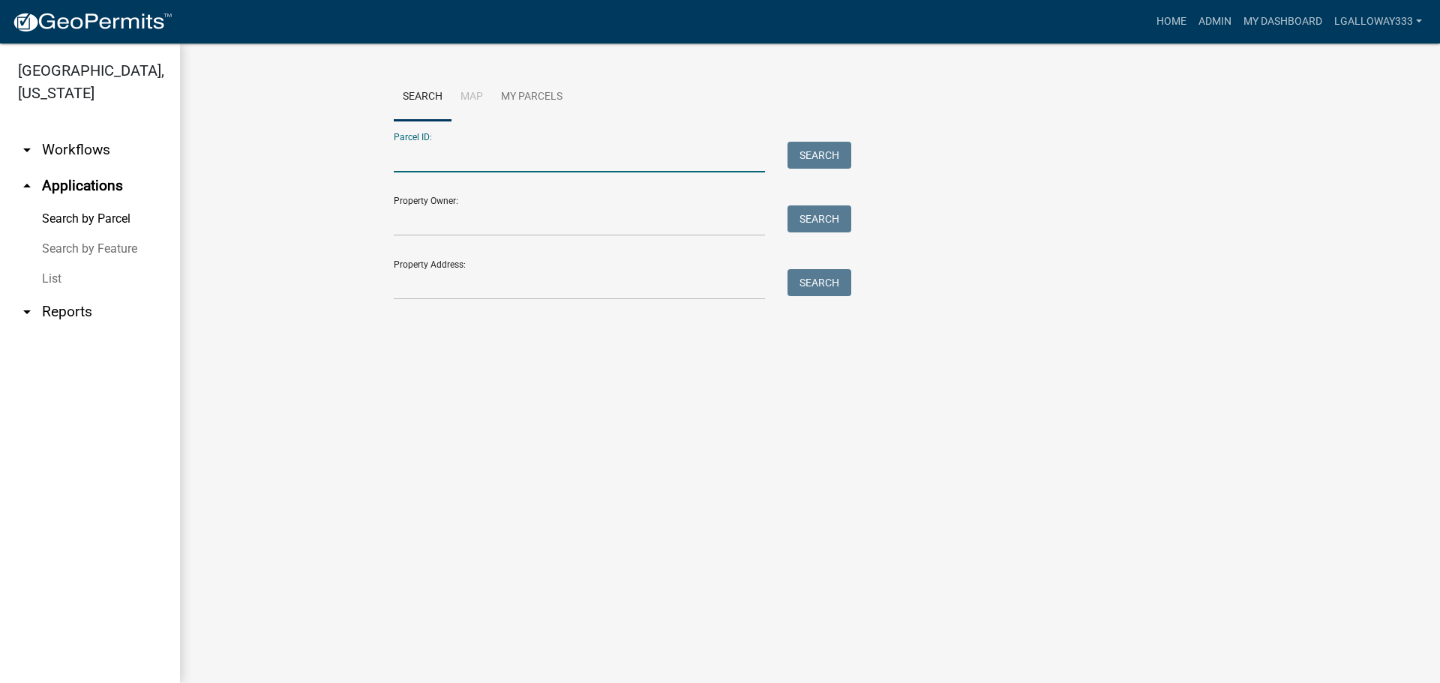
click at [419, 157] on input "Parcel ID:" at bounding box center [579, 157] width 371 height 31
click at [448, 162] on input "3020" at bounding box center [579, 157] width 371 height 31
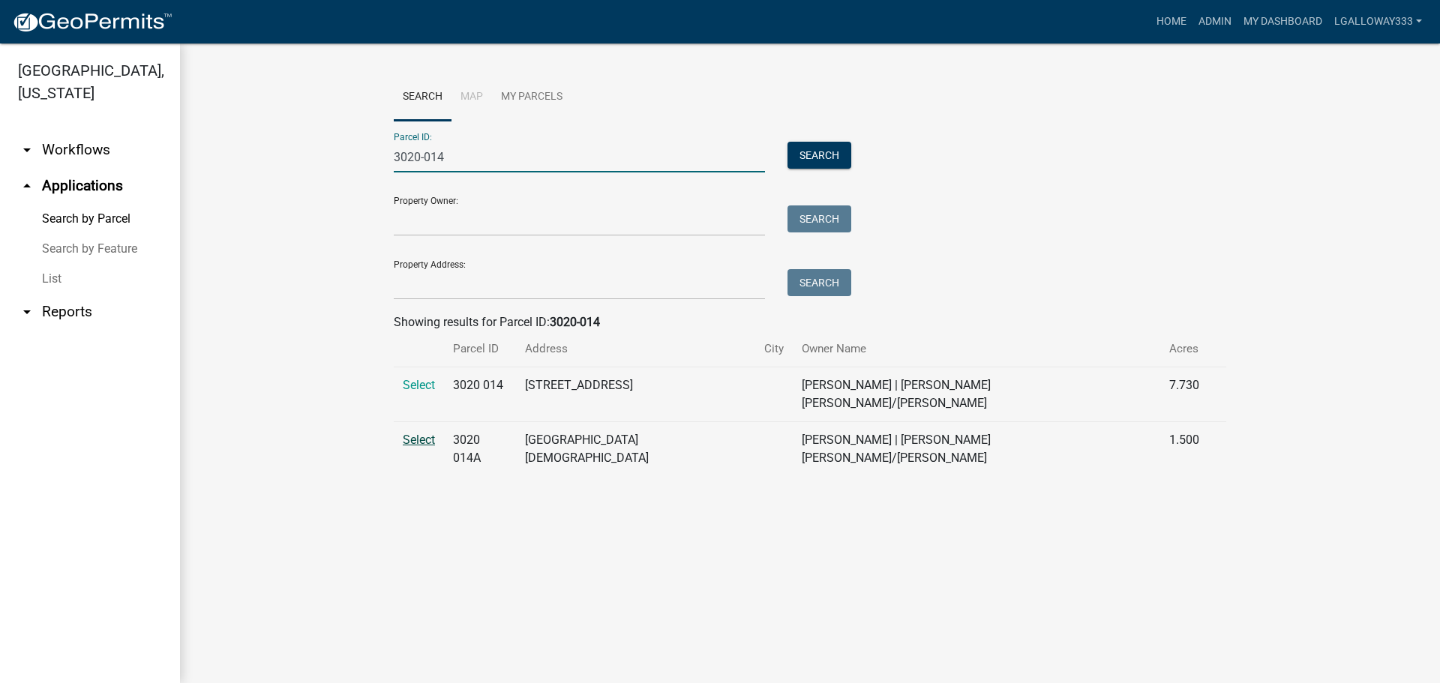
click at [422, 433] on span "Select" at bounding box center [419, 440] width 32 height 14
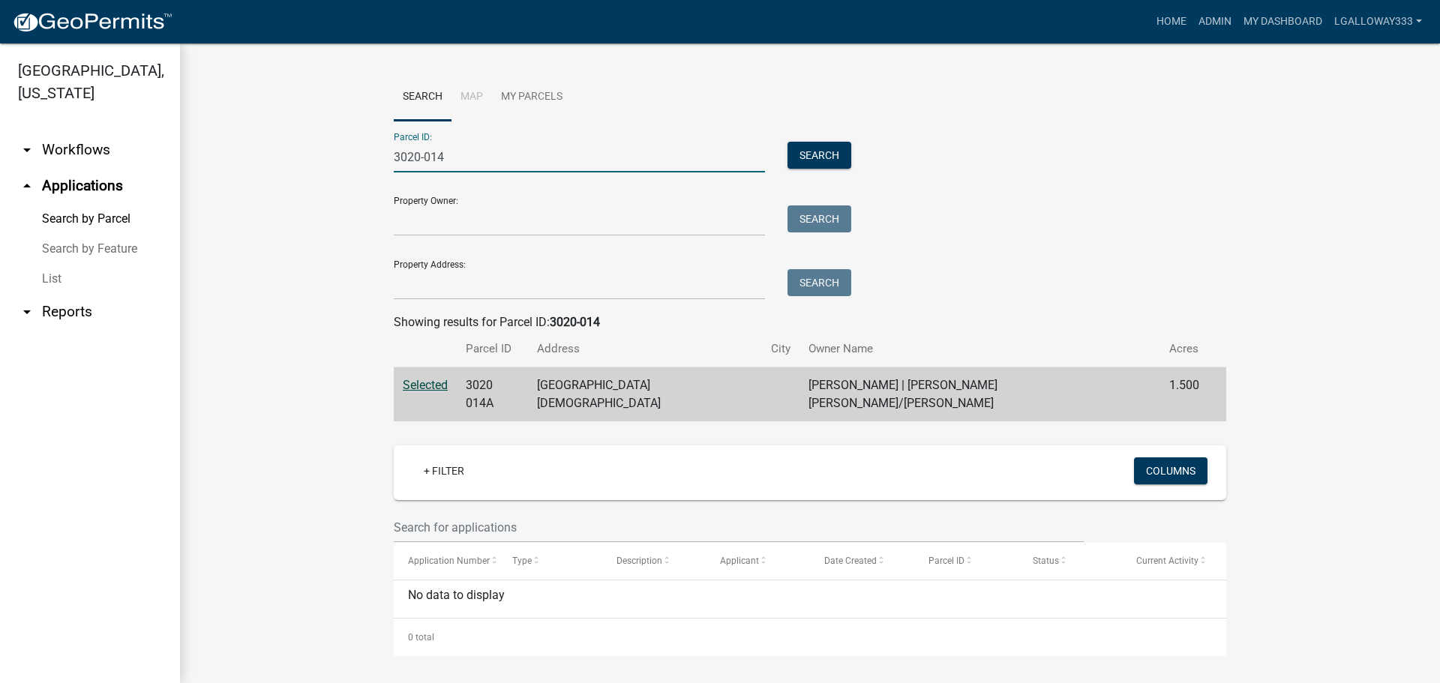
click at [458, 149] on input "3020-014" at bounding box center [579, 157] width 371 height 31
type input "3"
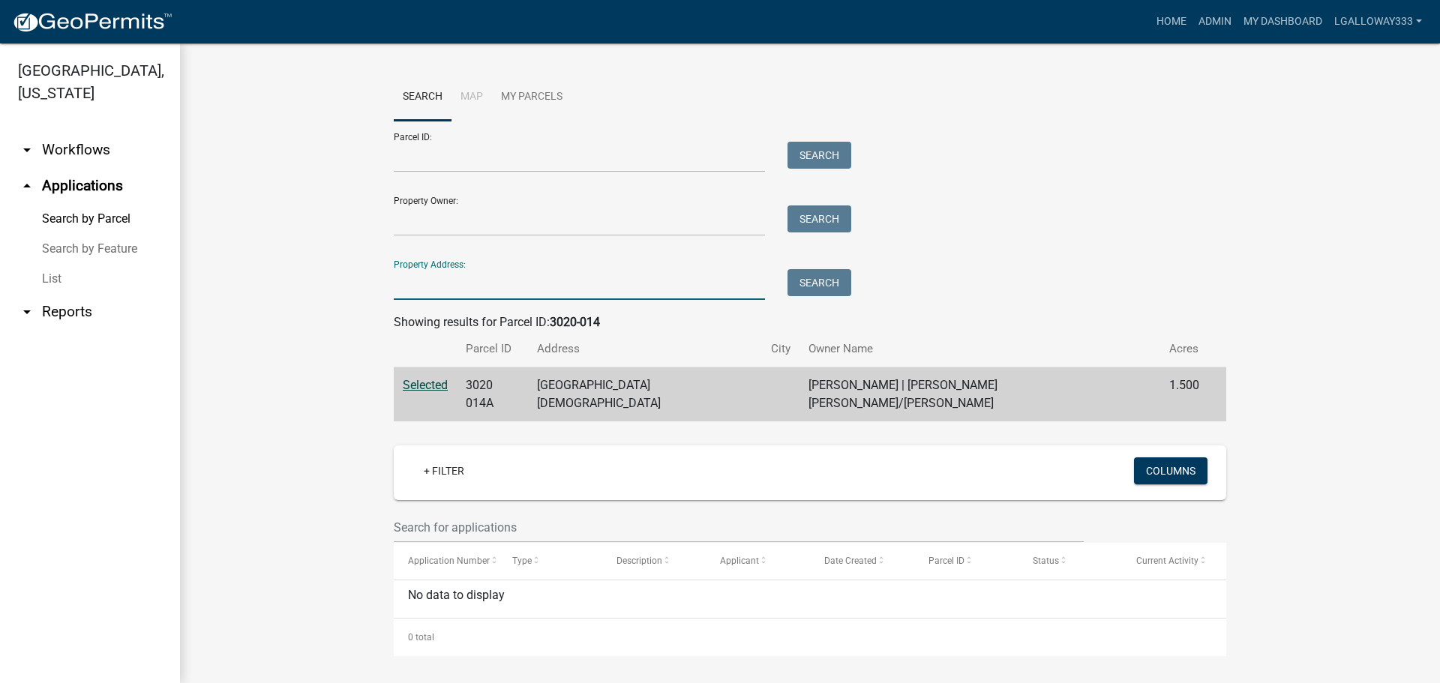
click at [456, 283] on input "Property Address:" at bounding box center [579, 284] width 371 height 31
type input "995 [GEOGRAPHIC_DATA]"
click at [812, 279] on button "Search" at bounding box center [820, 282] width 64 height 27
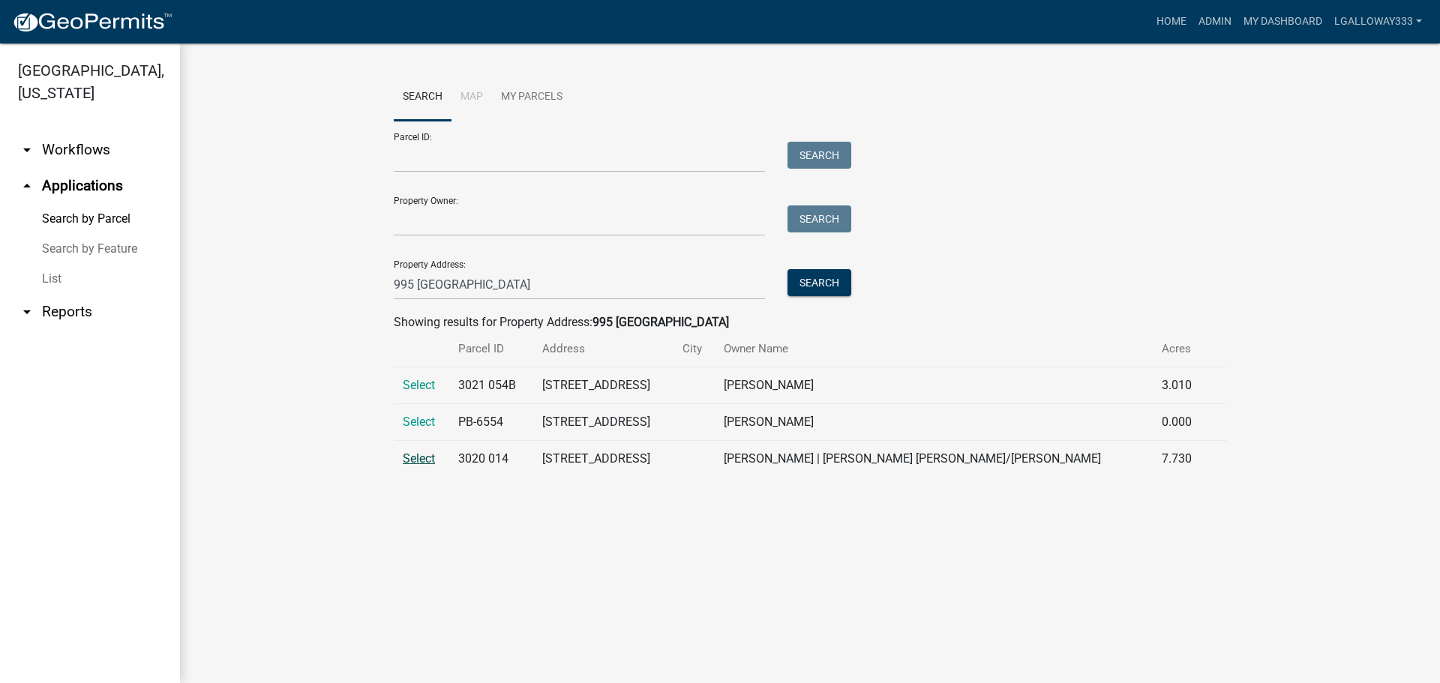
click at [415, 462] on span "Select" at bounding box center [419, 459] width 32 height 14
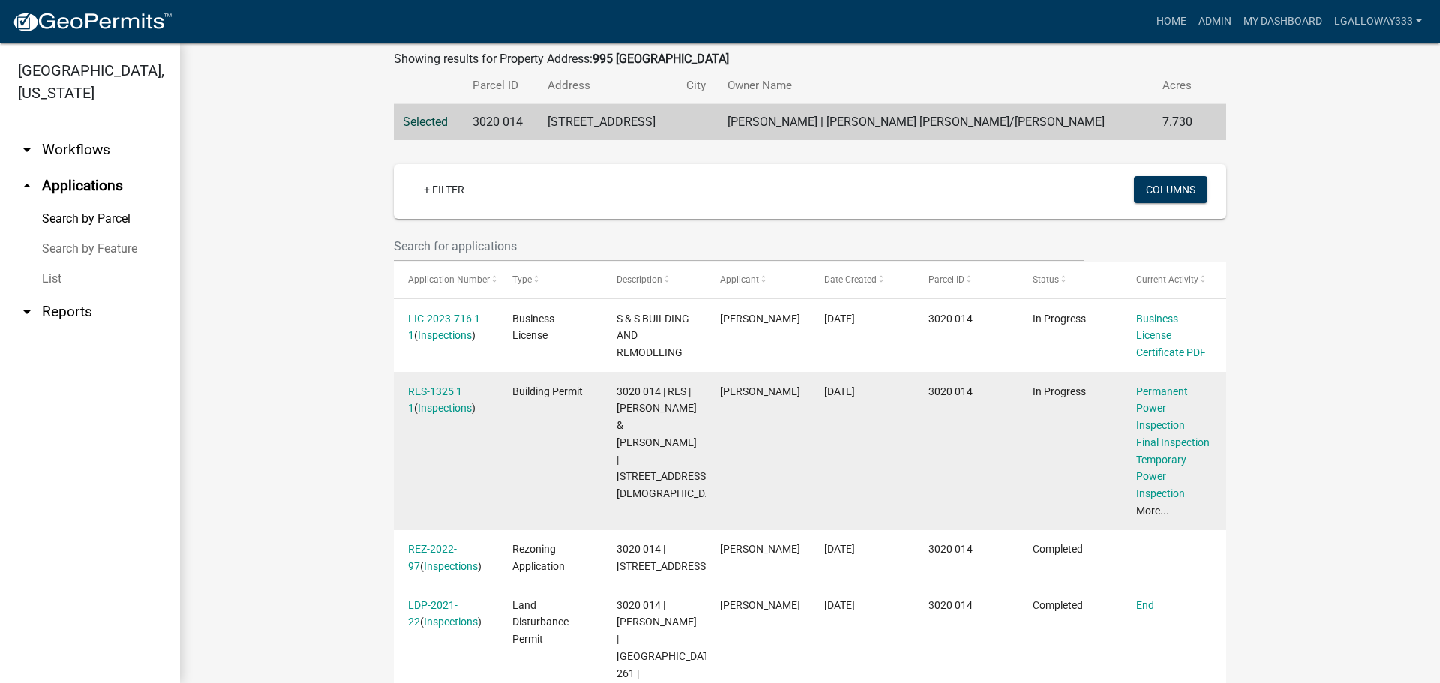
scroll to position [300, 0]
